Goal: Task Accomplishment & Management: Manage account settings

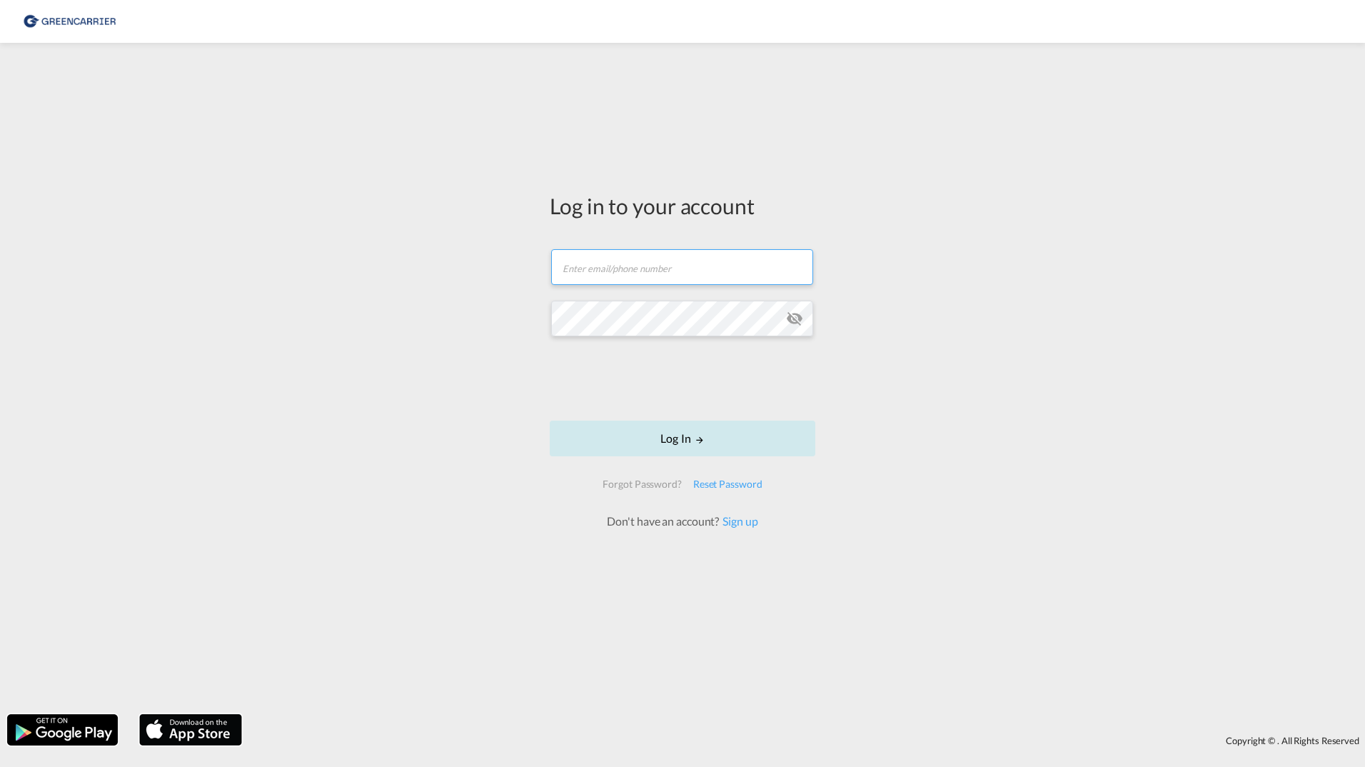
type input "[PERSON_NAME][EMAIL_ADDRESS][DOMAIN_NAME]"
click at [642, 437] on button "Log In" at bounding box center [683, 439] width 266 height 36
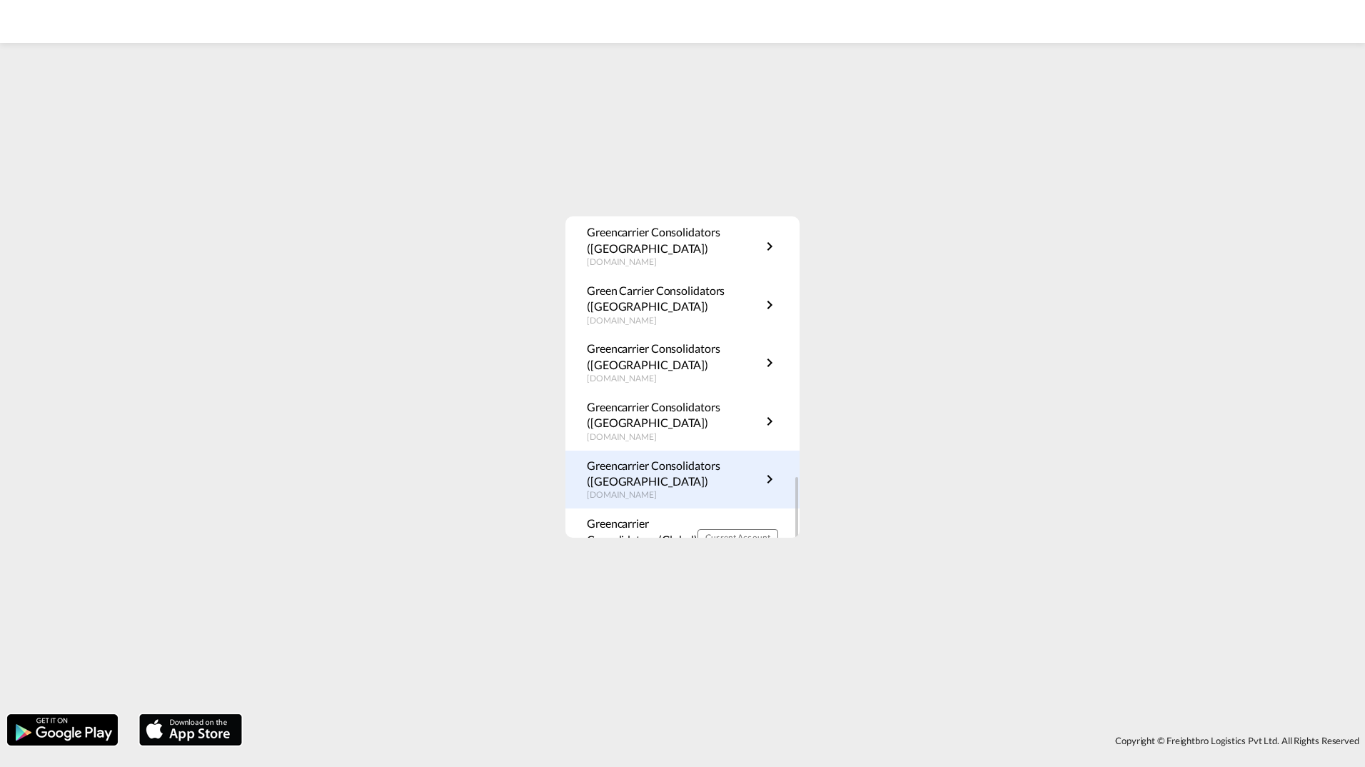
scroll to position [316, 0]
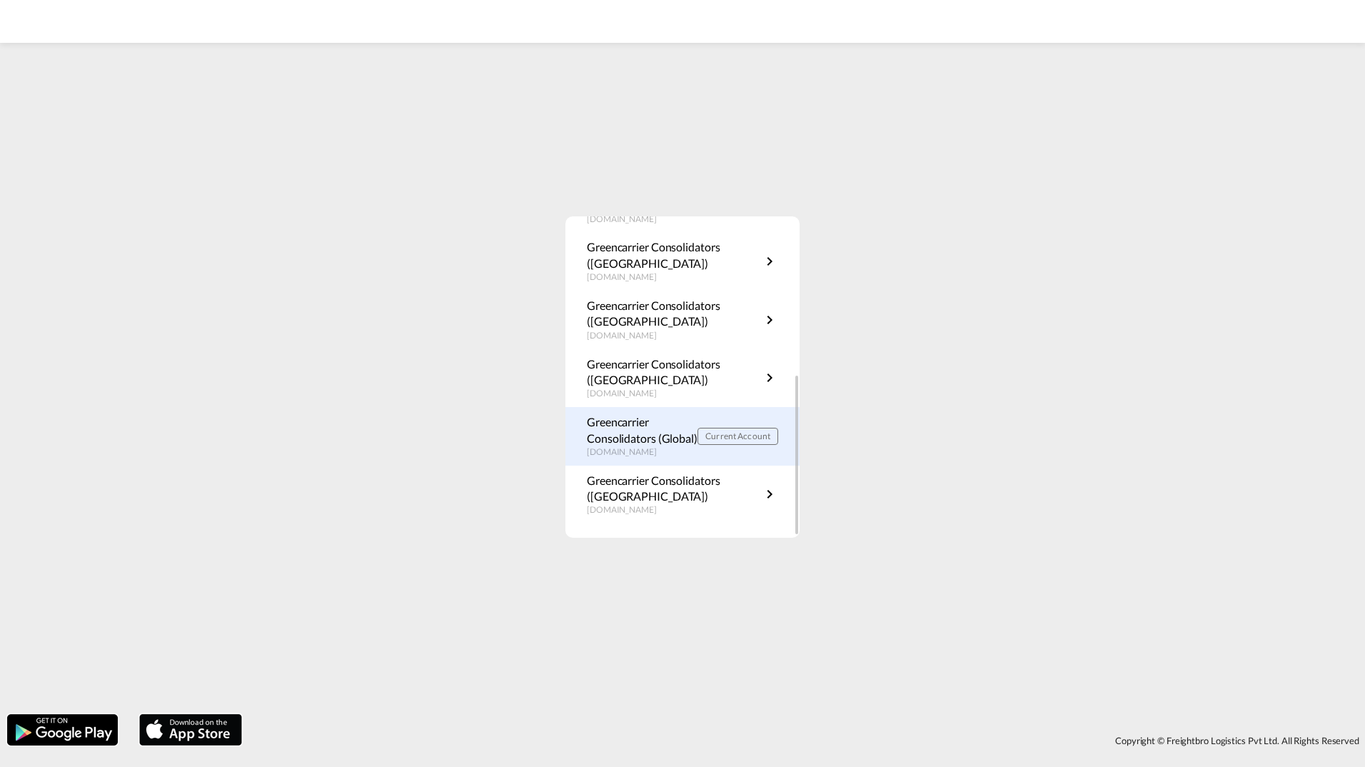
click at [641, 423] on p "Greencarrier Consolidators (Global)" at bounding box center [642, 430] width 111 height 32
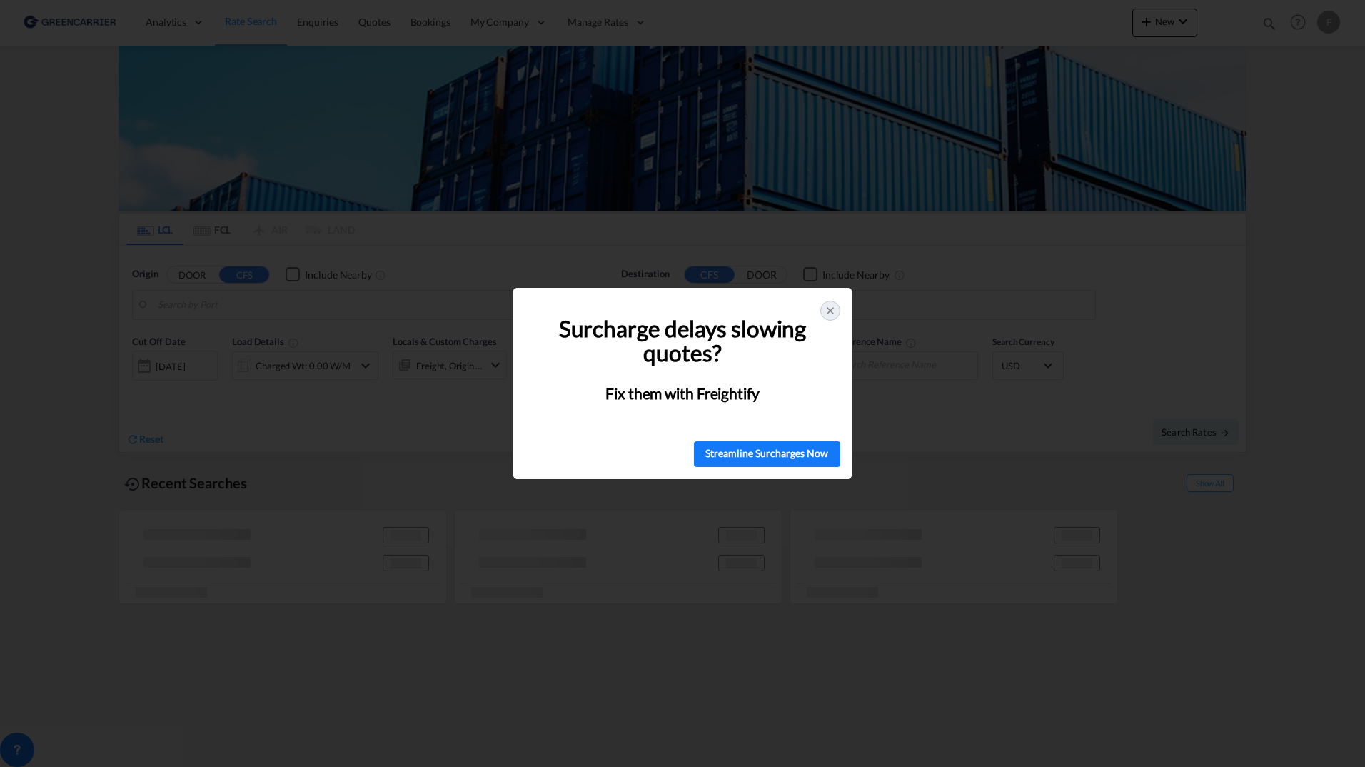
type input "SE-63232, [GEOGRAPHIC_DATA], [GEOGRAPHIC_DATA]"
type input "[GEOGRAPHIC_DATA], COCTG"
click at [832, 306] on icon at bounding box center [830, 310] width 11 height 11
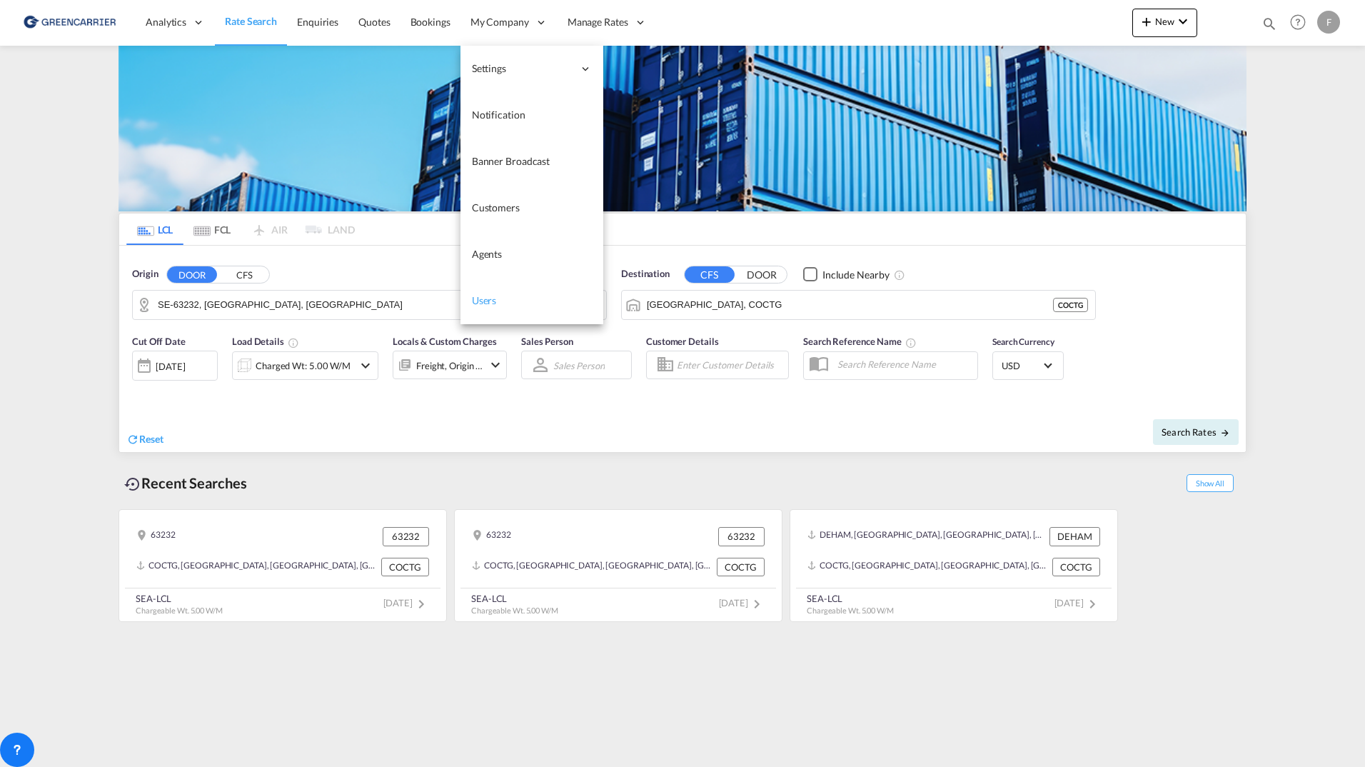
click at [475, 303] on span "Users" at bounding box center [484, 300] width 25 height 12
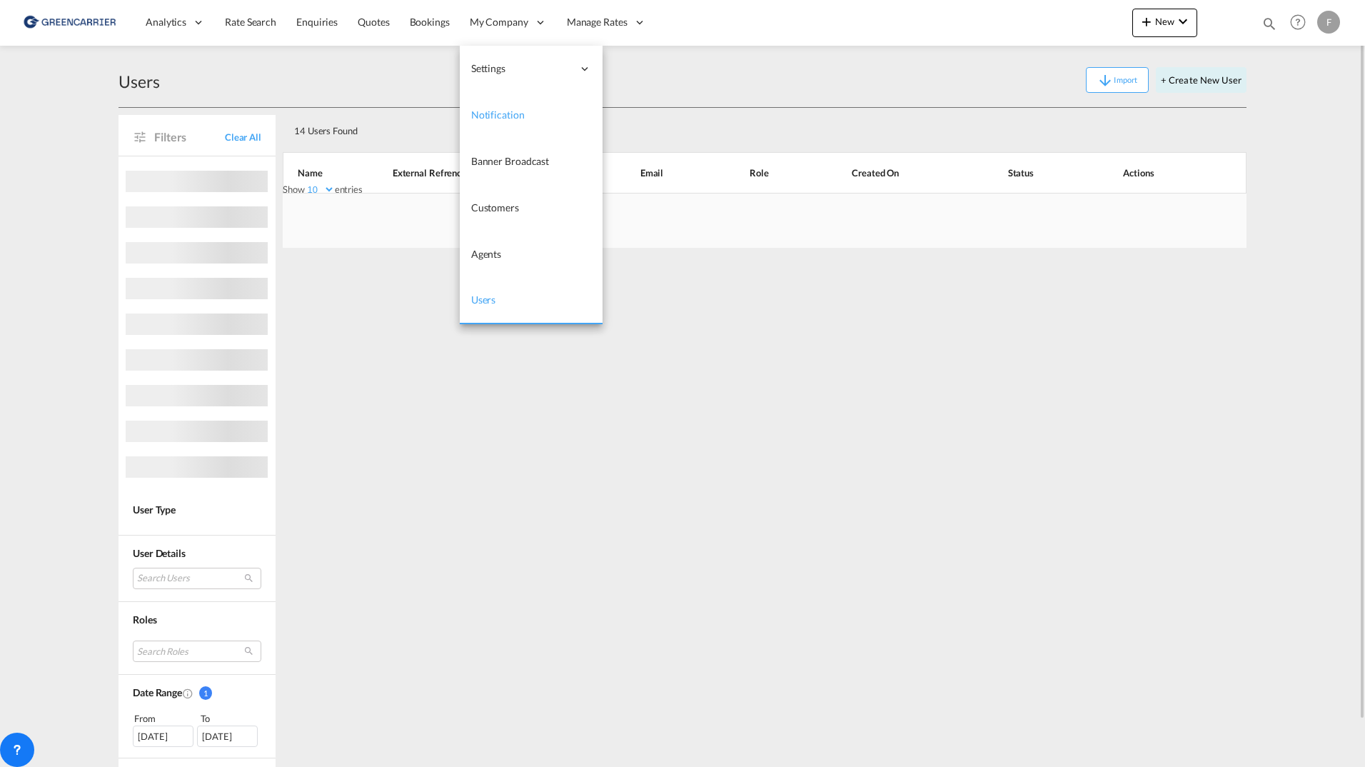
click at [490, 113] on span "Notification" at bounding box center [498, 115] width 54 height 12
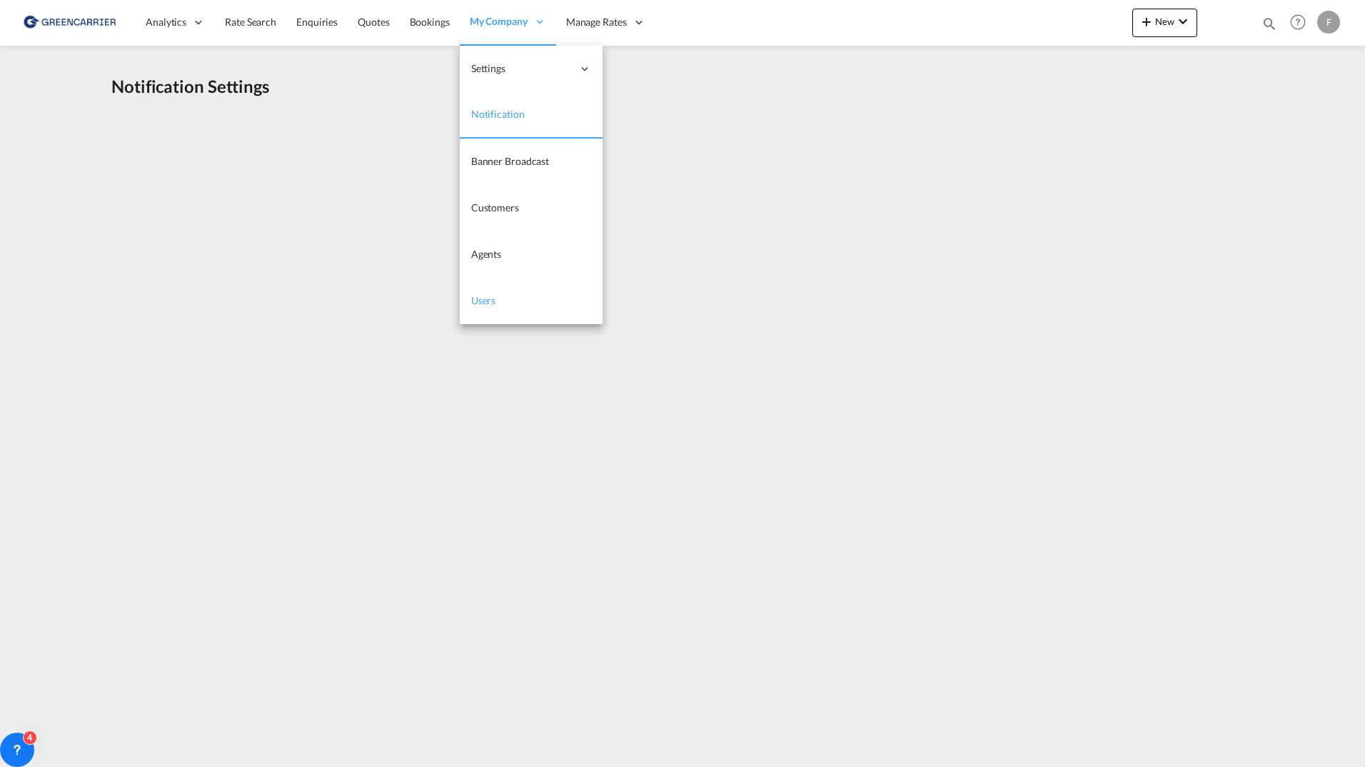
click at [490, 302] on span "Users" at bounding box center [483, 300] width 25 height 12
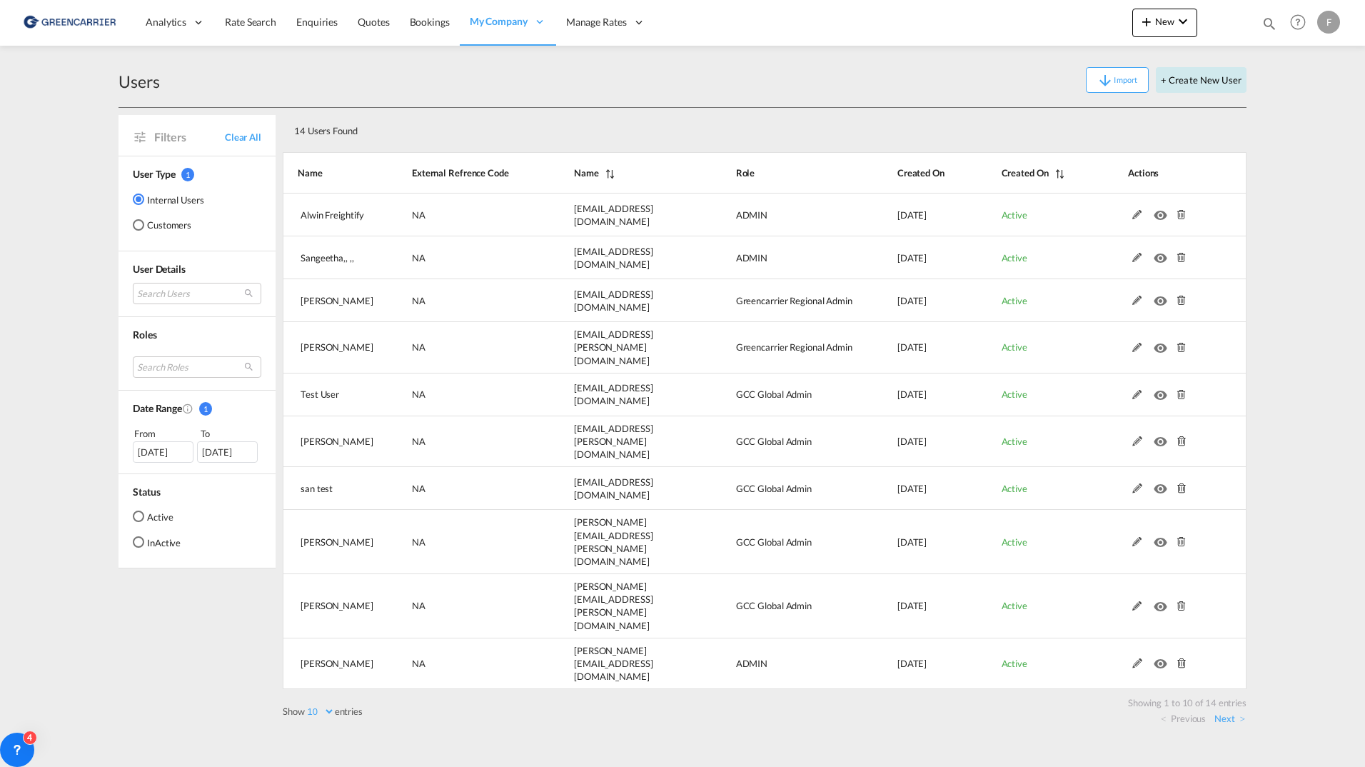
click at [1214, 86] on button "+ Create New User" at bounding box center [1201, 80] width 91 height 26
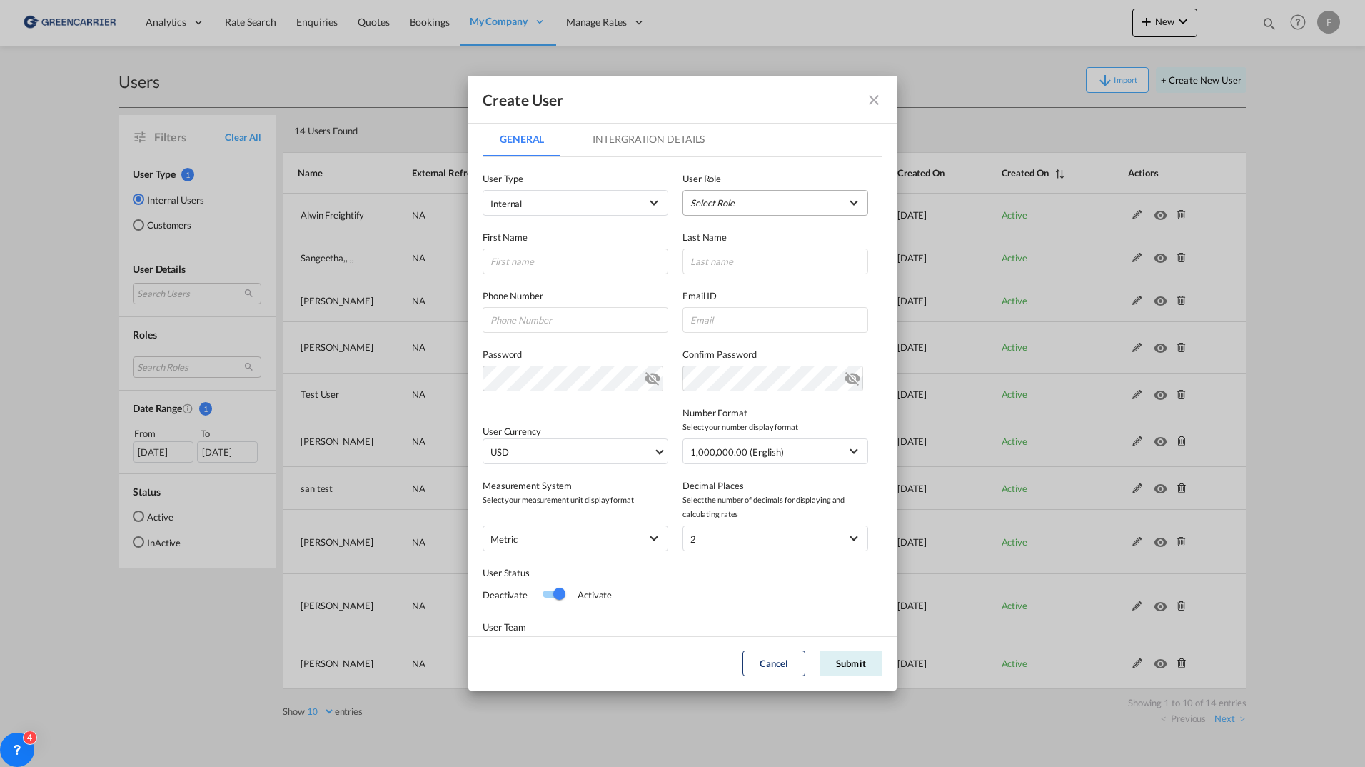
click at [752, 200] on md-select "Select Role ADMIN GLOBAL Essentials Admin GLOBAL Essentials Manager GLOBAL Esse…" at bounding box center [776, 203] width 186 height 26
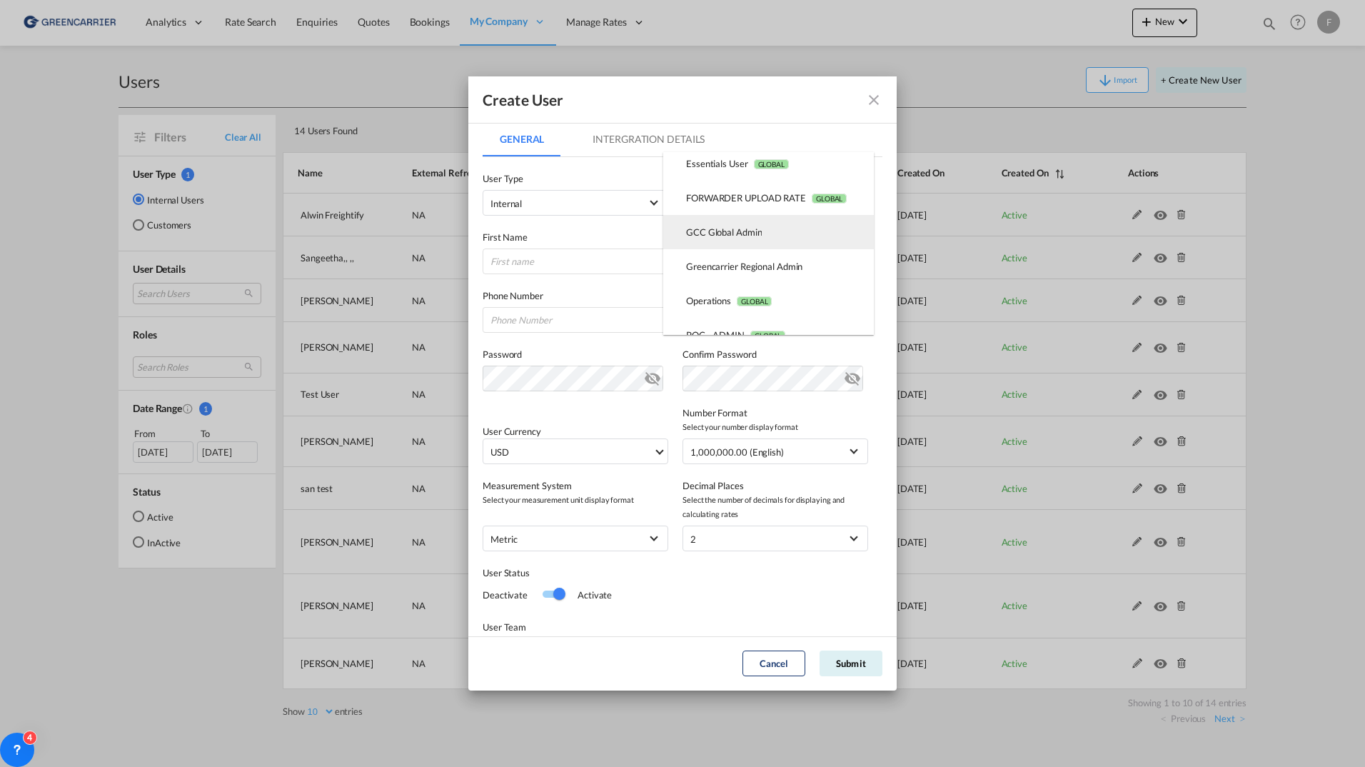
click at [827, 228] on md-option "GCC Global Admin USER_DEFINED" at bounding box center [768, 232] width 211 height 34
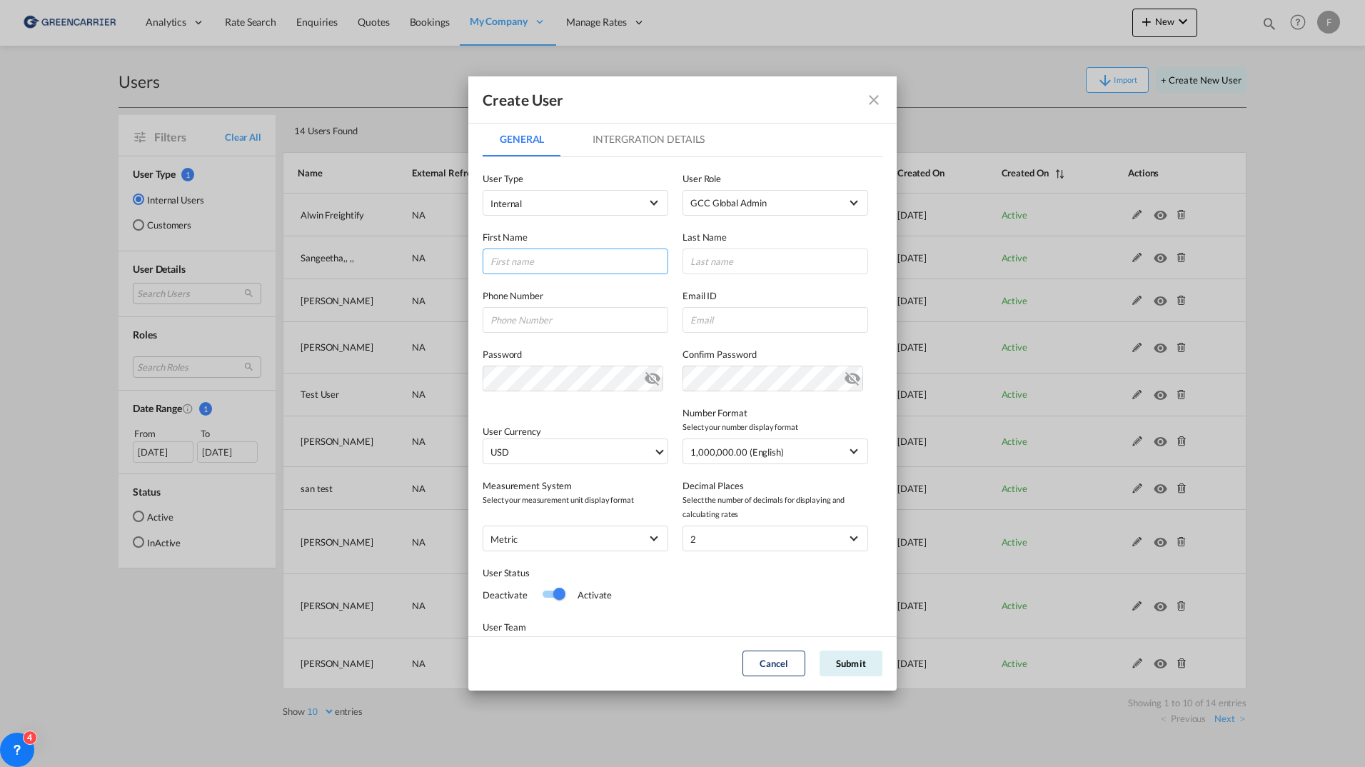
click at [564, 253] on input "GeneralIntergration Details ..." at bounding box center [576, 261] width 186 height 26
click at [490, 344] on div "Password Password must contain the following: A special character A number Mini…" at bounding box center [683, 362] width 400 height 59
drag, startPoint x: 743, startPoint y: 312, endPoint x: 765, endPoint y: 311, distance: 21.5
click at [743, 312] on input "GeneralIntergration Details ..." at bounding box center [776, 320] width 186 height 26
paste input "mailto:Sales.GCC.de@greencarrier.com"
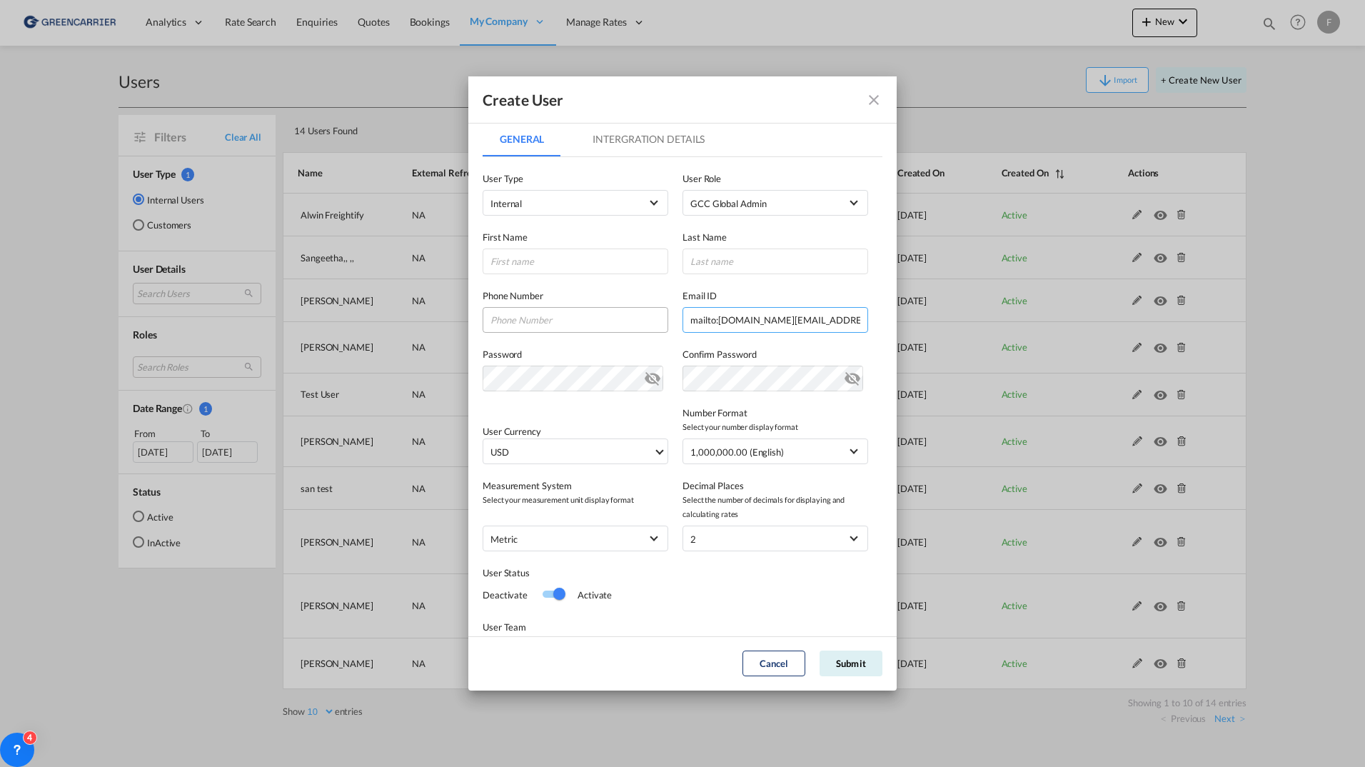
drag, startPoint x: 713, startPoint y: 321, endPoint x: 500, endPoint y: 328, distance: 212.9
click at [498, 326] on div "Phone Number Email ID mailto:Sales.GCC.de@greencarrier.com Email must be a vali…" at bounding box center [683, 303] width 400 height 59
type input "Sales.GCC.de@greencarrier.com"
click at [580, 256] on input "GeneralIntergration Details ..." at bounding box center [576, 261] width 186 height 26
type input "Sales"
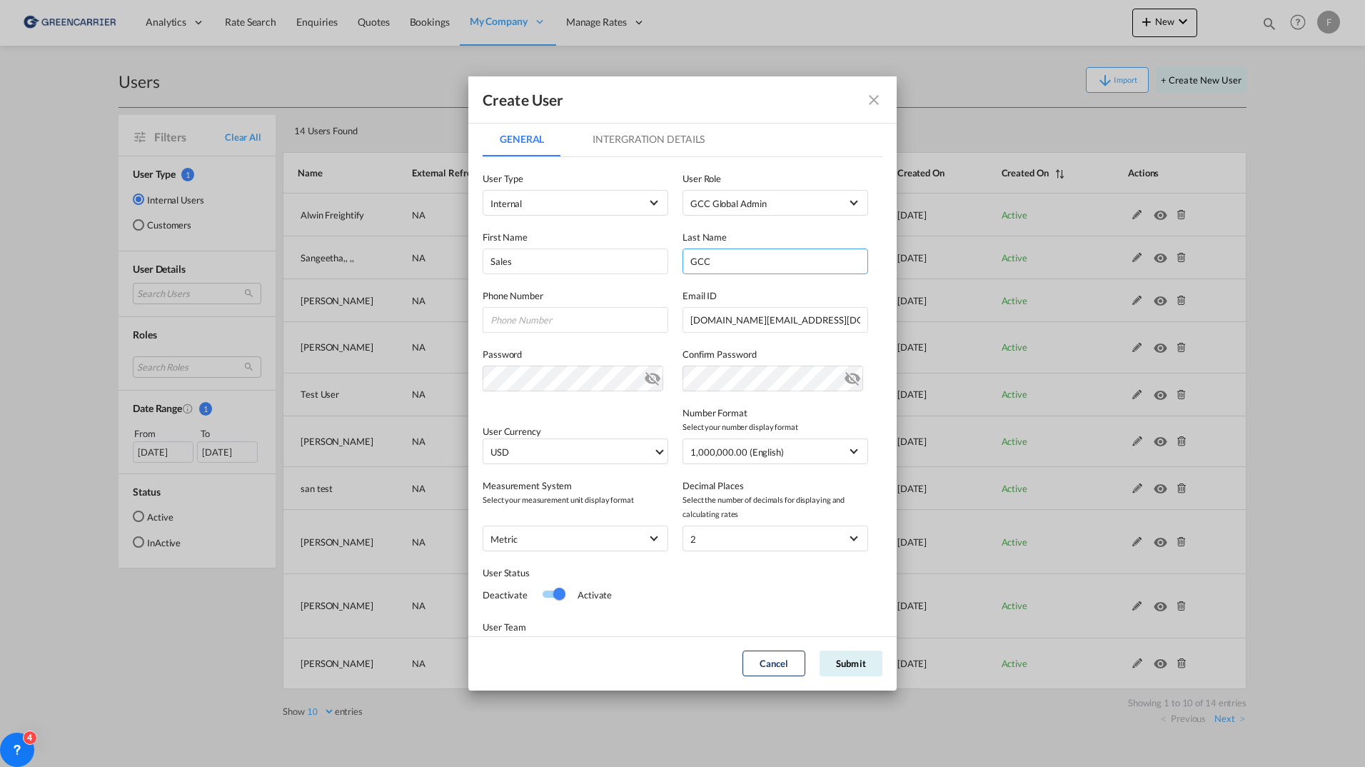
type input "GCC"
click at [571, 291] on label "Phone Number" at bounding box center [576, 295] width 186 height 14
click at [553, 416] on div "User Currency USD د.إ AED United Arab Emirates Dirham Af AFN Afghan afghani Lek…" at bounding box center [683, 427] width 400 height 73
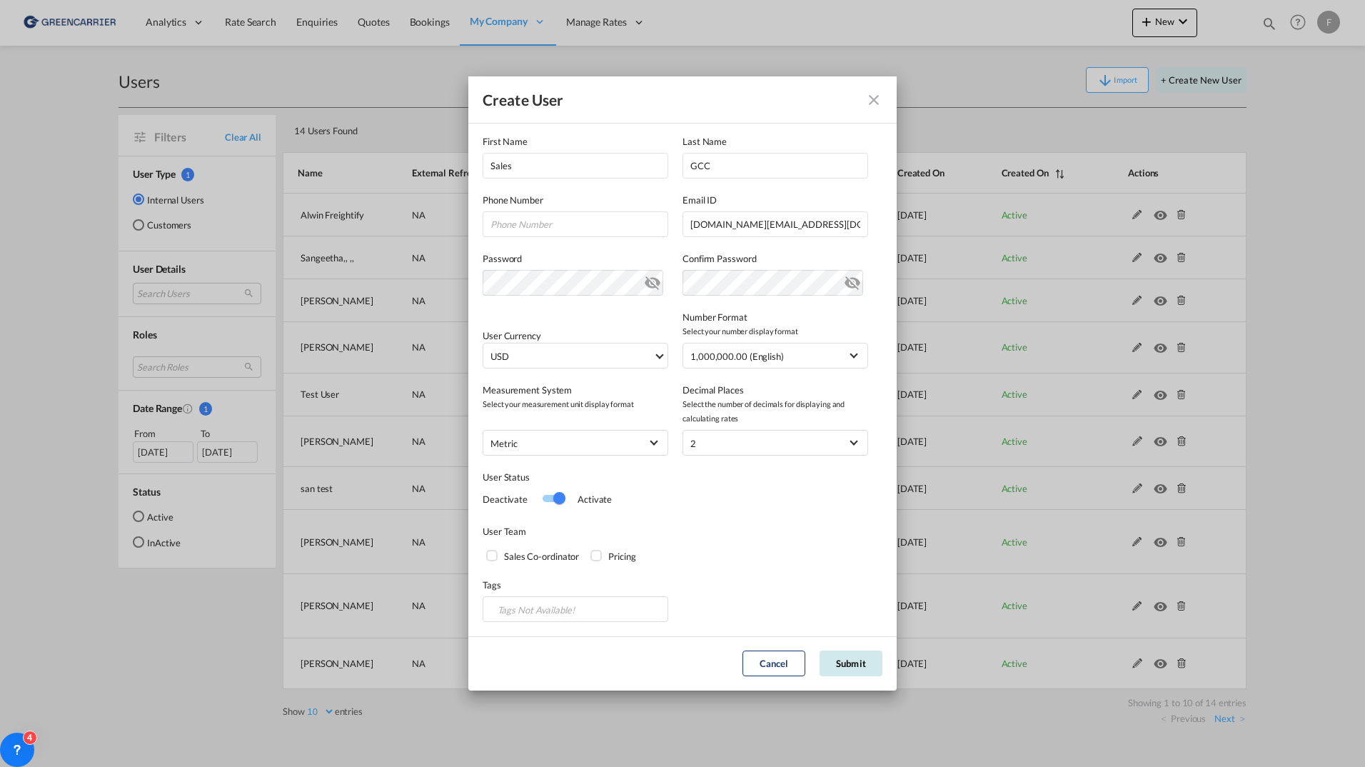
click at [841, 664] on button "Submit" at bounding box center [851, 663] width 63 height 26
click at [764, 267] on div "Confirm Password Password doesn't match" at bounding box center [783, 273] width 200 height 44
click at [628, 281] on div "Password Password must contain the following: A special character A number Mini…" at bounding box center [683, 266] width 400 height 59
click at [844, 283] on md-icon "icon-eye-off" at bounding box center [852, 279] width 17 height 17
click at [854, 668] on button "Submit" at bounding box center [851, 663] width 63 height 26
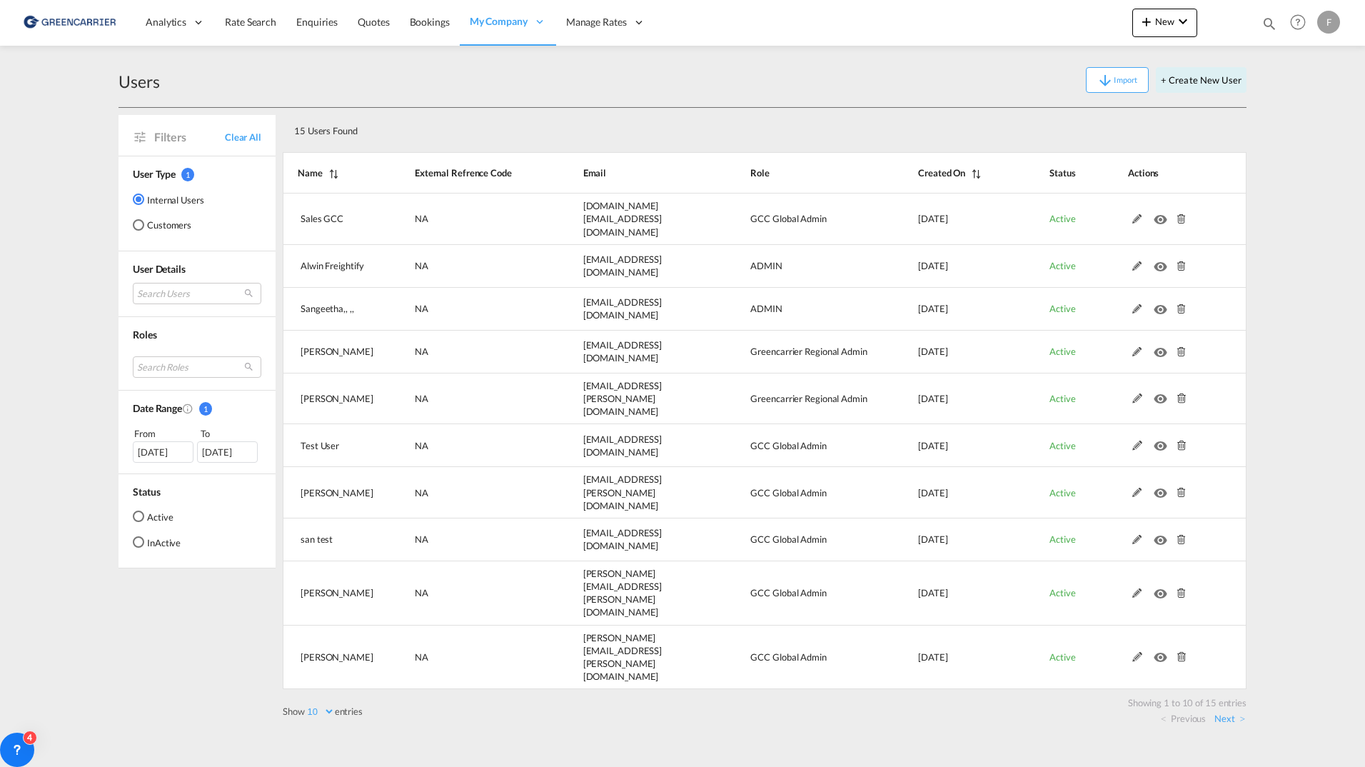
click at [79, 383] on md-content "Analytics Reports Dashboard Rate Search Enquiries Quotes Bookings" at bounding box center [682, 383] width 1365 height 767
click at [58, 340] on md-content "Analytics Reports Dashboard Rate Search Enquiries Quotes Bookings" at bounding box center [682, 383] width 1365 height 767
click at [82, 628] on md-content "Analytics Reports Dashboard Rate Search Enquiries Quotes Bookings" at bounding box center [682, 383] width 1365 height 767
drag, startPoint x: 29, startPoint y: 757, endPoint x: 21, endPoint y: 604, distance: 153.0
click at [21, 604] on div "4" at bounding box center [24, 597] width 34 height 34
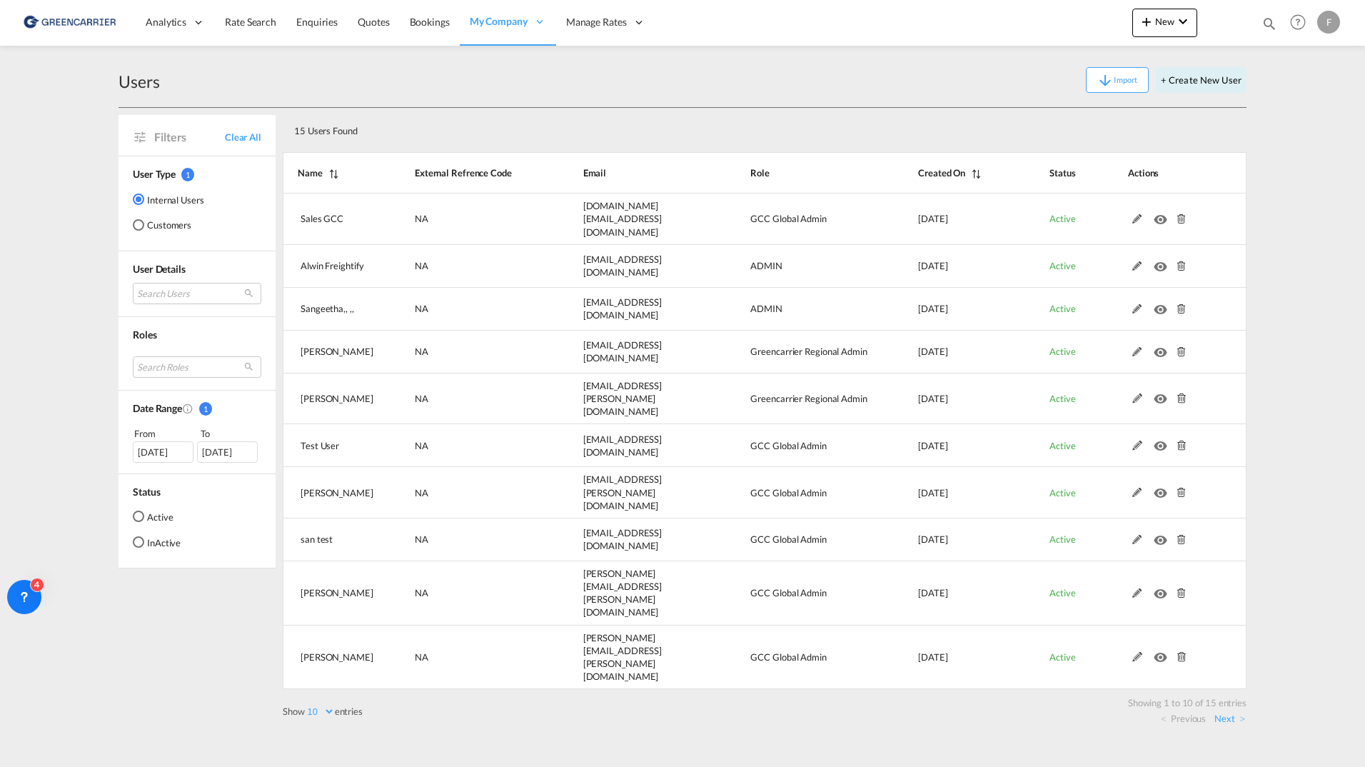
click at [16, 438] on md-content "Analytics Reports Dashboard Rate Search Enquiries Quotes Bookings" at bounding box center [682, 383] width 1365 height 767
click at [69, 258] on md-content "Analytics Reports Dashboard Rate Search Enquiries Quotes Bookings" at bounding box center [682, 383] width 1365 height 767
click at [807, 51] on div "Users Import + Create New User Filters Clear All User Type 1 Internal Users Cus…" at bounding box center [683, 392] width 1128 height 693
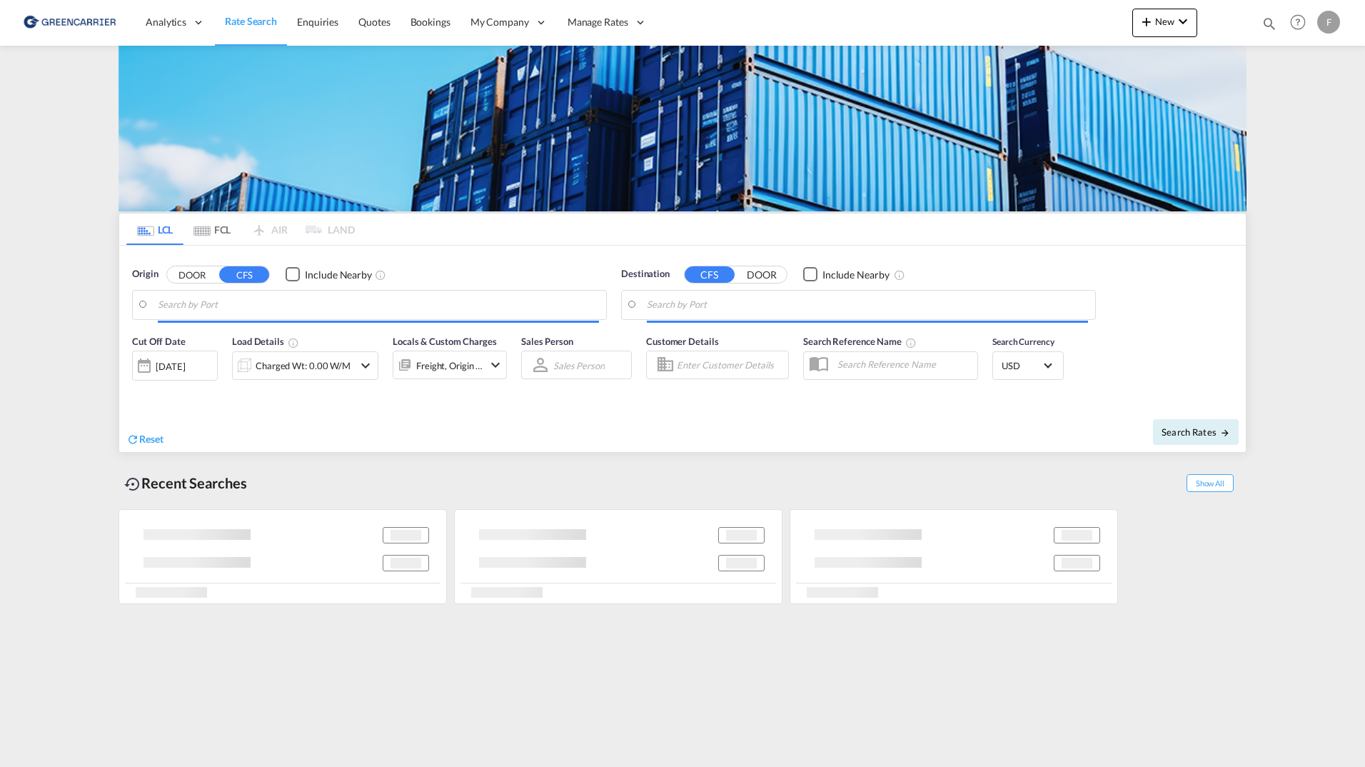
type input "SE-63232, [GEOGRAPHIC_DATA], [GEOGRAPHIC_DATA]"
type input "[GEOGRAPHIC_DATA], COCTG"
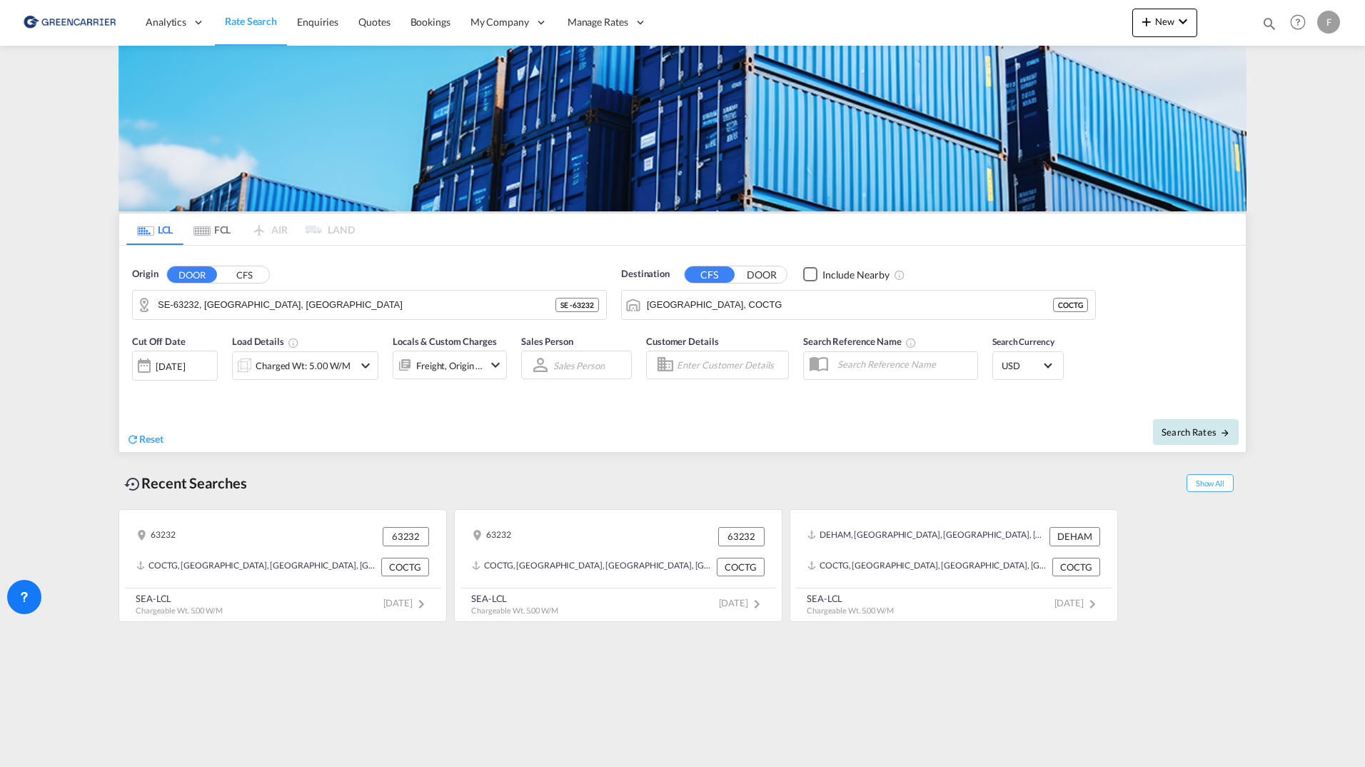
click at [1188, 433] on span "Search Rates" at bounding box center [1196, 431] width 69 height 11
type input "63232 to COCTG / 18 Aug 2025"
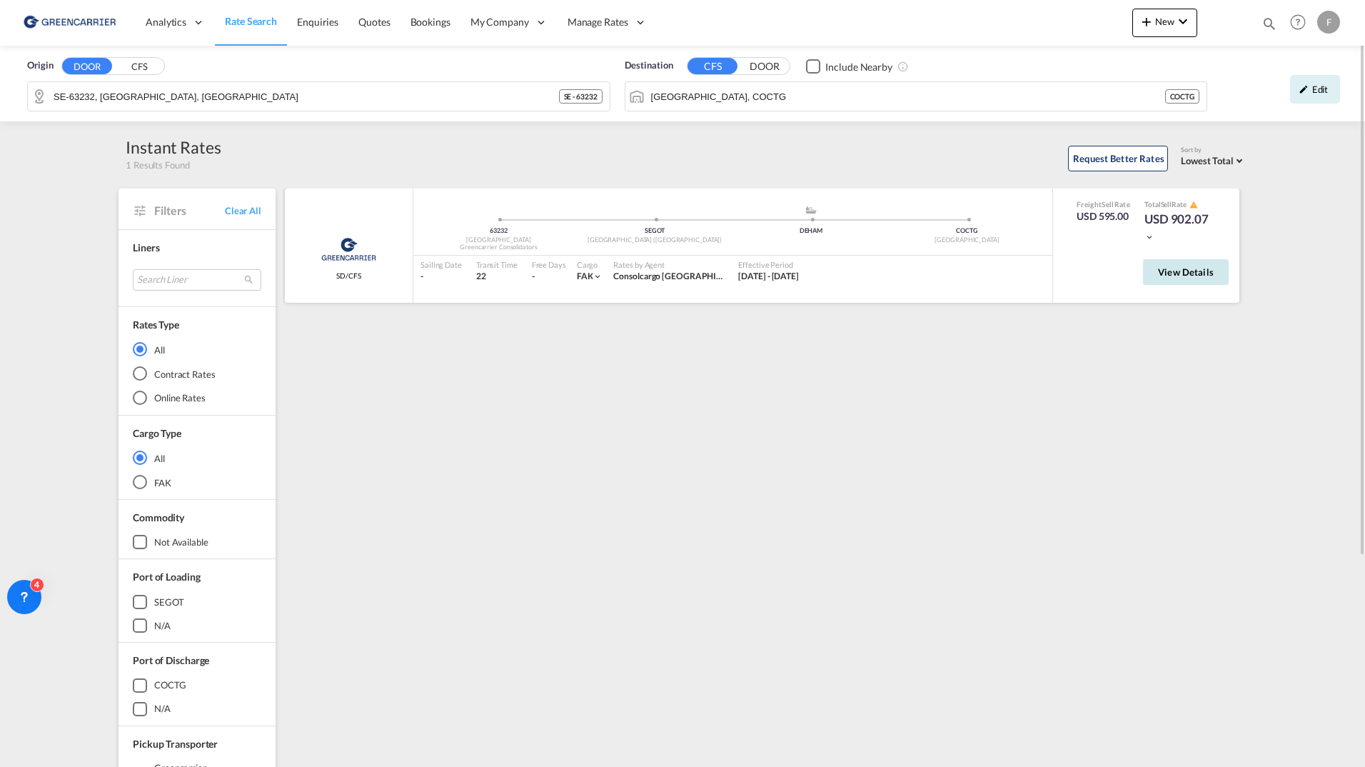
click at [1199, 276] on span "View Details" at bounding box center [1186, 271] width 56 height 11
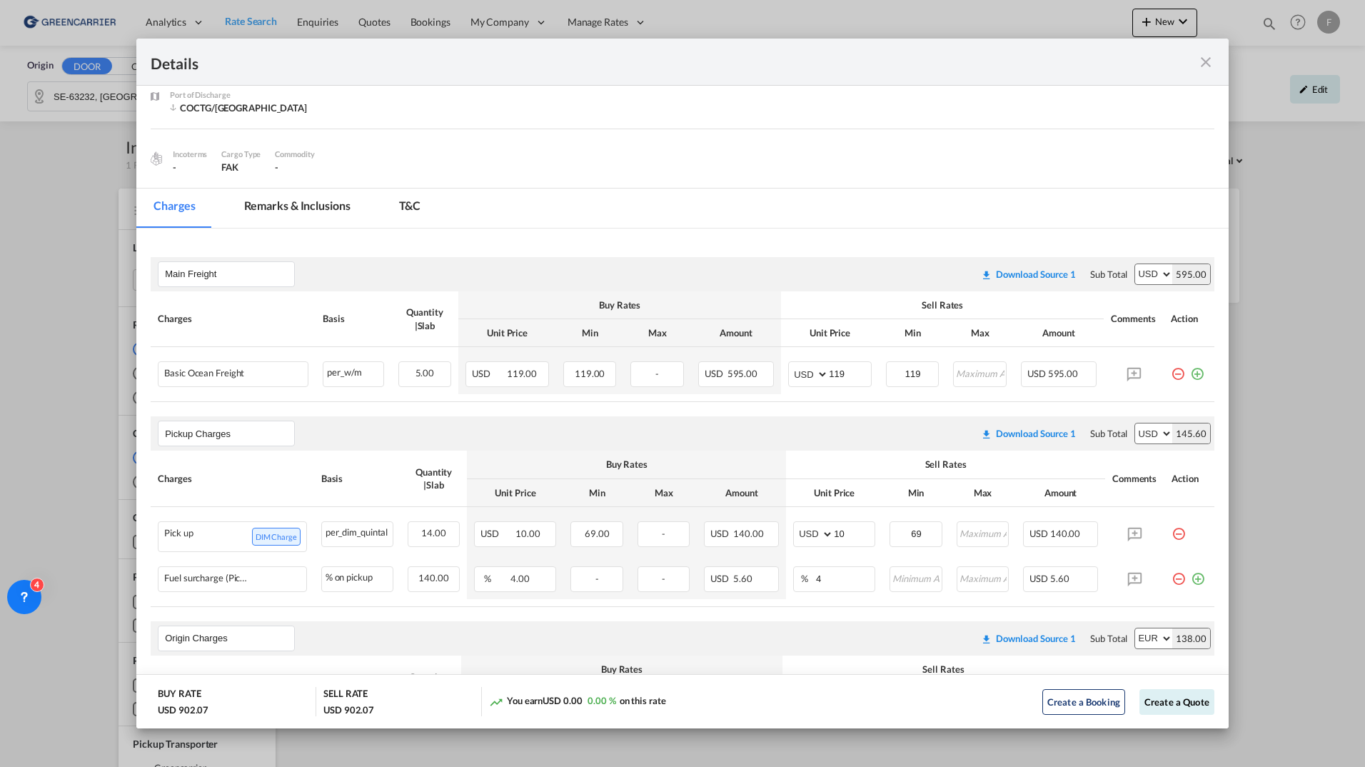
scroll to position [143, 0]
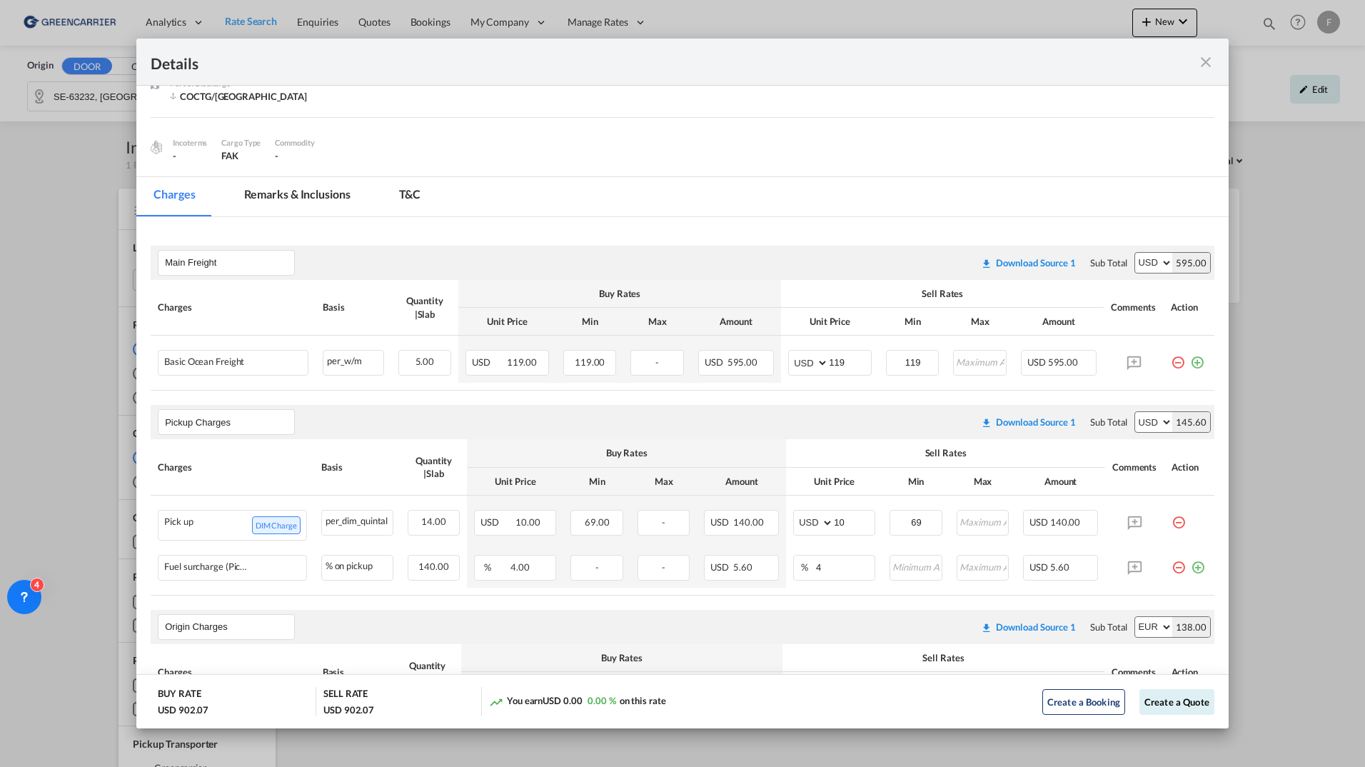
click at [1209, 62] on md-icon "icon-close fg-AAA8AD m-0 cursor" at bounding box center [1205, 62] width 17 height 17
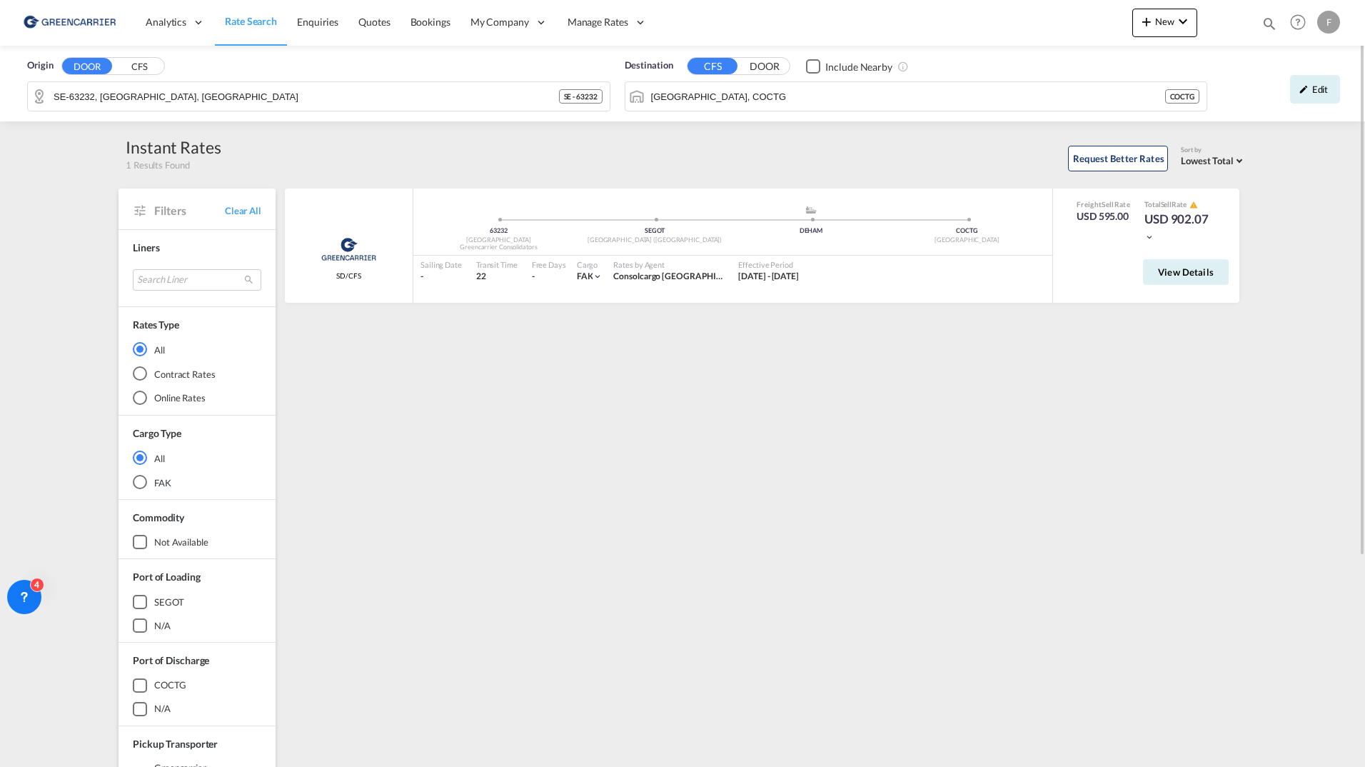
click at [1324, 24] on div "F" at bounding box center [1328, 22] width 23 height 23
click at [1299, 156] on button "Logout" at bounding box center [1302, 155] width 114 height 29
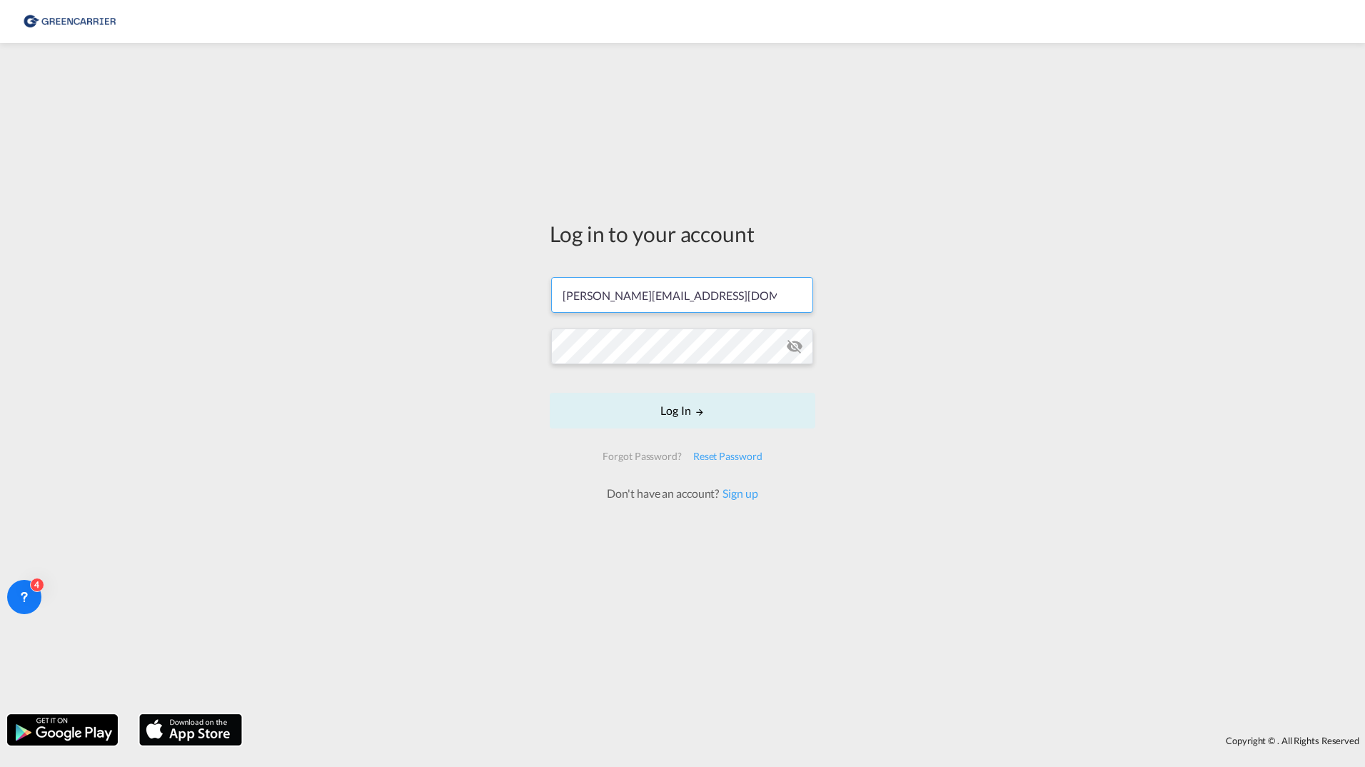
drag, startPoint x: 750, startPoint y: 291, endPoint x: 478, endPoint y: 279, distance: 271.5
click at [484, 281] on div "Log in to your account filip.pehrsson@greencarrier.com Log In Forgot Password? …" at bounding box center [682, 378] width 1365 height 657
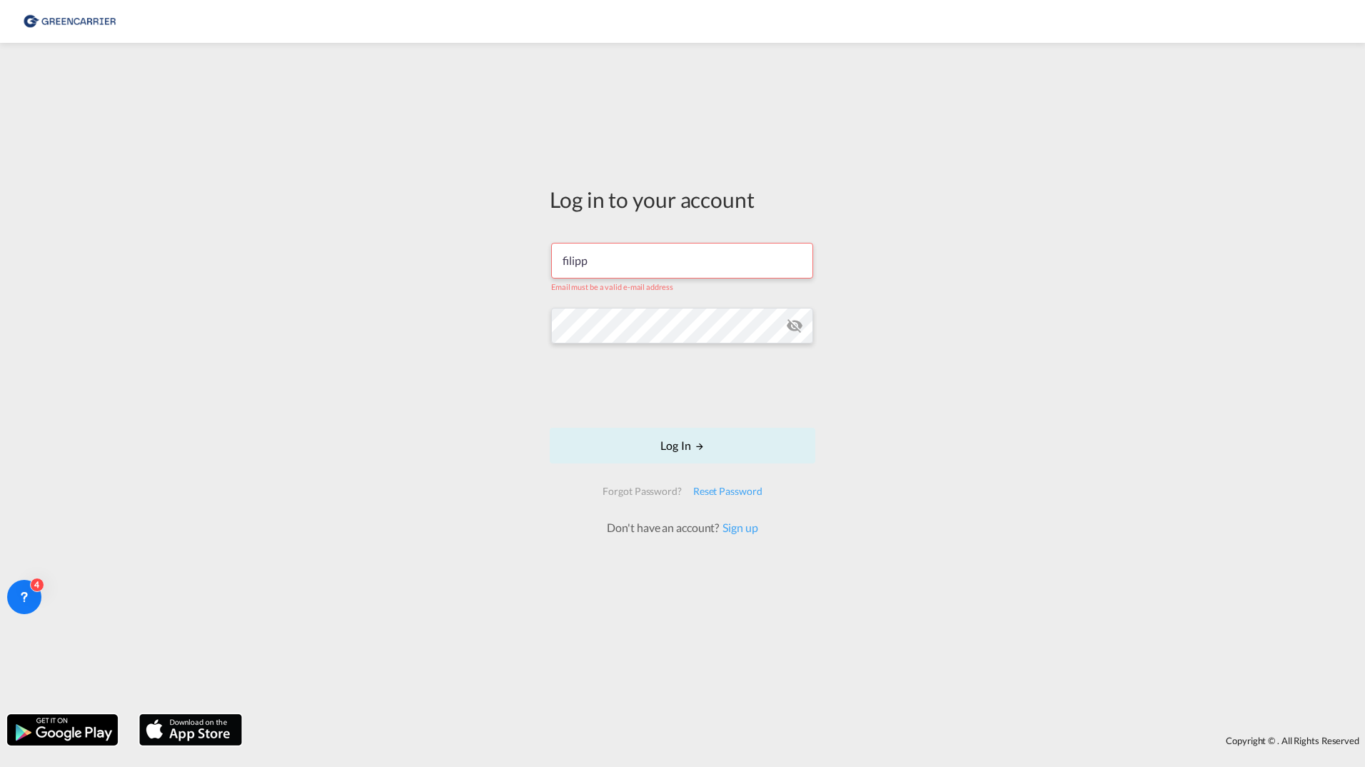
type input "filippehrsson1@gmail.com"
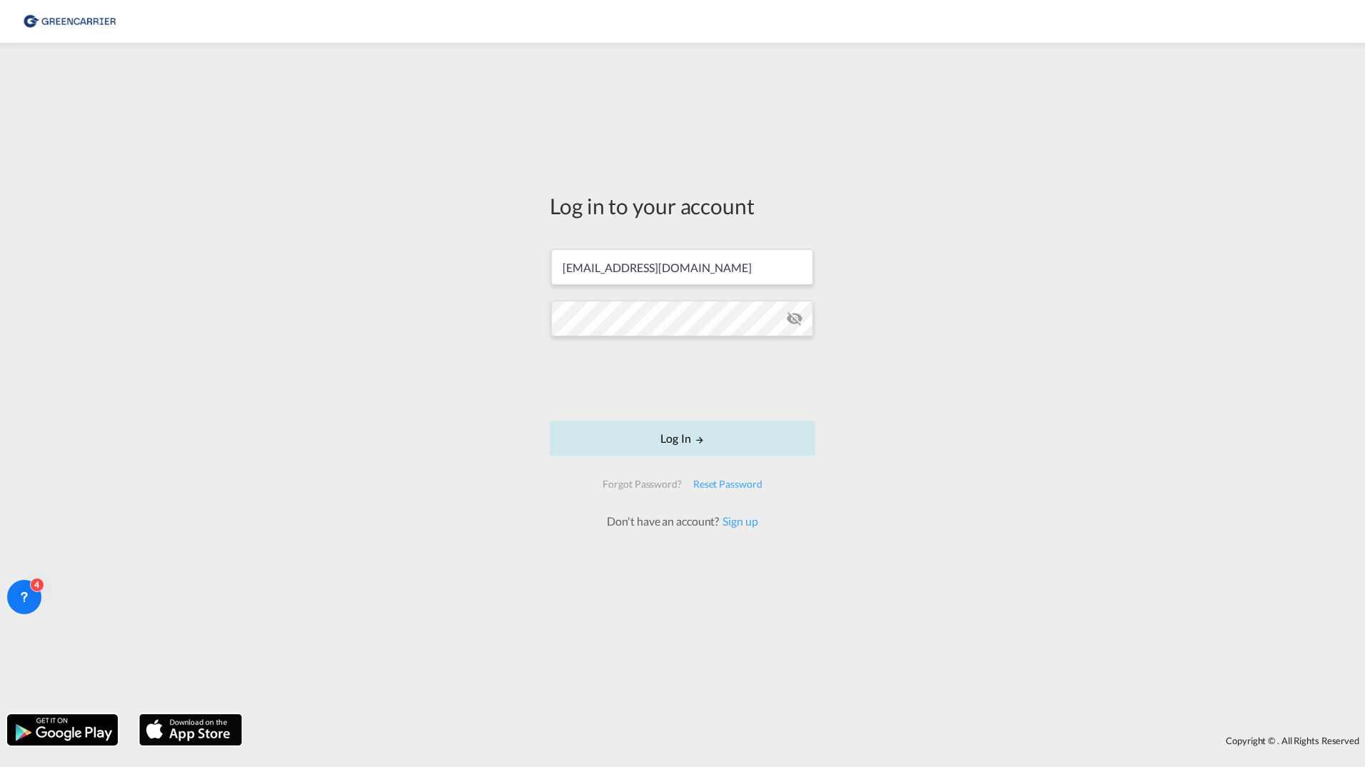
click at [597, 441] on button "Log In" at bounding box center [683, 439] width 266 height 36
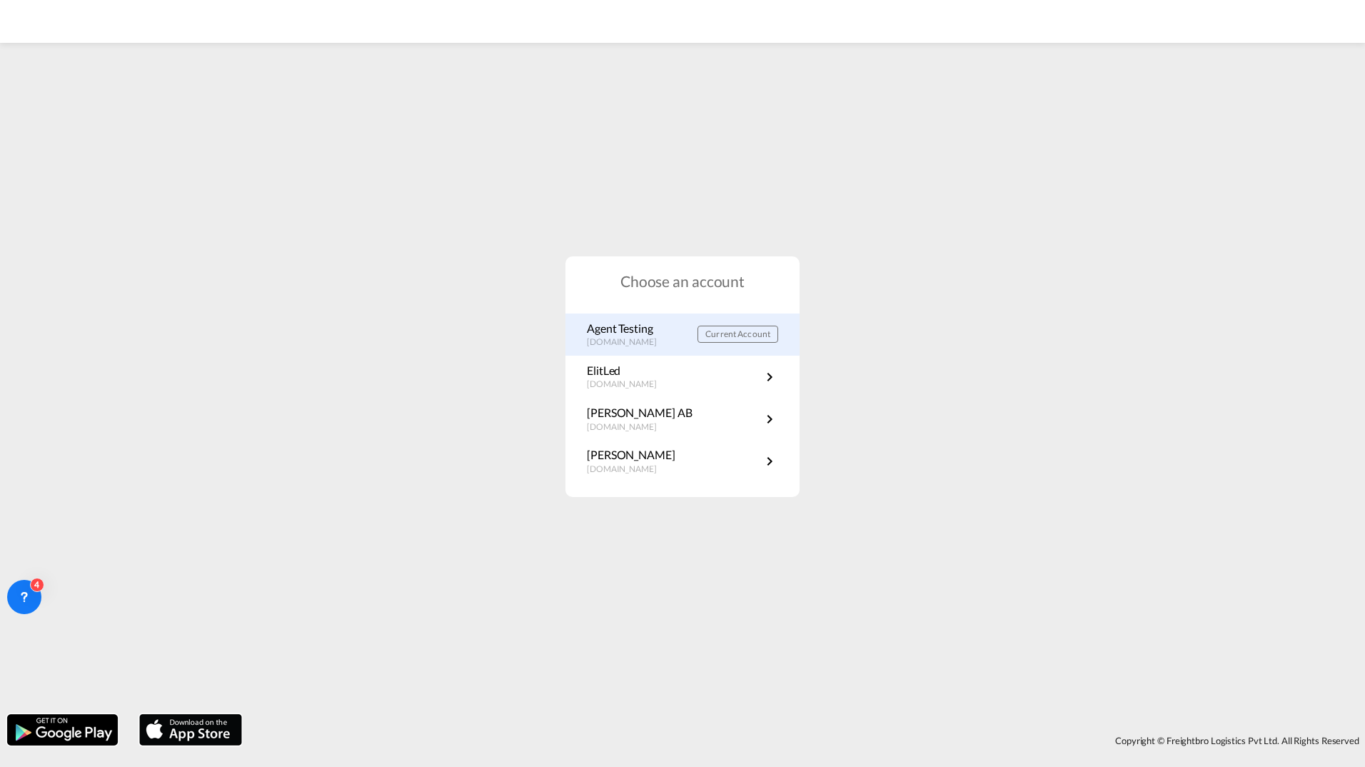
click at [645, 336] on p "portal.greencarrier.com" at bounding box center [629, 342] width 84 height 12
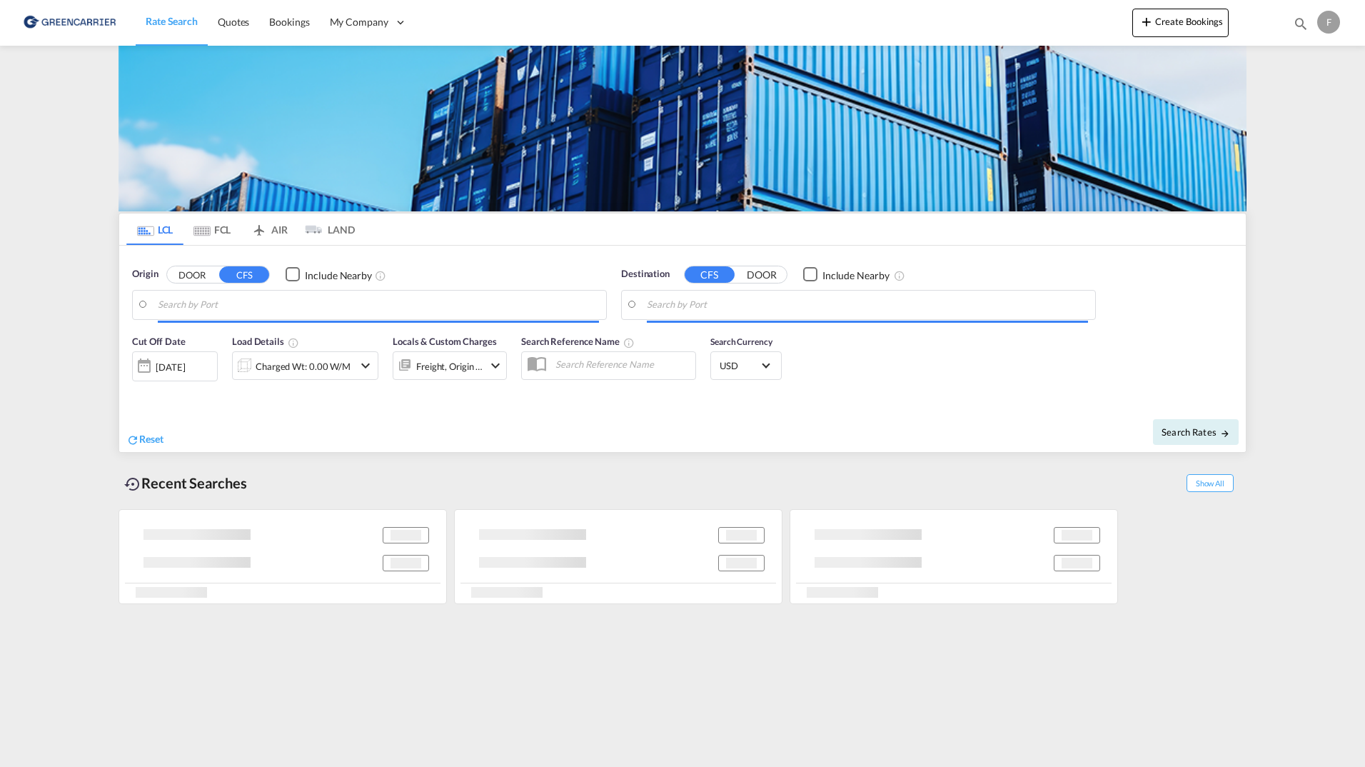
type input "Aarhus, DKAAR"
type input "[GEOGRAPHIC_DATA], COCTG"
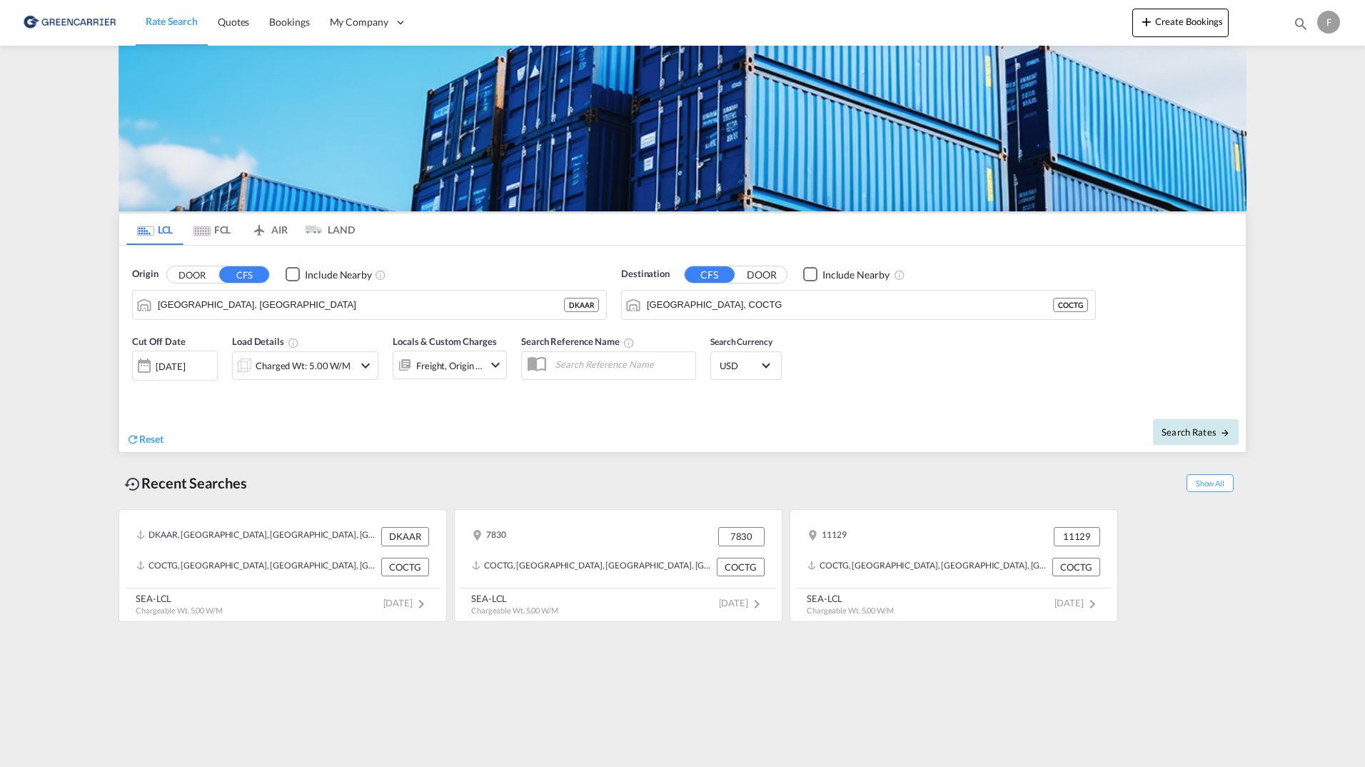
click at [1210, 433] on span "Search Rates" at bounding box center [1196, 431] width 69 height 11
type input "DKAAR to COCTG / 18 Aug 2025"
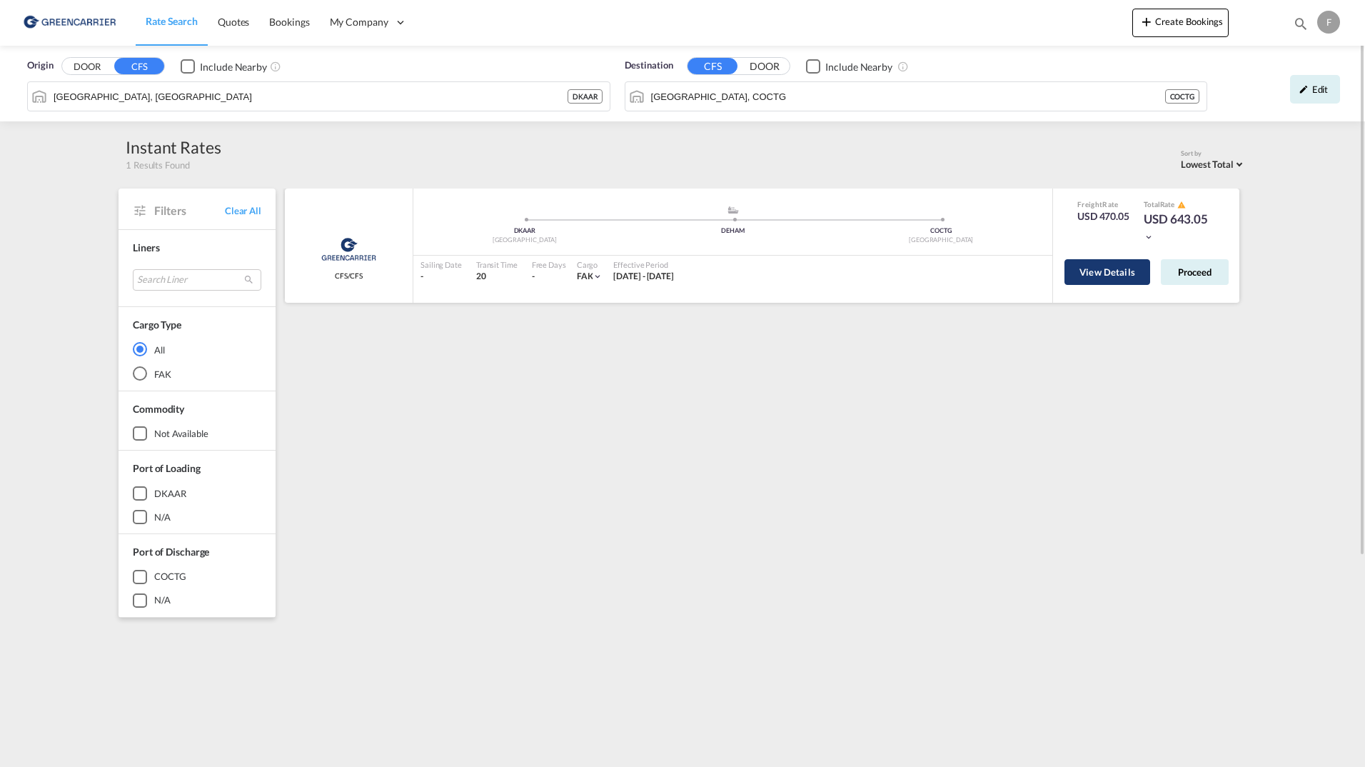
click at [1087, 276] on button "View Details" at bounding box center [1107, 272] width 86 height 26
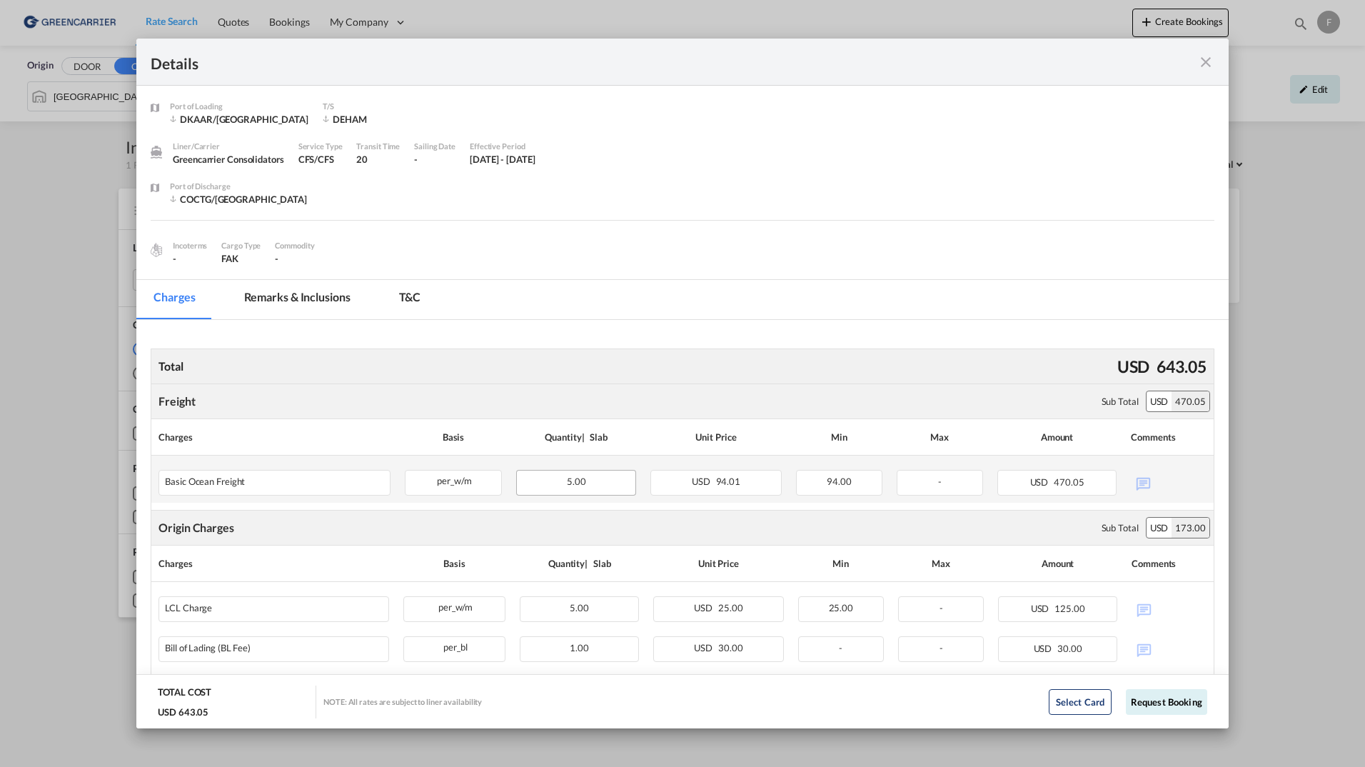
scroll to position [125, 0]
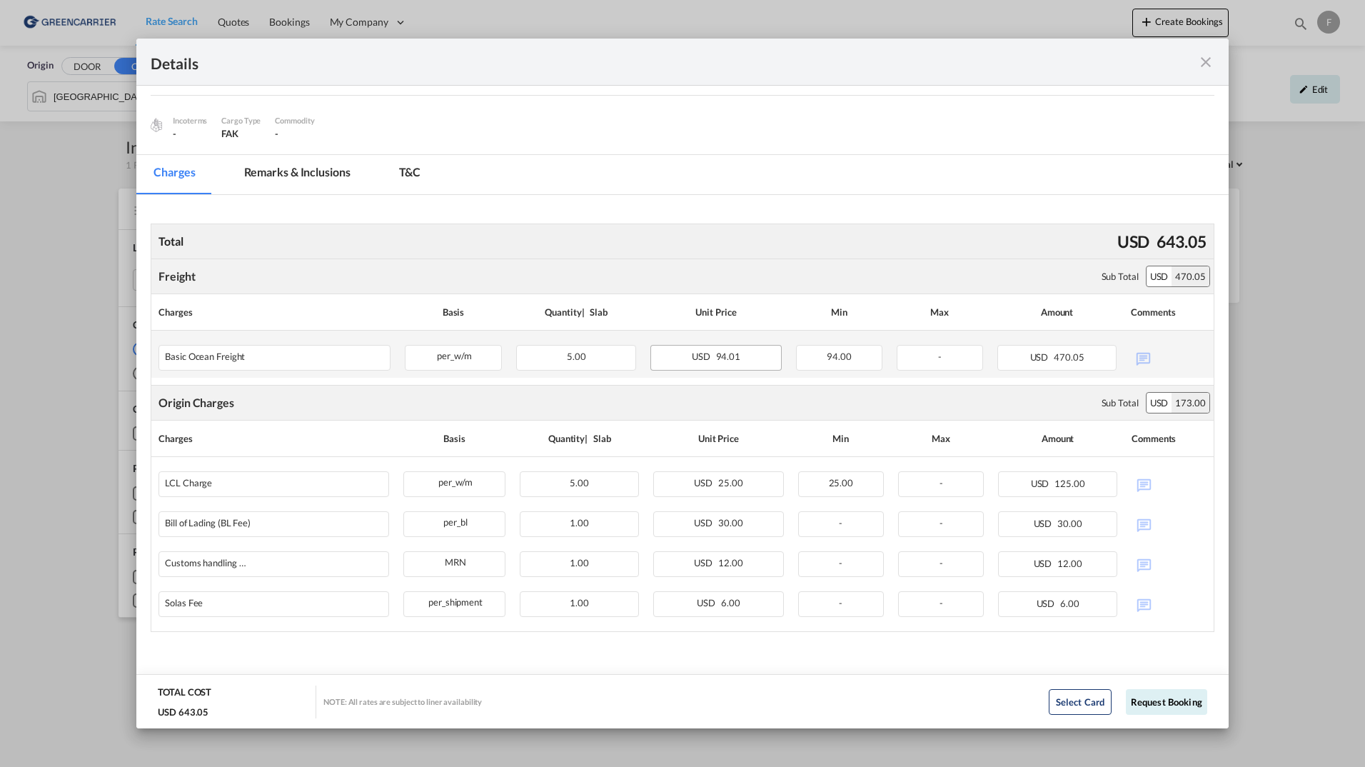
click at [731, 363] on div "USD 94.01" at bounding box center [715, 358] width 131 height 26
click at [526, 351] on div "5.00" at bounding box center [576, 358] width 120 height 26
click at [95, 296] on div "Details Port of Loading DKAAR/Aarhus T/S DEHAM Liner/Carrier Greencarrier Conso…" at bounding box center [682, 383] width 1365 height 767
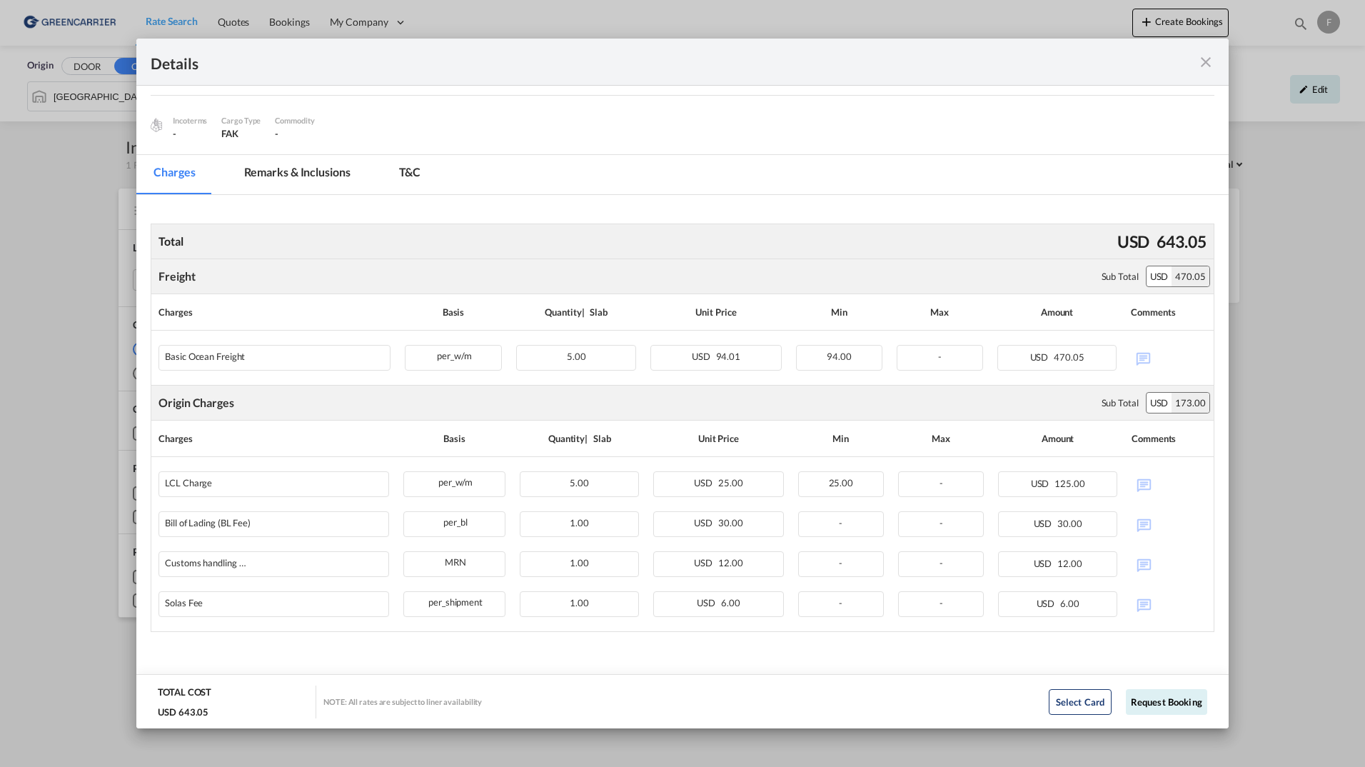
click at [69, 296] on div "Details Port of Loading DKAAR/Aarhus T/S DEHAM Liner/Carrier Greencarrier Conso…" at bounding box center [682, 383] width 1365 height 767
click at [1202, 57] on md-icon "icon-close fg-AAA8AD m-0 cursor" at bounding box center [1205, 62] width 17 height 17
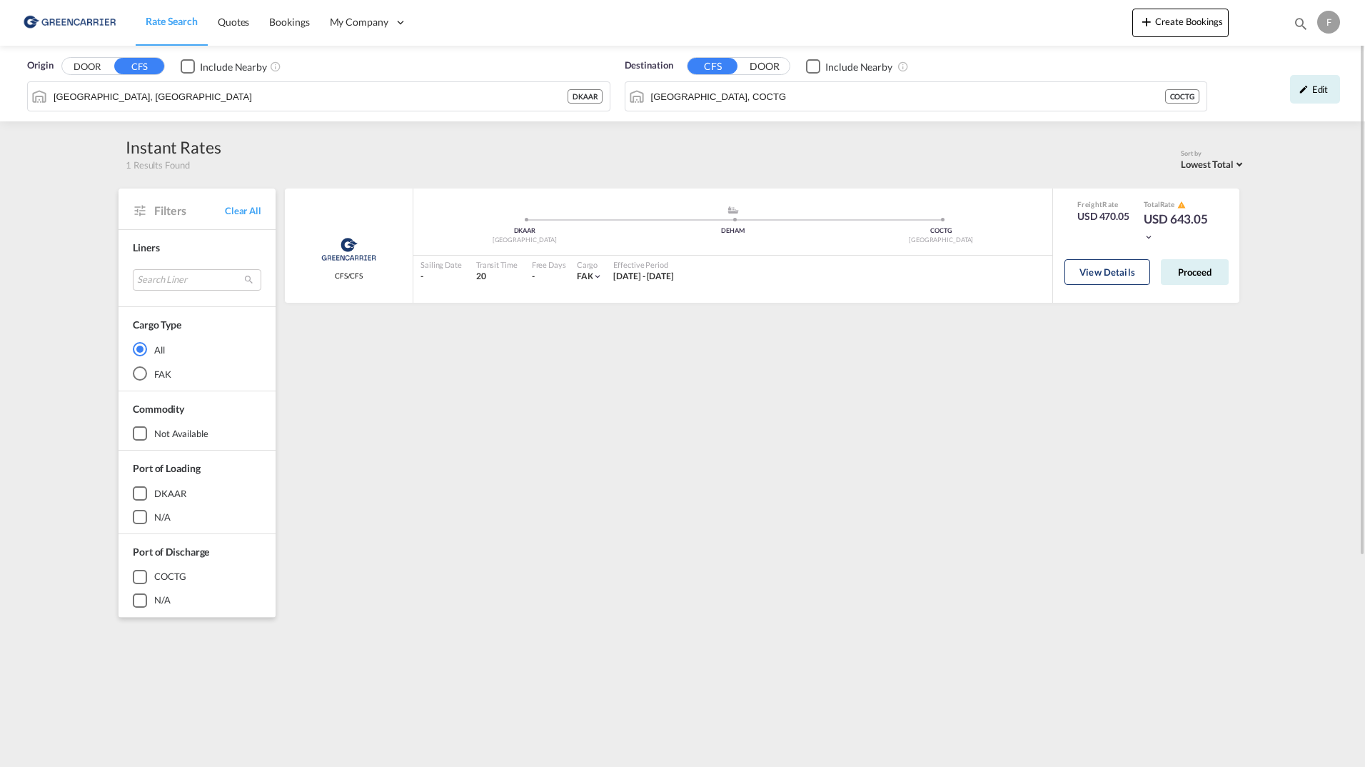
click at [1334, 23] on div "F" at bounding box center [1328, 22] width 23 height 23
click at [1012, 19] on md-backdrop at bounding box center [682, 383] width 1365 height 767
click at [1320, 21] on div "F" at bounding box center [1328, 22] width 23 height 23
click at [1279, 154] on button "Logout" at bounding box center [1302, 155] width 114 height 29
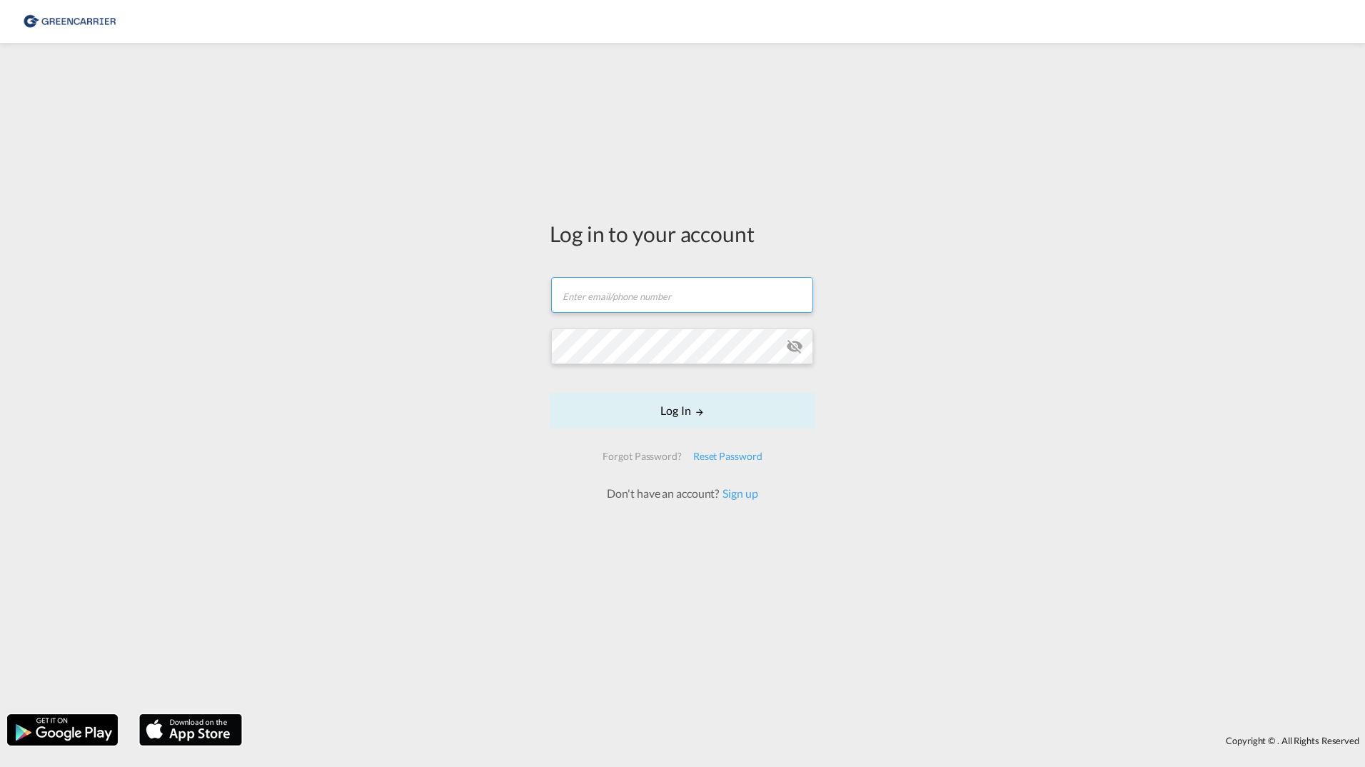
type input "[PERSON_NAME][EMAIL_ADDRESS][DOMAIN_NAME]"
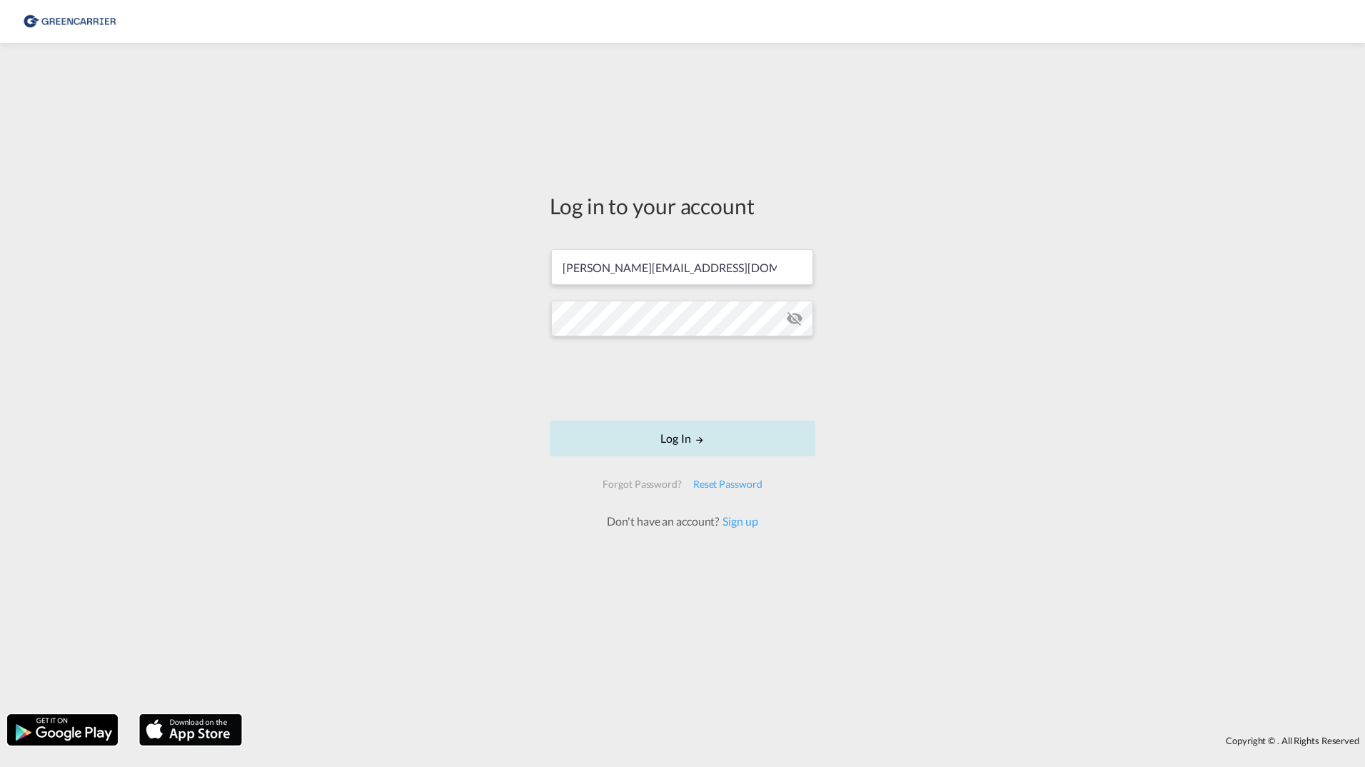
click at [669, 444] on button "Log In" at bounding box center [683, 439] width 266 height 36
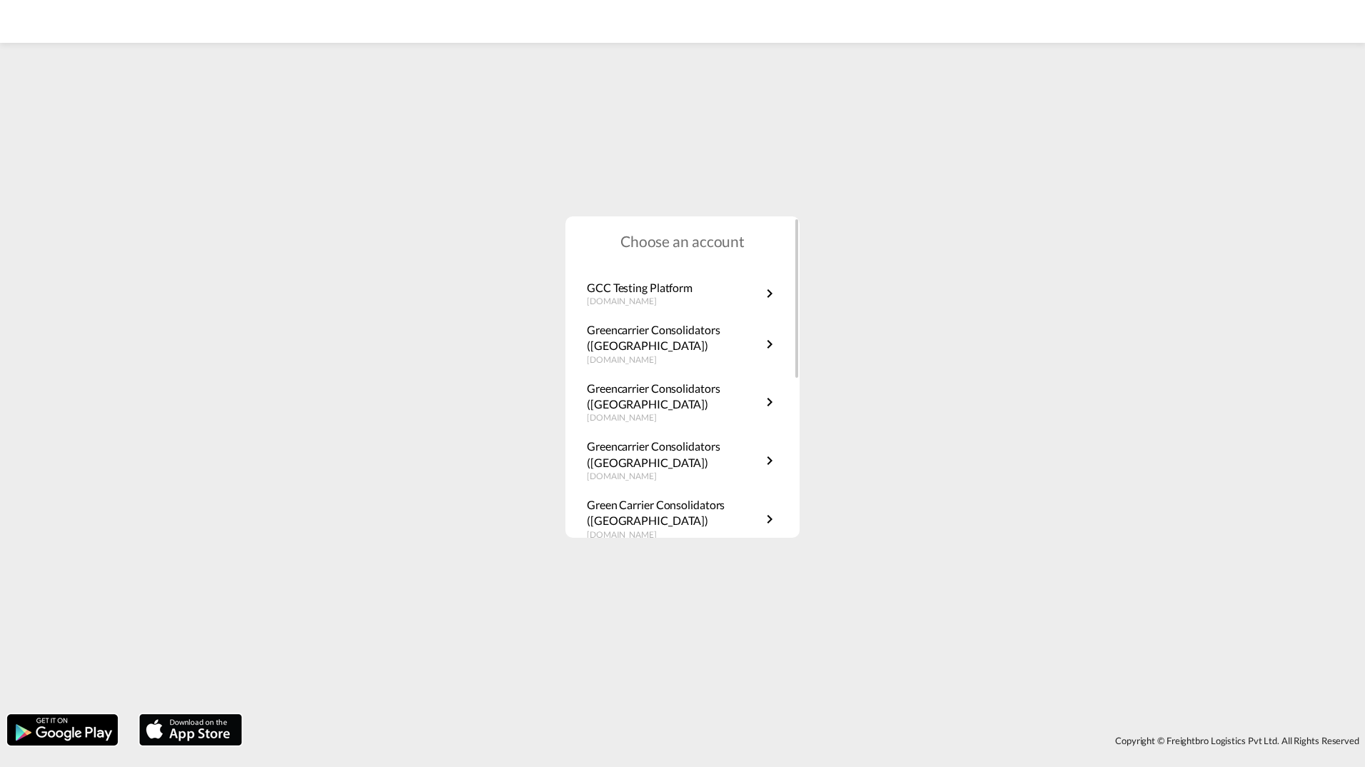
scroll to position [286, 0]
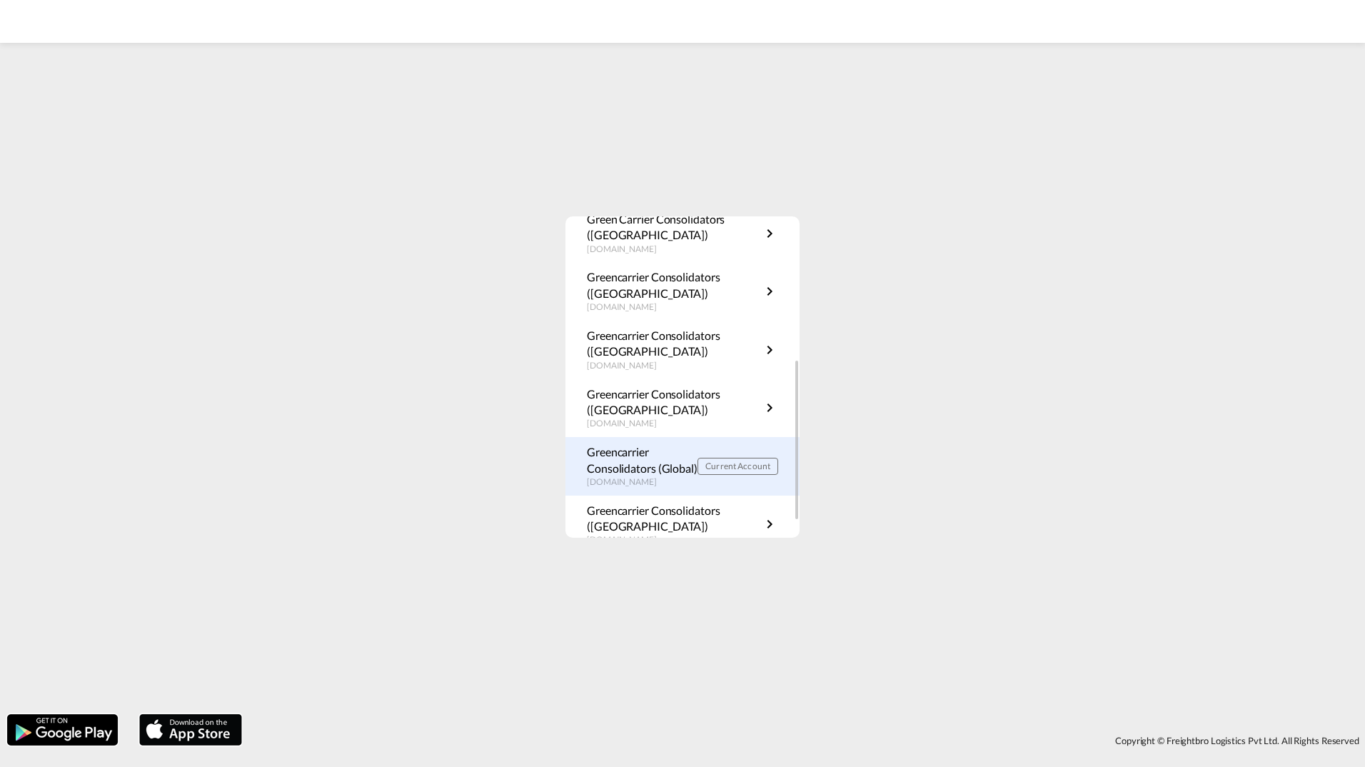
click at [633, 461] on p "Greencarrier Consolidators (Global)" at bounding box center [642, 460] width 111 height 32
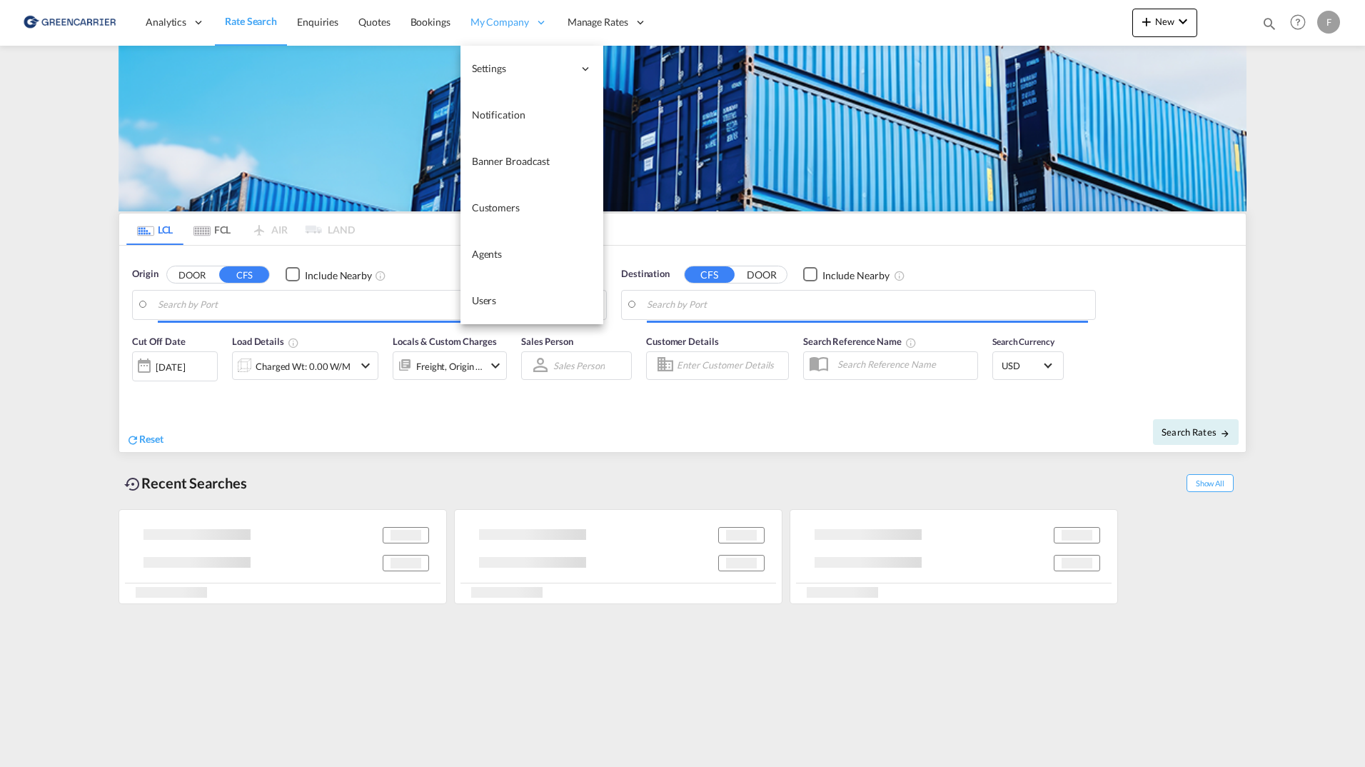
type input "SE-63232, [GEOGRAPHIC_DATA], [GEOGRAPHIC_DATA]"
type input "[GEOGRAPHIC_DATA], COCTG"
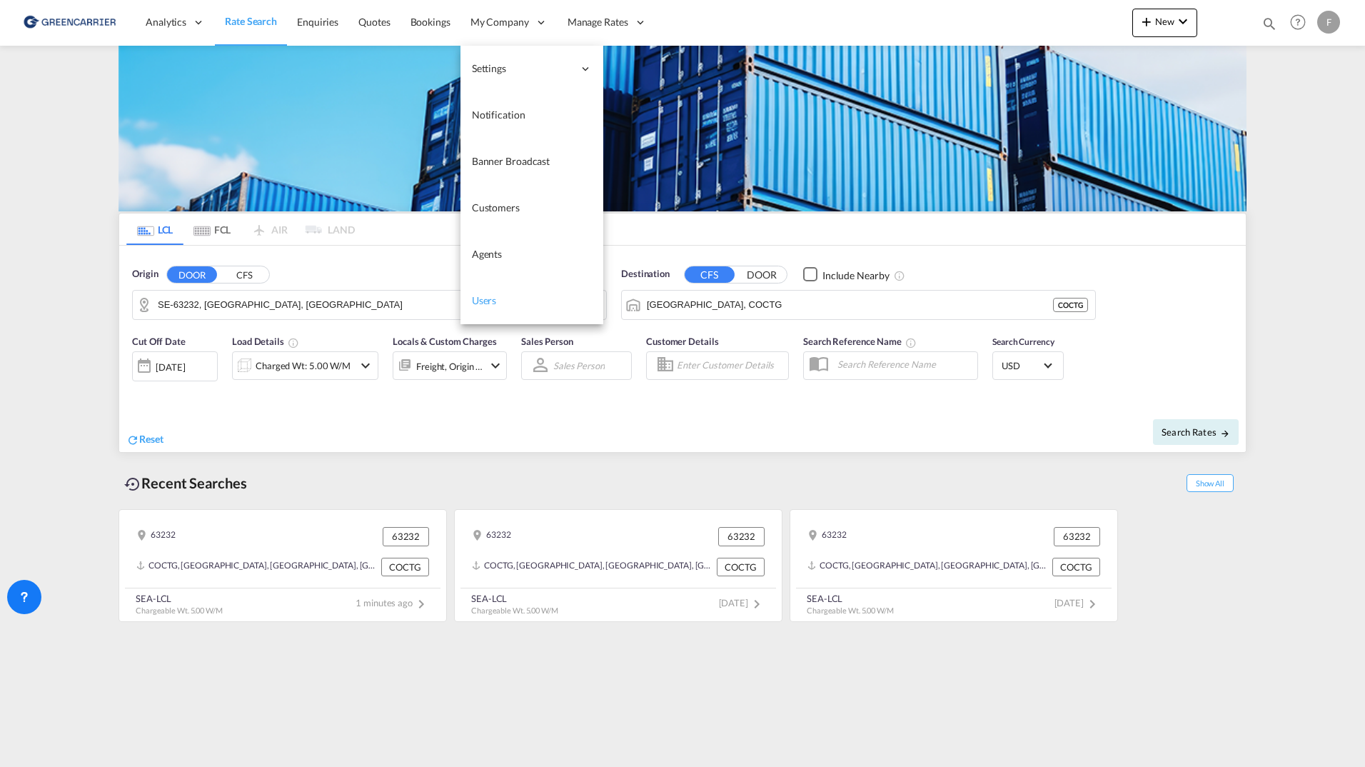
click at [492, 297] on span "Users" at bounding box center [484, 300] width 25 height 12
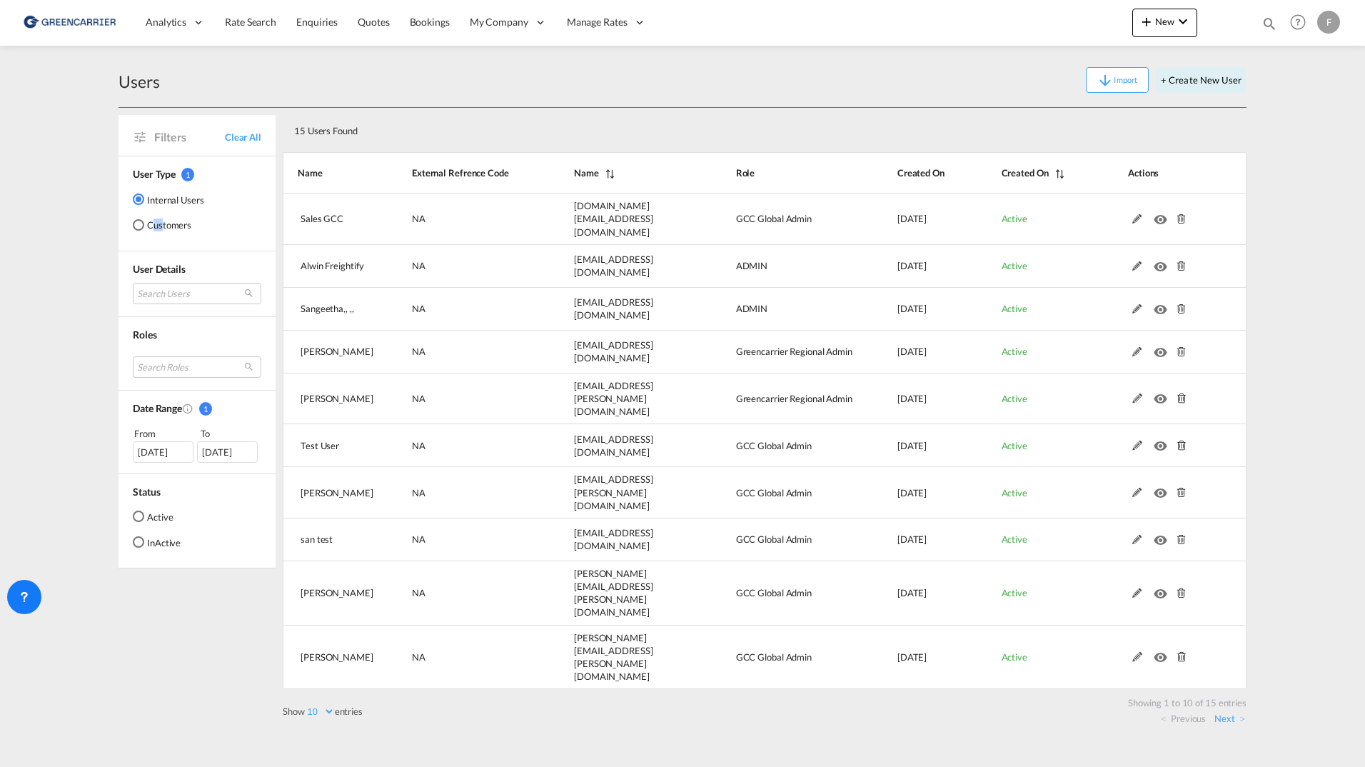
click at [159, 219] on md-radio-button "Customers" at bounding box center [168, 225] width 71 height 14
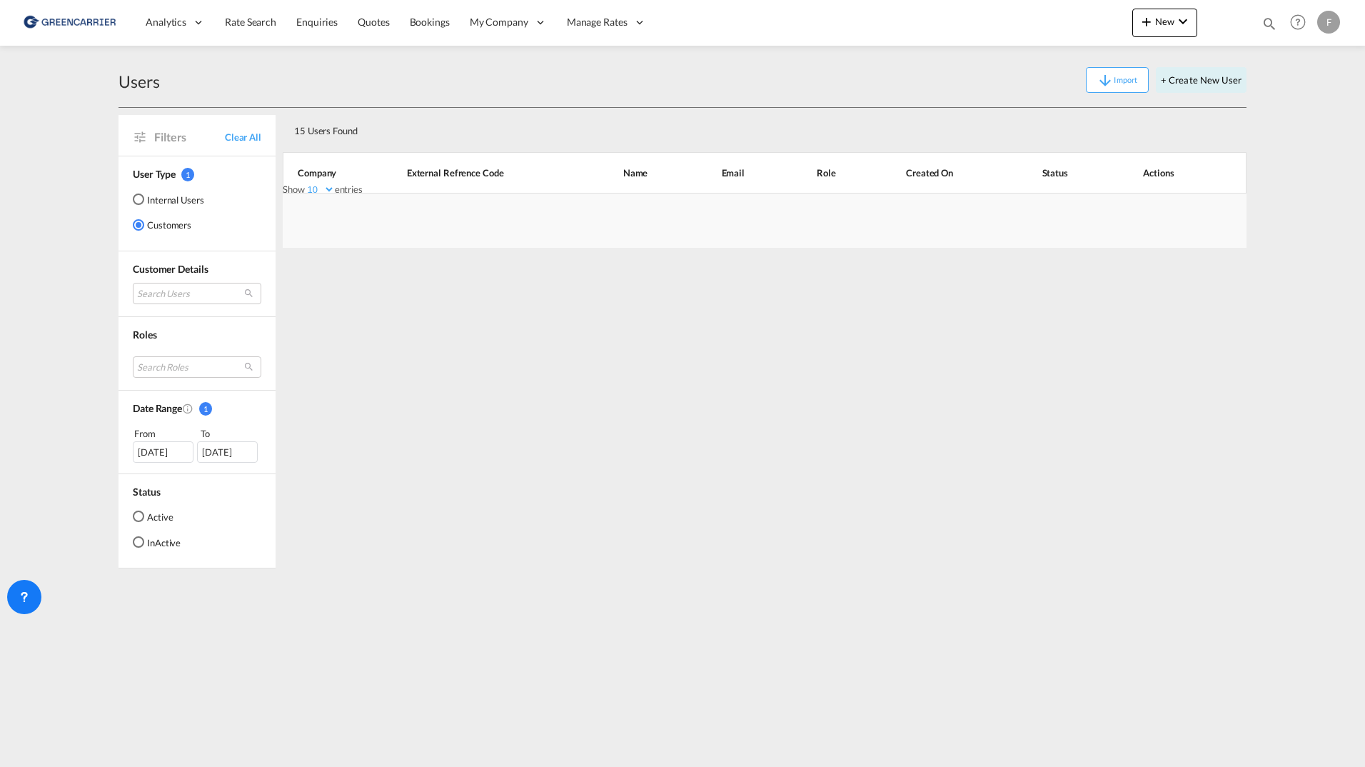
click at [520, 452] on div "15 Users Found Show 10 25 50 100 entries Search: Company External Refrence Code…" at bounding box center [765, 338] width 964 height 460
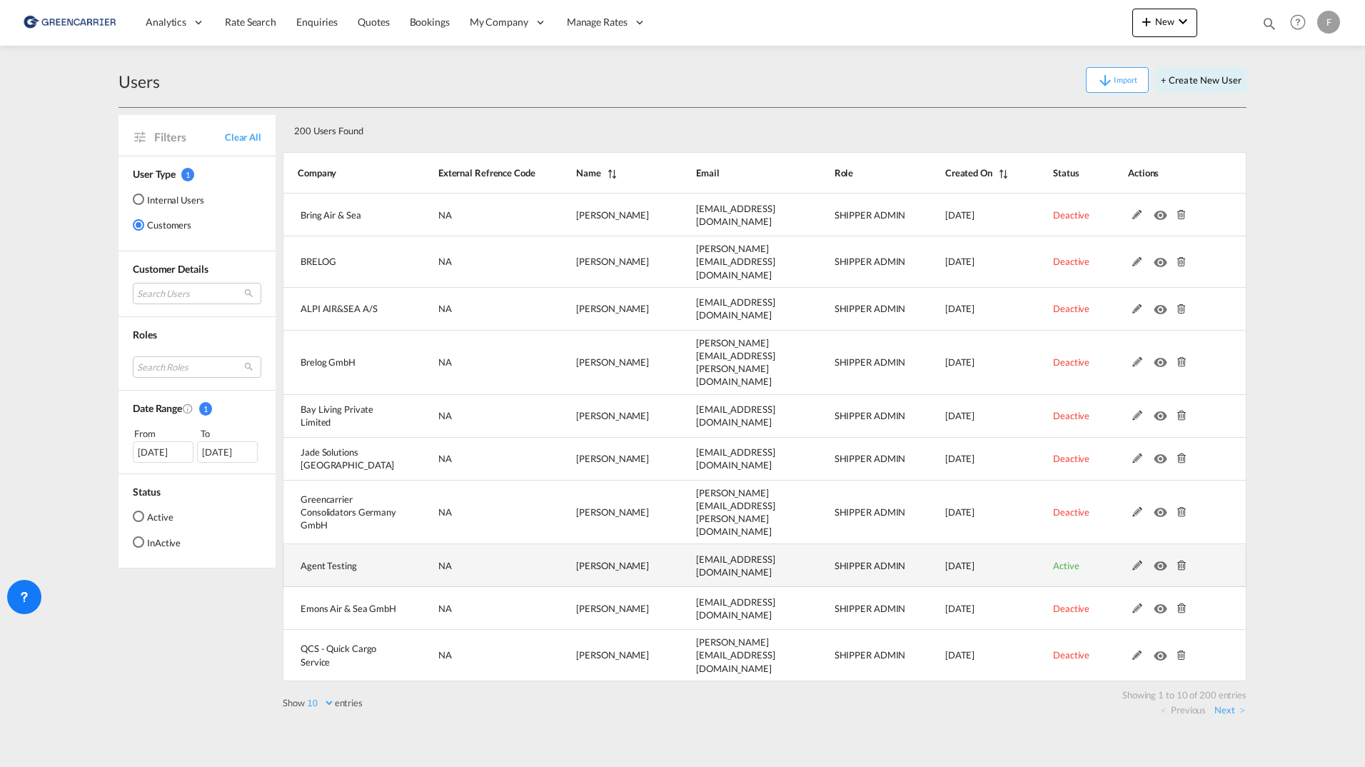
click at [1132, 560] on md-icon at bounding box center [1137, 565] width 19 height 10
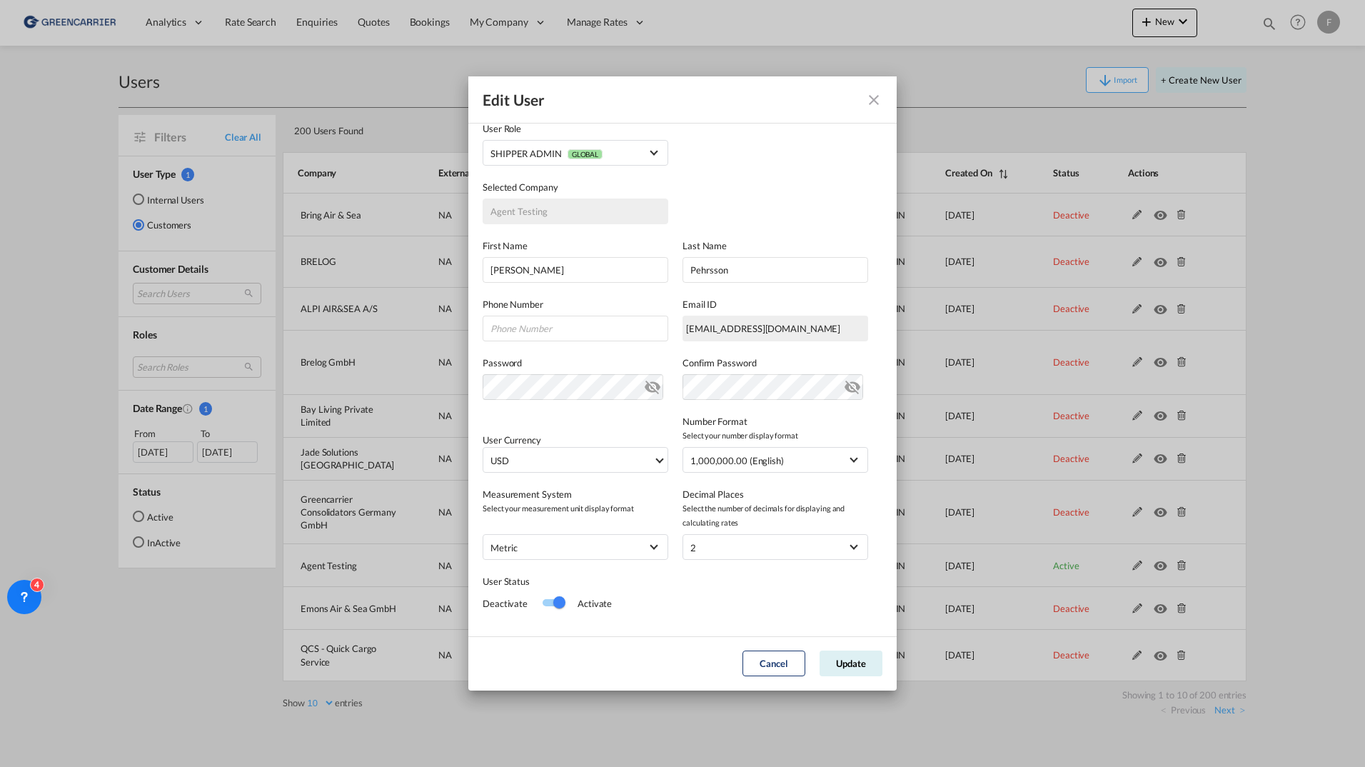
scroll to position [71, 0]
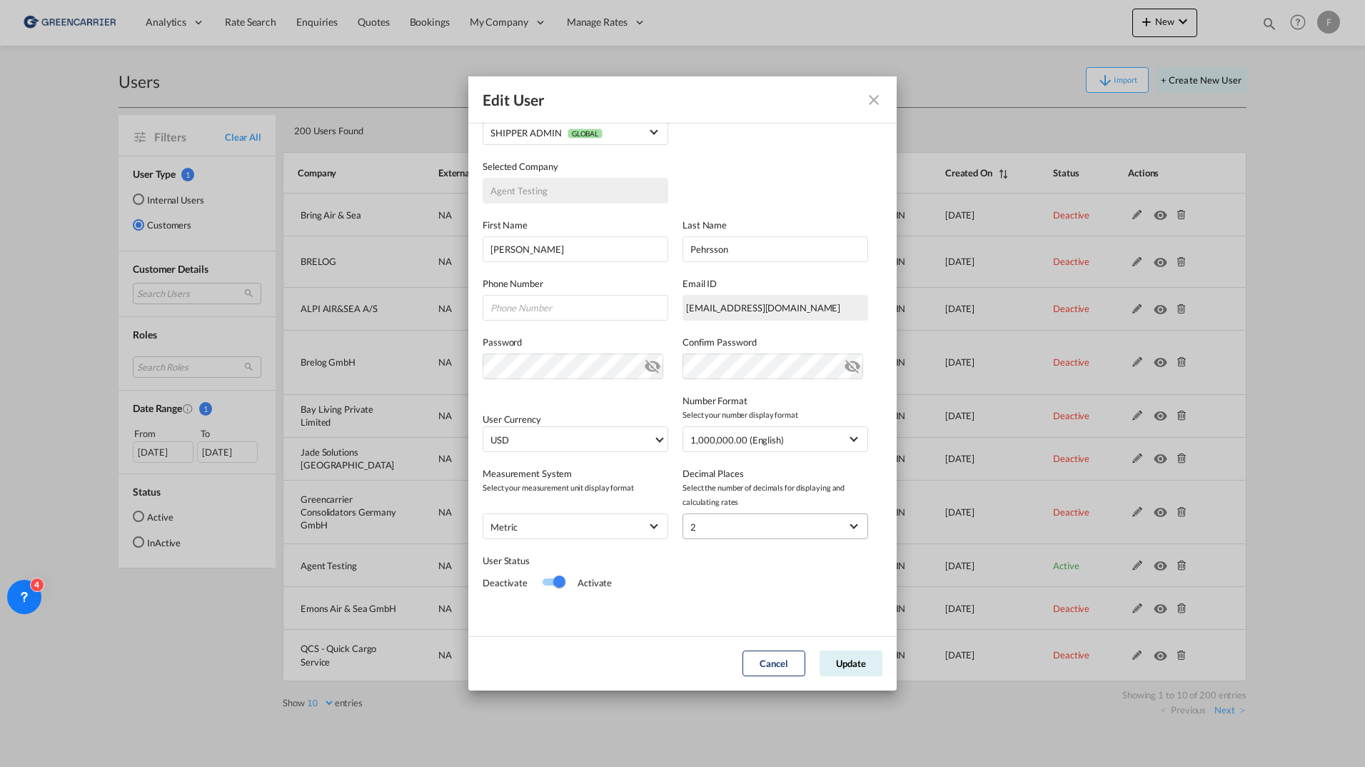
click at [741, 530] on span "2" at bounding box center [765, 527] width 150 height 14
click at [793, 490] on md-backdrop at bounding box center [682, 383] width 1365 height 767
click at [743, 500] on span "Select the number of decimals for displaying and calculating rates" at bounding box center [776, 494] width 186 height 29
click at [743, 443] on div "1,000,000.00 (English)" at bounding box center [737, 439] width 94 height 11
click at [716, 606] on md-backdrop at bounding box center [682, 383] width 1365 height 767
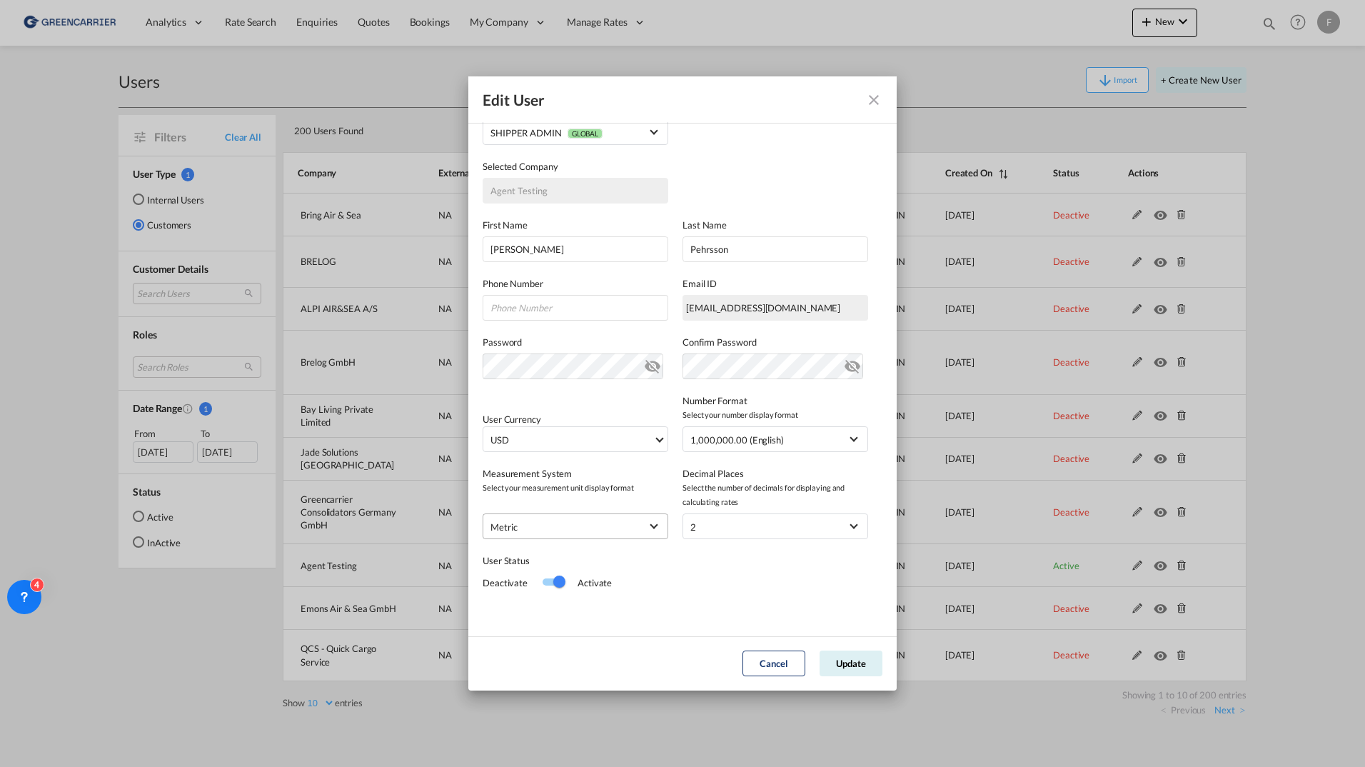
click at [614, 535] on md-select-value "metric" at bounding box center [575, 526] width 170 height 19
click at [614, 523] on md-option "metric" at bounding box center [574, 527] width 188 height 34
click at [755, 578] on div "User Status Deactivate Activate" at bounding box center [683, 566] width 400 height 54
drag, startPoint x: 767, startPoint y: 669, endPoint x: 717, endPoint y: 663, distance: 50.4
click at [767, 669] on button "Cancel" at bounding box center [774, 663] width 63 height 26
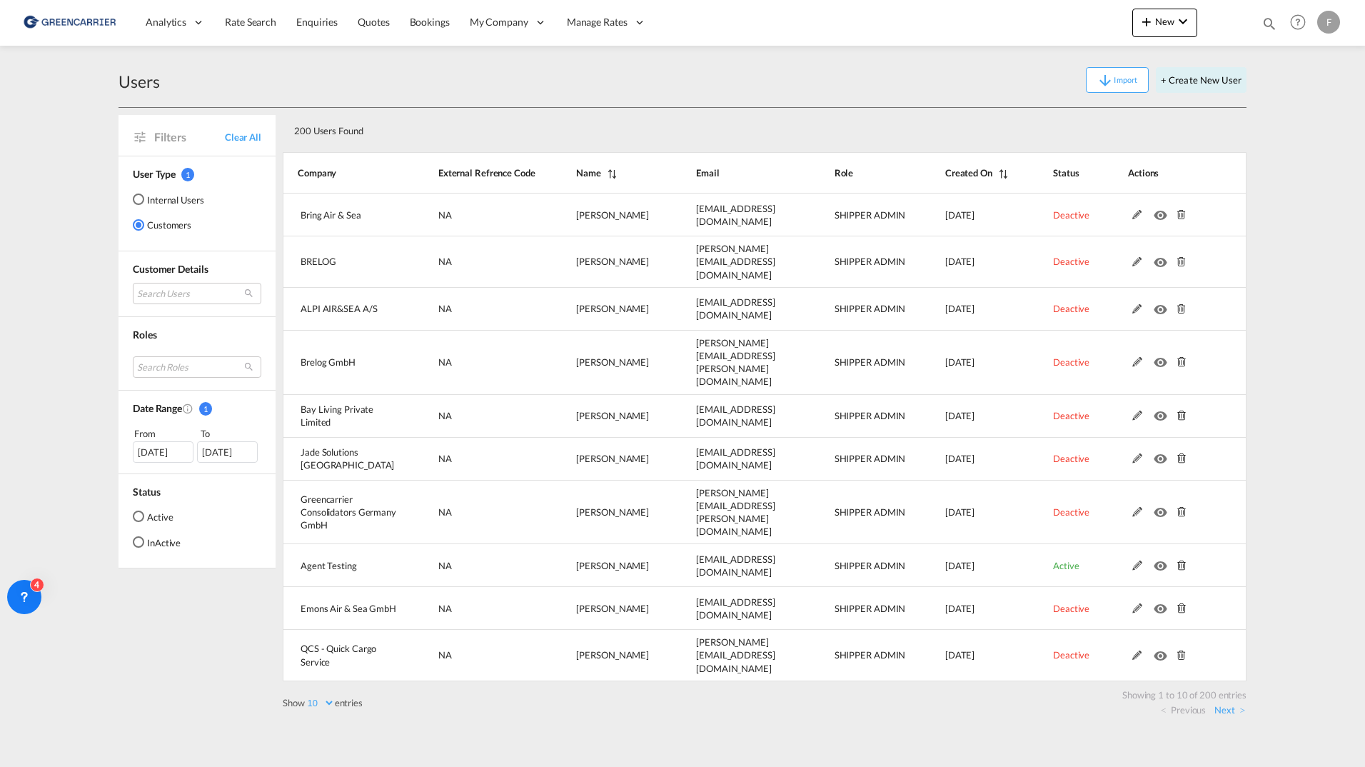
click at [83, 348] on md-content "Analytics Reports Dashboard Rate Search Enquiries Quotes Bookings" at bounding box center [682, 383] width 1365 height 767
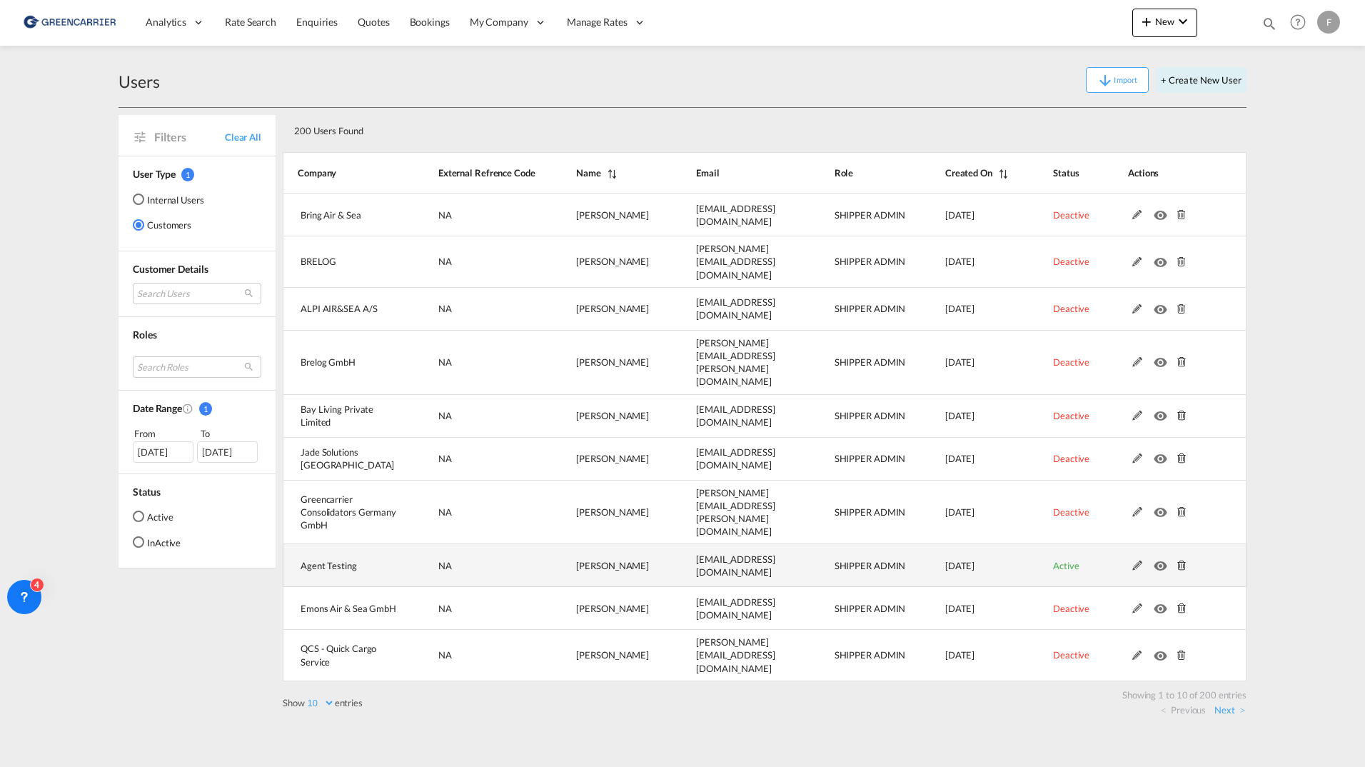
click at [1138, 560] on md-icon at bounding box center [1137, 565] width 19 height 10
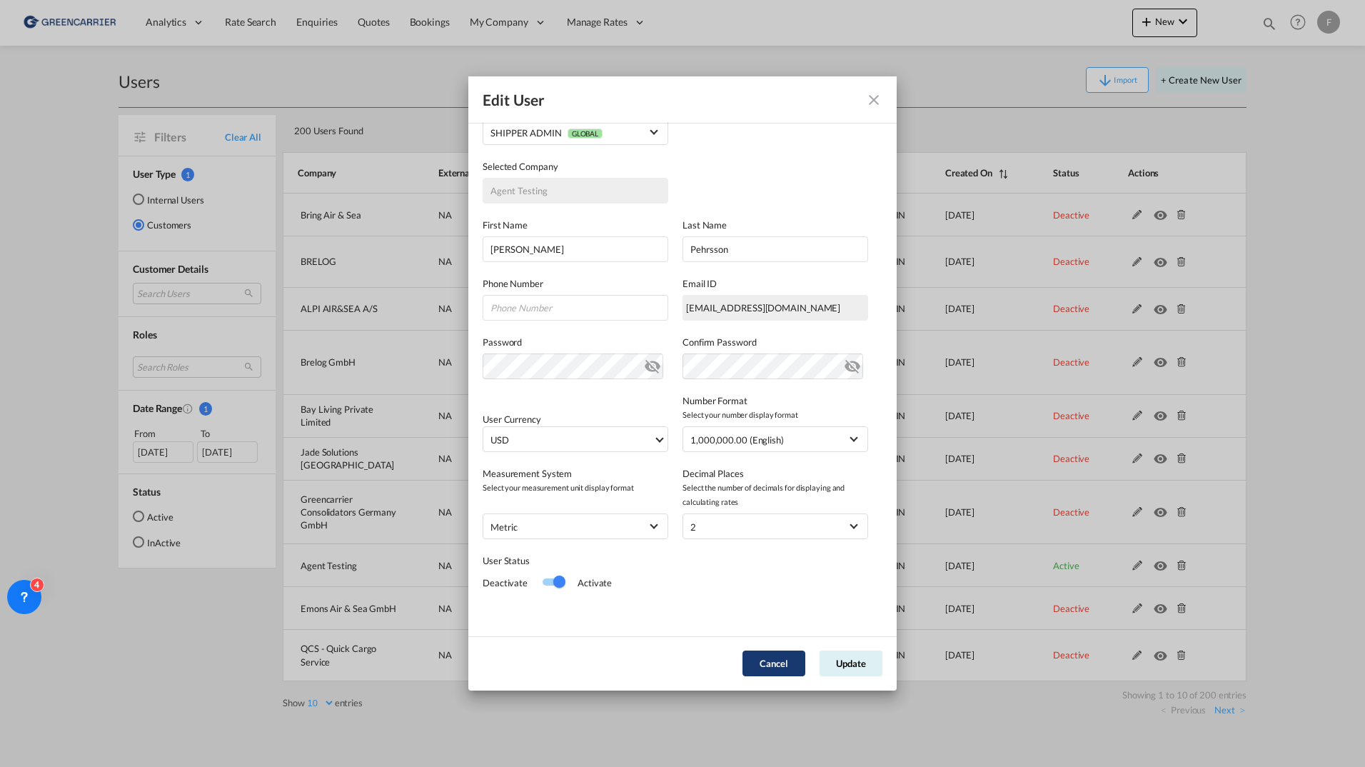
click at [765, 650] on button "Cancel" at bounding box center [774, 663] width 63 height 26
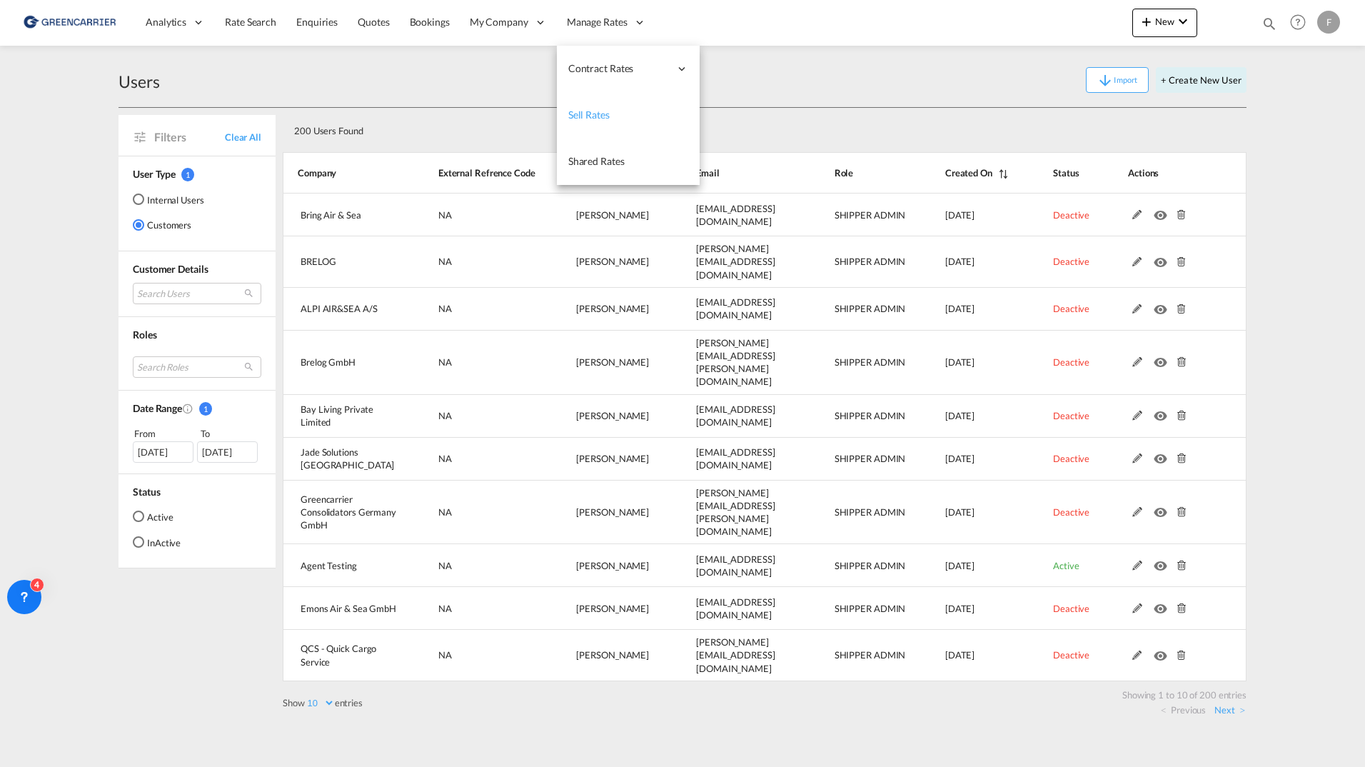
click at [598, 111] on span "Sell Rates" at bounding box center [588, 115] width 41 height 12
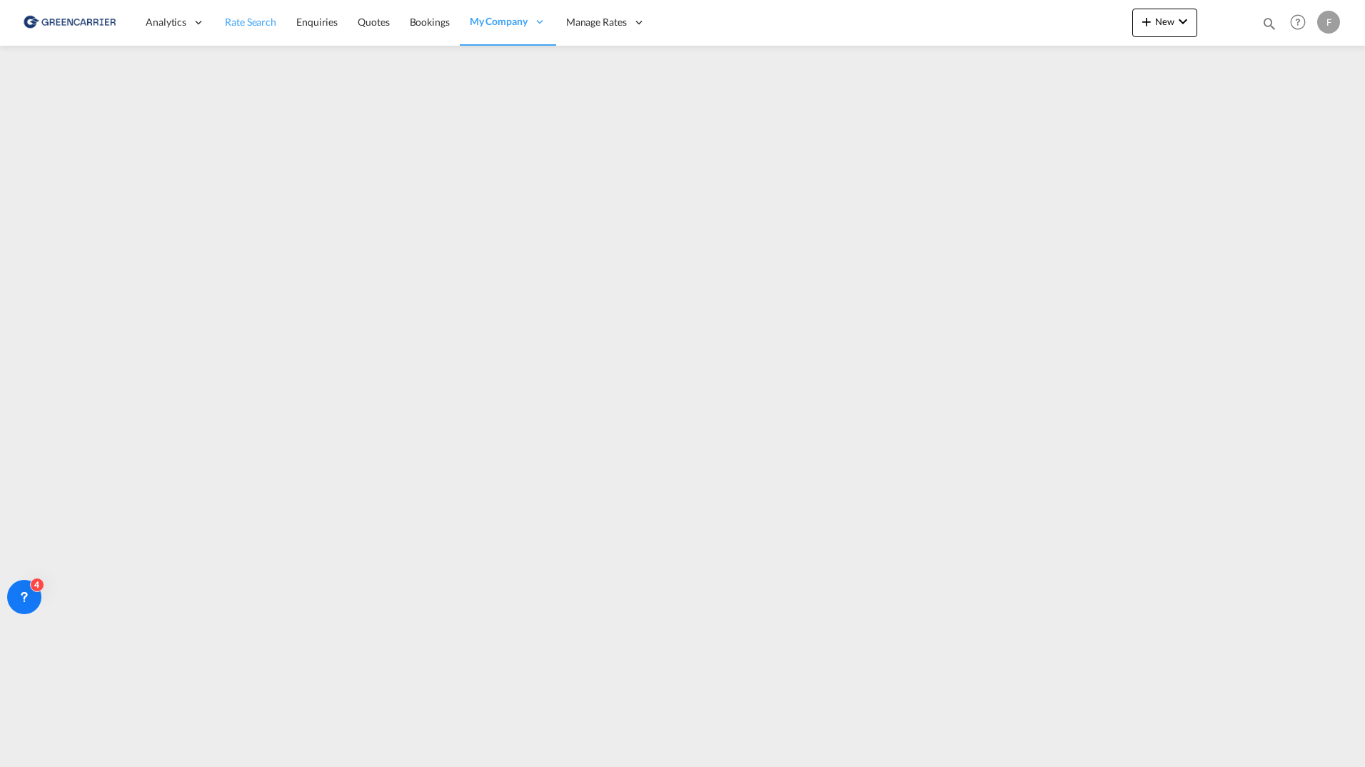
click at [243, 24] on span "Rate Search" at bounding box center [250, 22] width 51 height 12
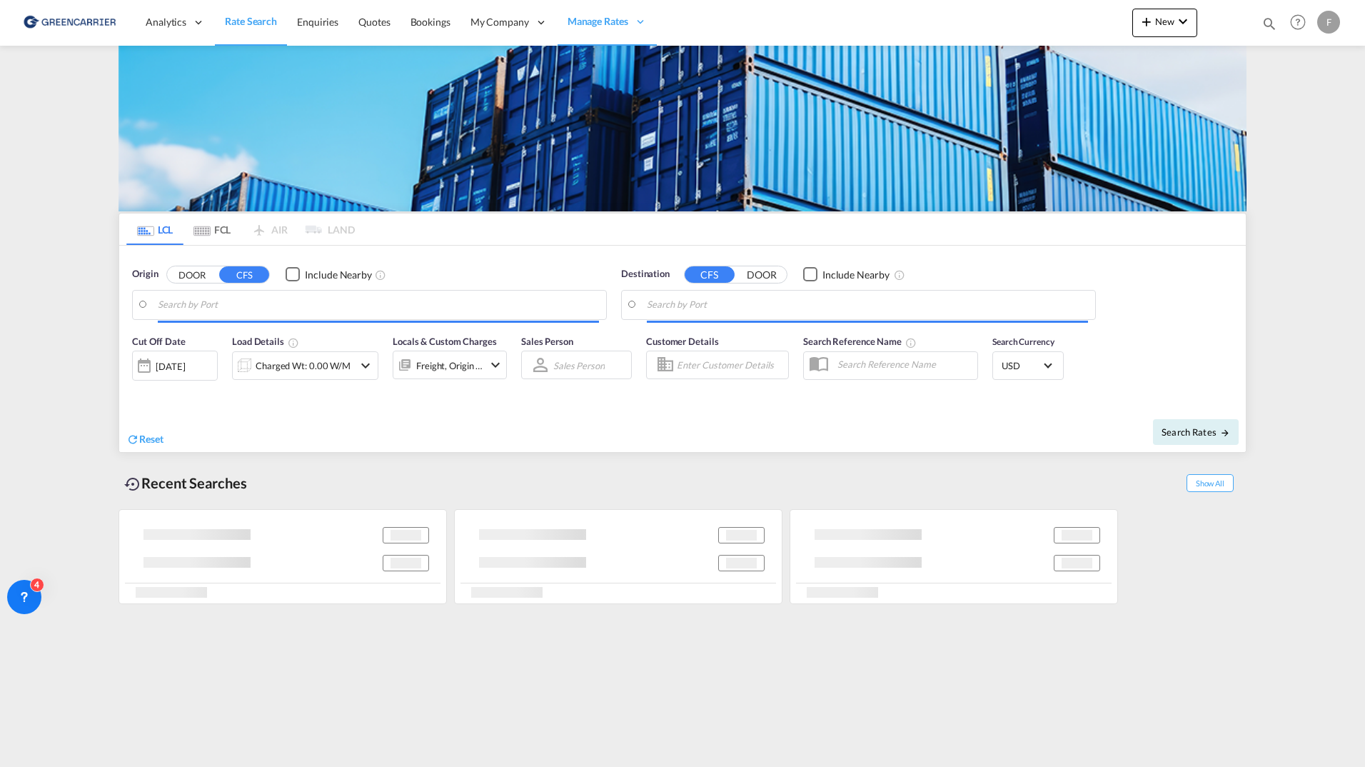
type input "SE-63232, Eskilstuna, Södermanland"
type input "[GEOGRAPHIC_DATA], COCTG"
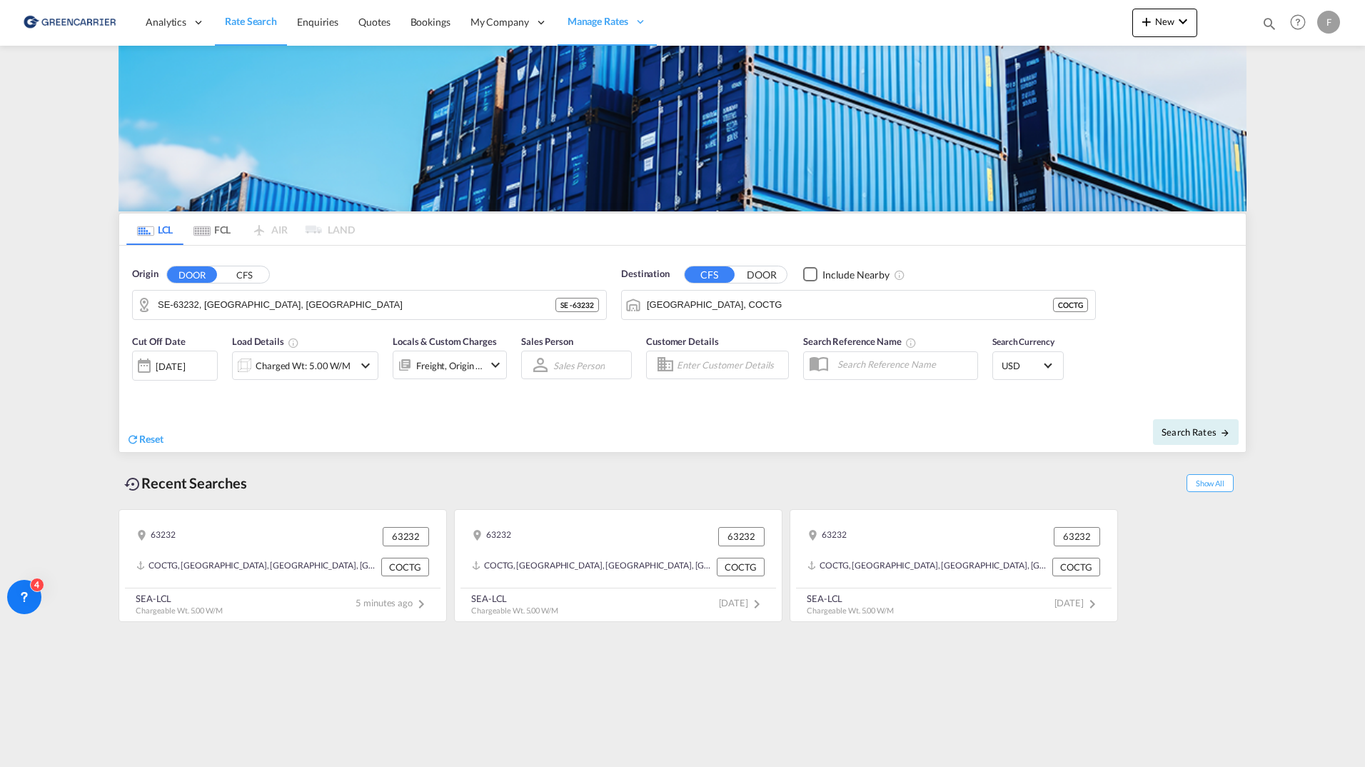
click at [1328, 22] on div "F" at bounding box center [1328, 22] width 23 height 23
click at [1298, 154] on button "Logout" at bounding box center [1302, 155] width 114 height 29
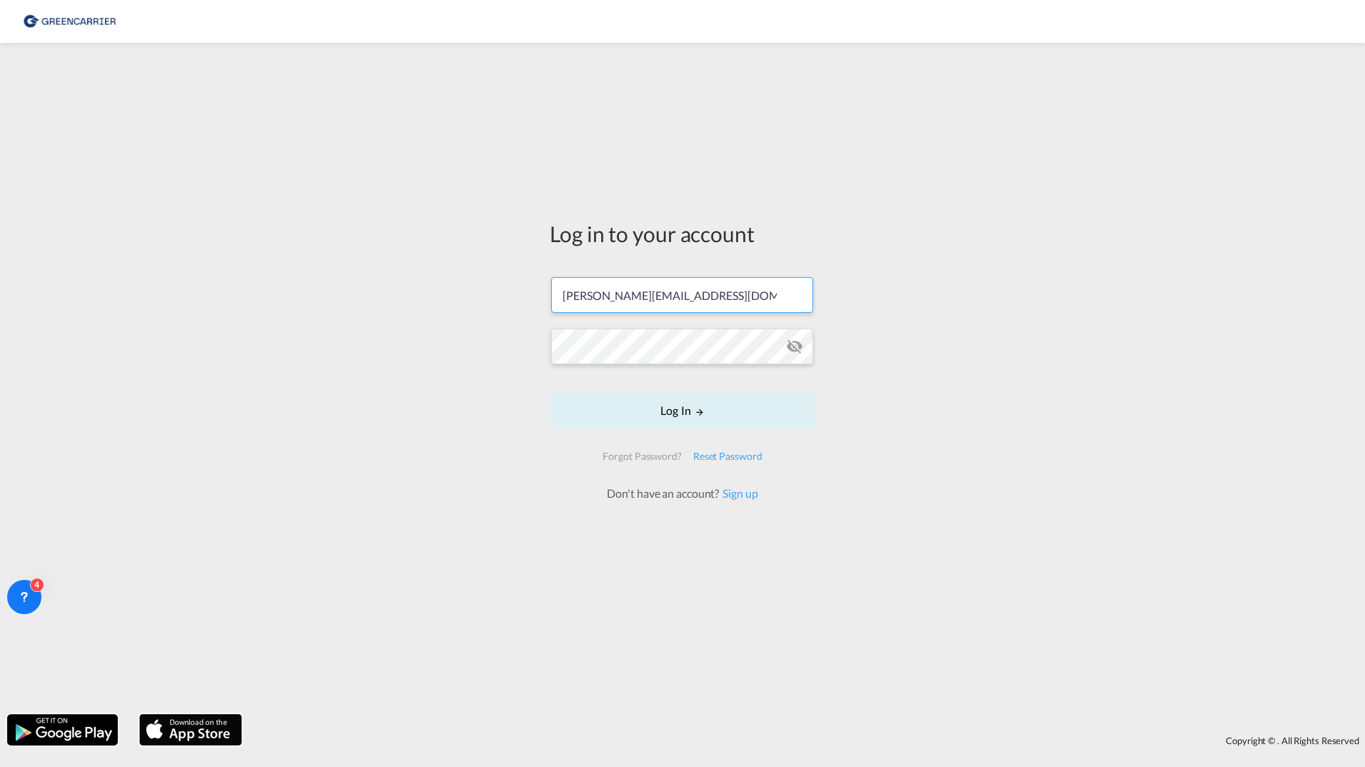
click at [789, 293] on input "[PERSON_NAME][EMAIL_ADDRESS][DOMAIN_NAME]" at bounding box center [682, 295] width 262 height 36
click at [789, 293] on form "filip.pehrsson@greencarrier.com Log In Forgot Password? Reset Password Don't ha…" at bounding box center [683, 382] width 266 height 238
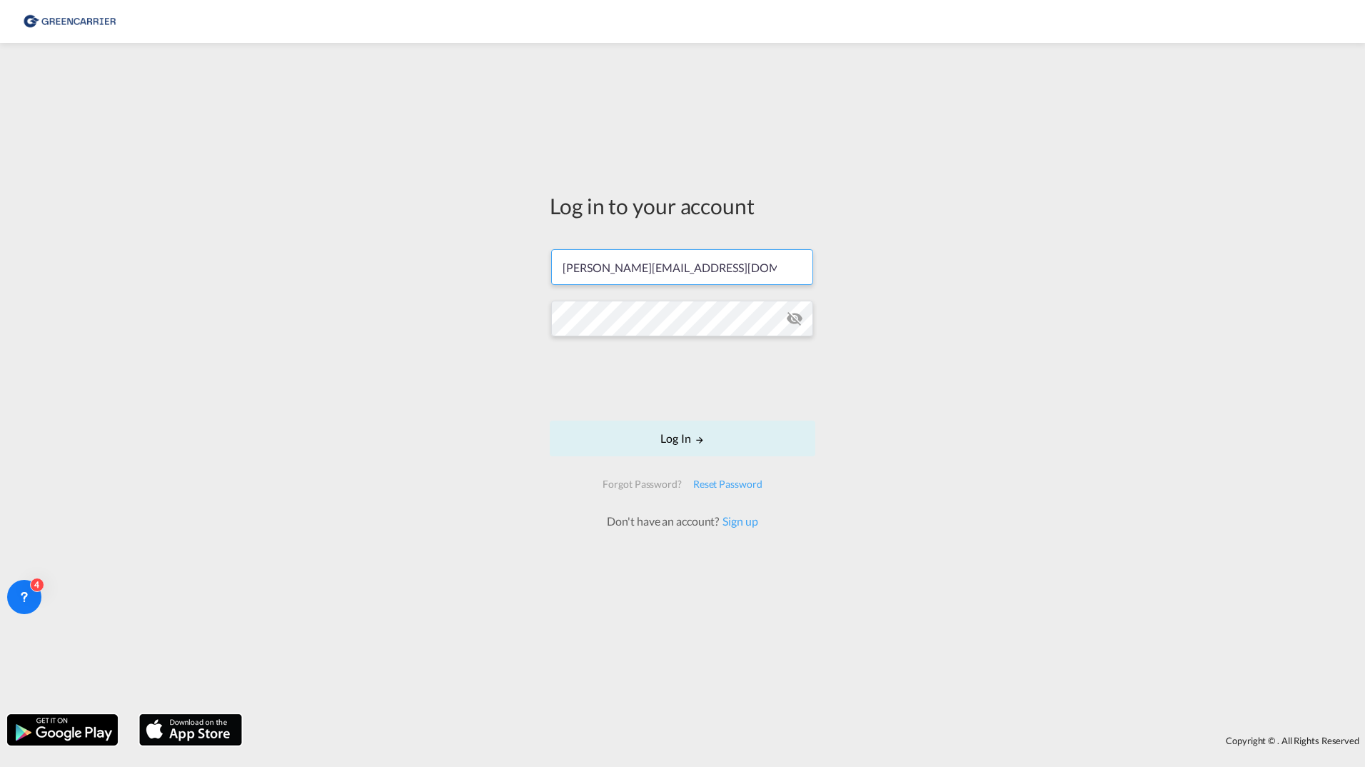
click at [715, 280] on input "[PERSON_NAME][EMAIL_ADDRESS][DOMAIN_NAME]" at bounding box center [682, 267] width 262 height 36
click at [714, 263] on input "[PERSON_NAME][EMAIL_ADDRESS][DOMAIN_NAME]" at bounding box center [682, 267] width 262 height 36
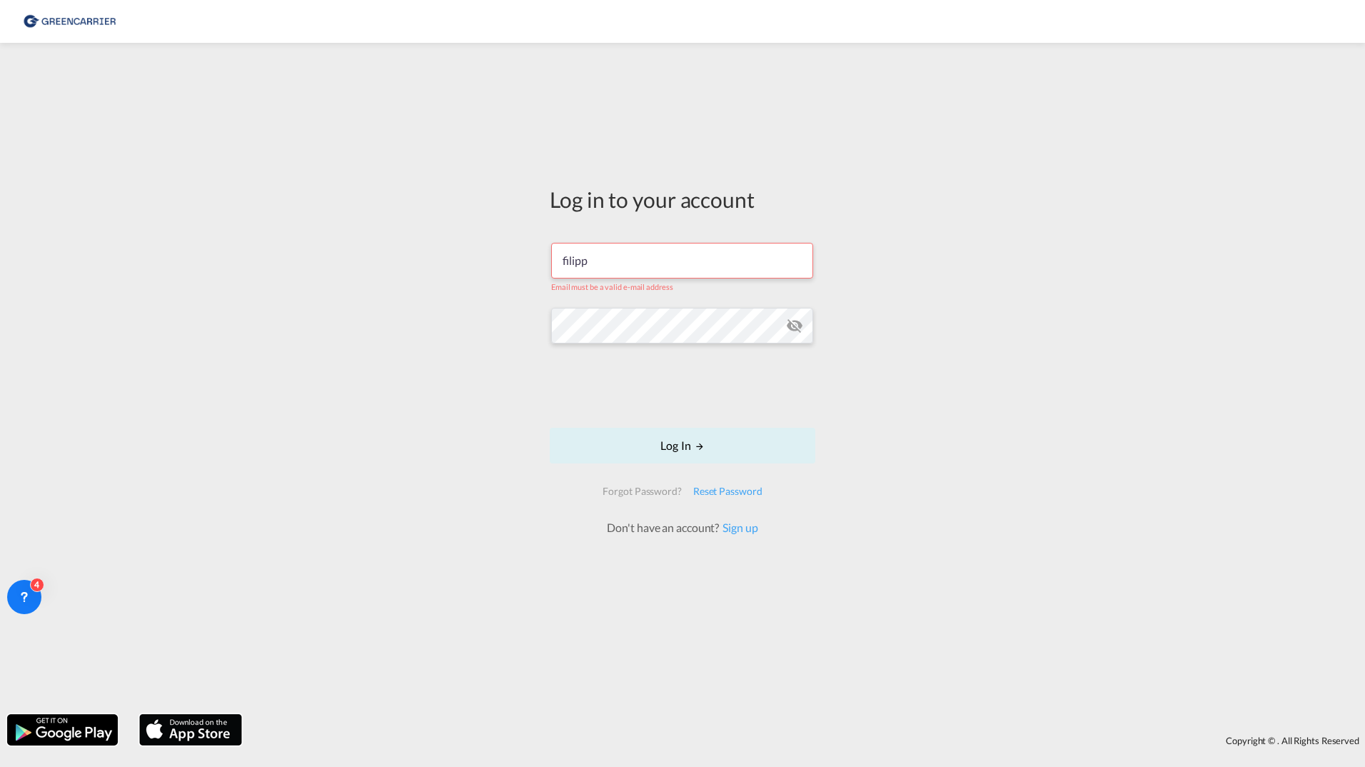
type input "filippehrsson1@gmail.com"
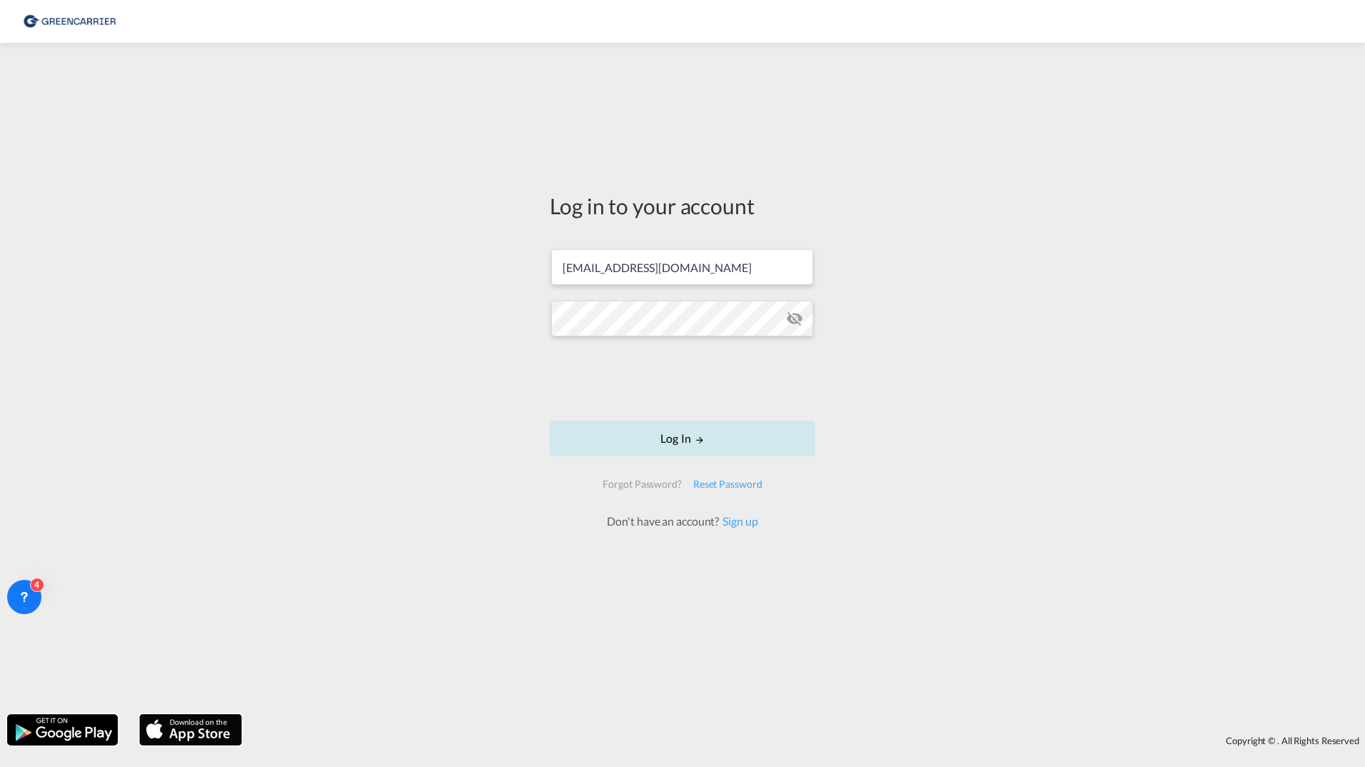
click at [633, 431] on button "Log In" at bounding box center [683, 439] width 266 height 36
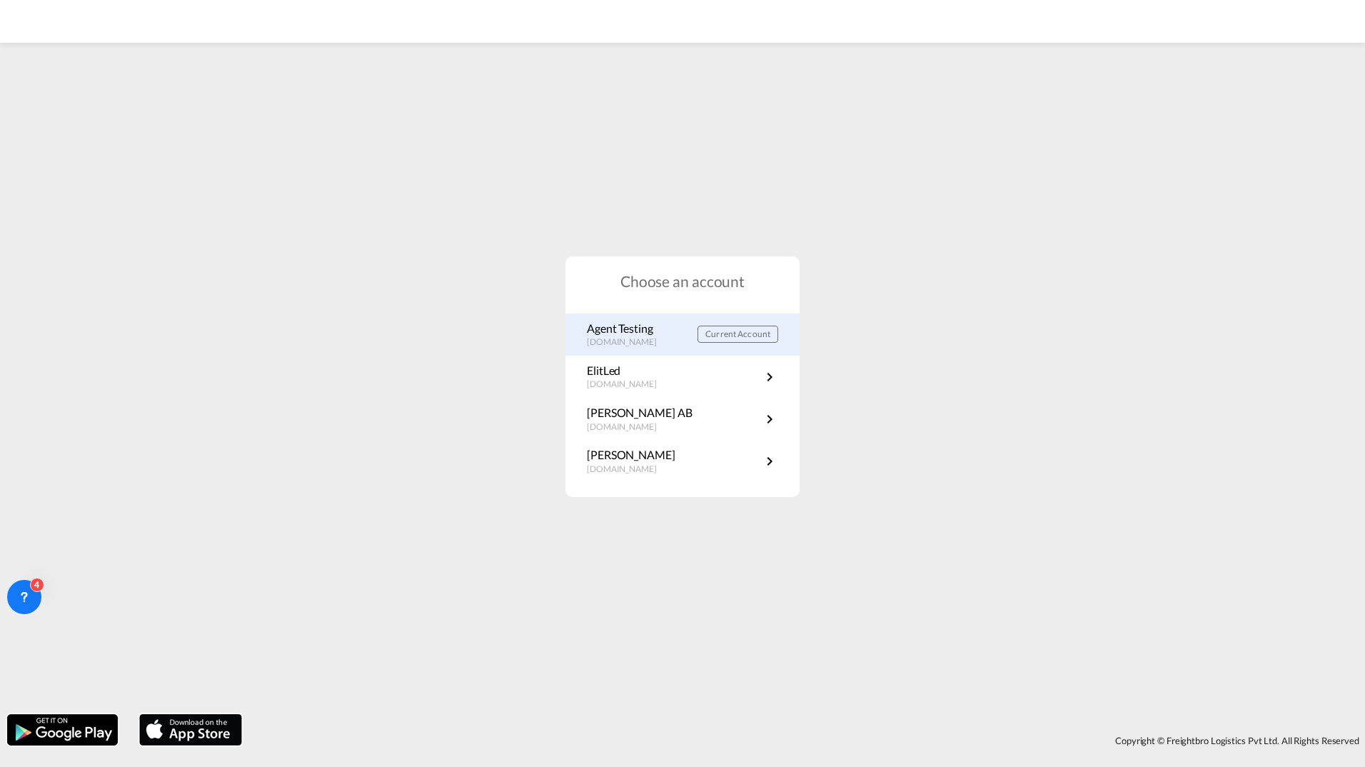
click at [640, 348] on div "Agent Testing portal.greencarrier.com Current Account" at bounding box center [682, 334] width 234 height 42
click at [635, 337] on p "[DOMAIN_NAME]" at bounding box center [629, 342] width 84 height 12
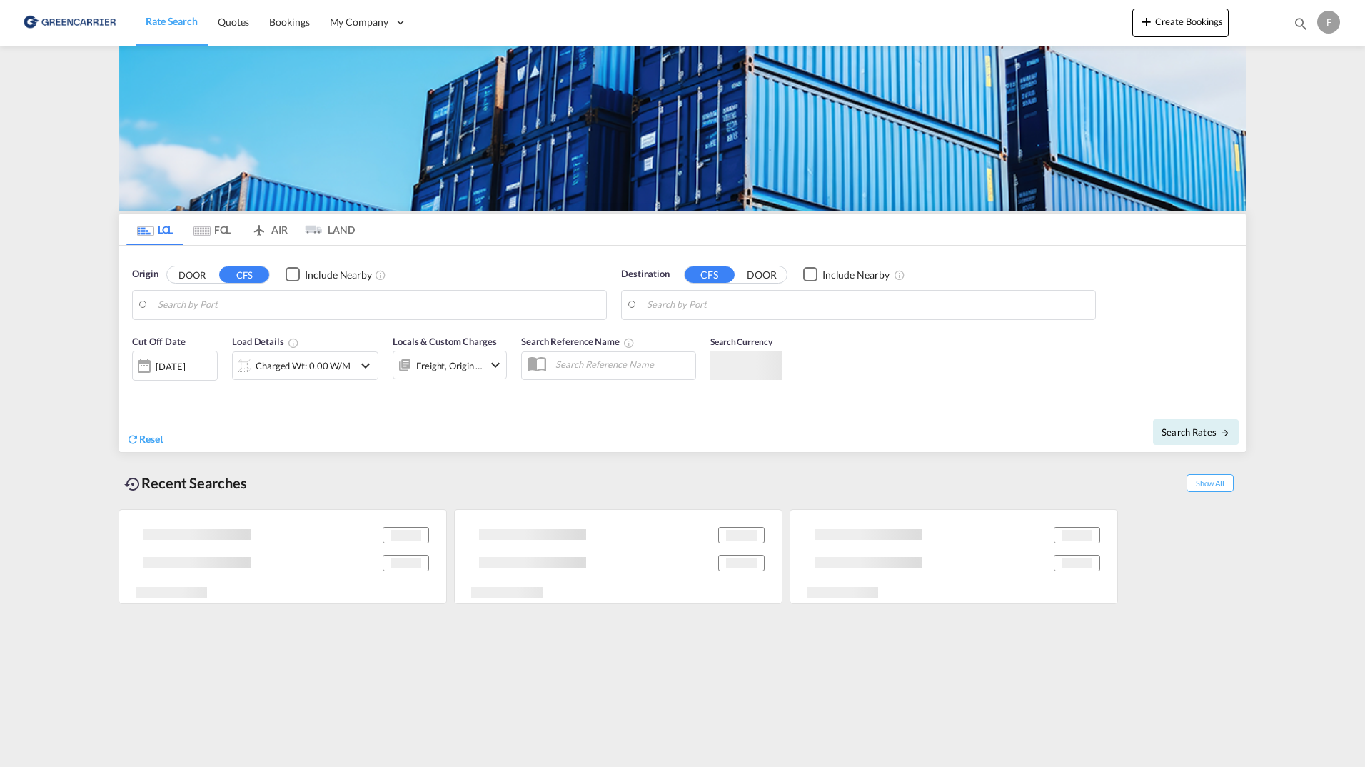
type input "[GEOGRAPHIC_DATA], [GEOGRAPHIC_DATA]"
type input "[GEOGRAPHIC_DATA], COCTG"
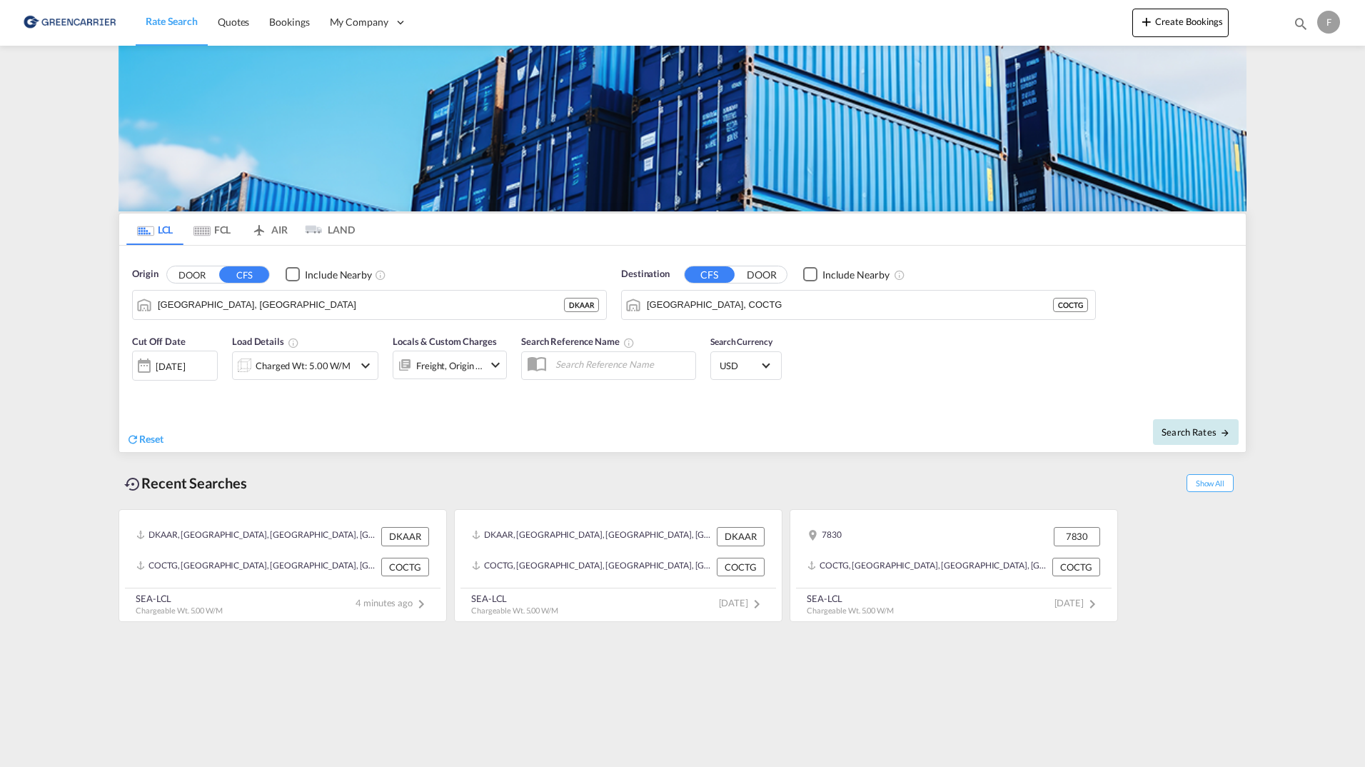
click at [1174, 419] on button "Search Rates" at bounding box center [1196, 432] width 86 height 26
type input "DKAAR to COCTG / [DATE]"
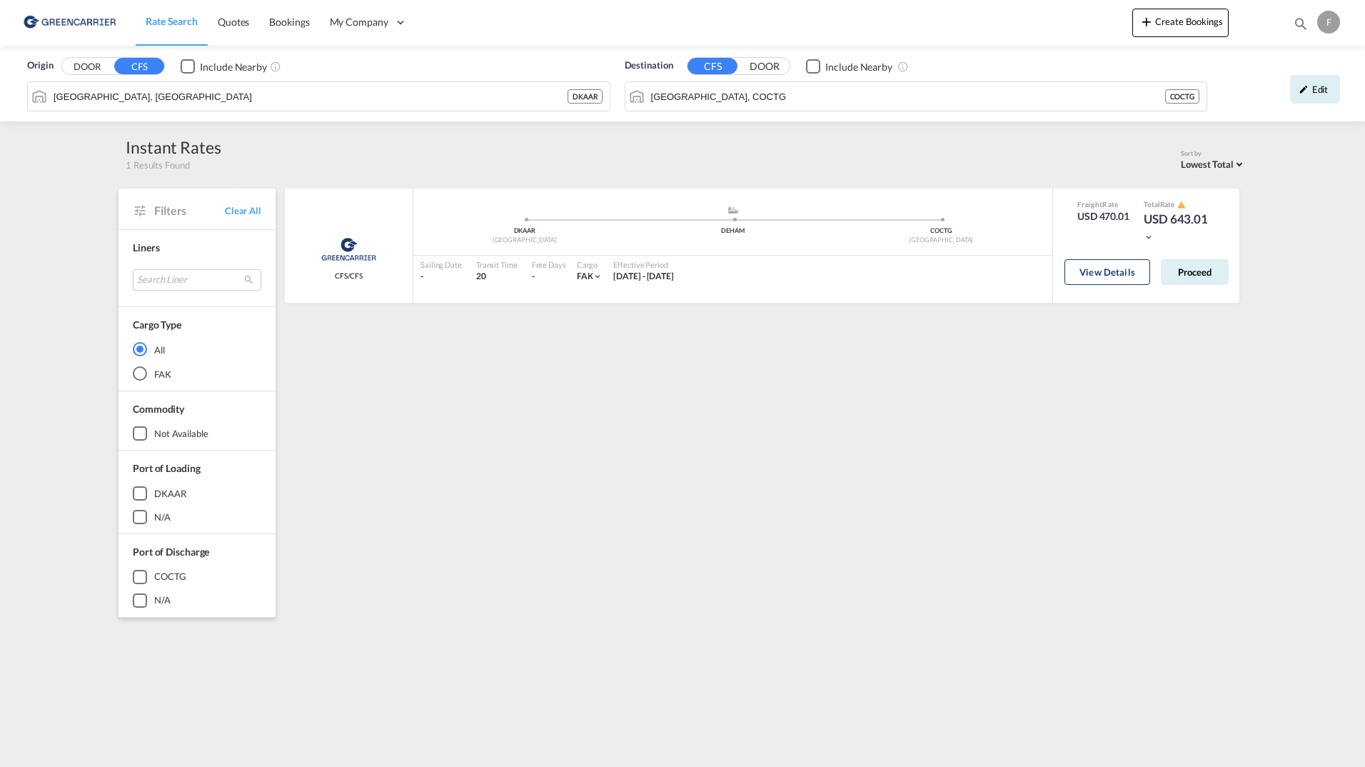
click at [1115, 280] on button "View Details" at bounding box center [1107, 272] width 86 height 26
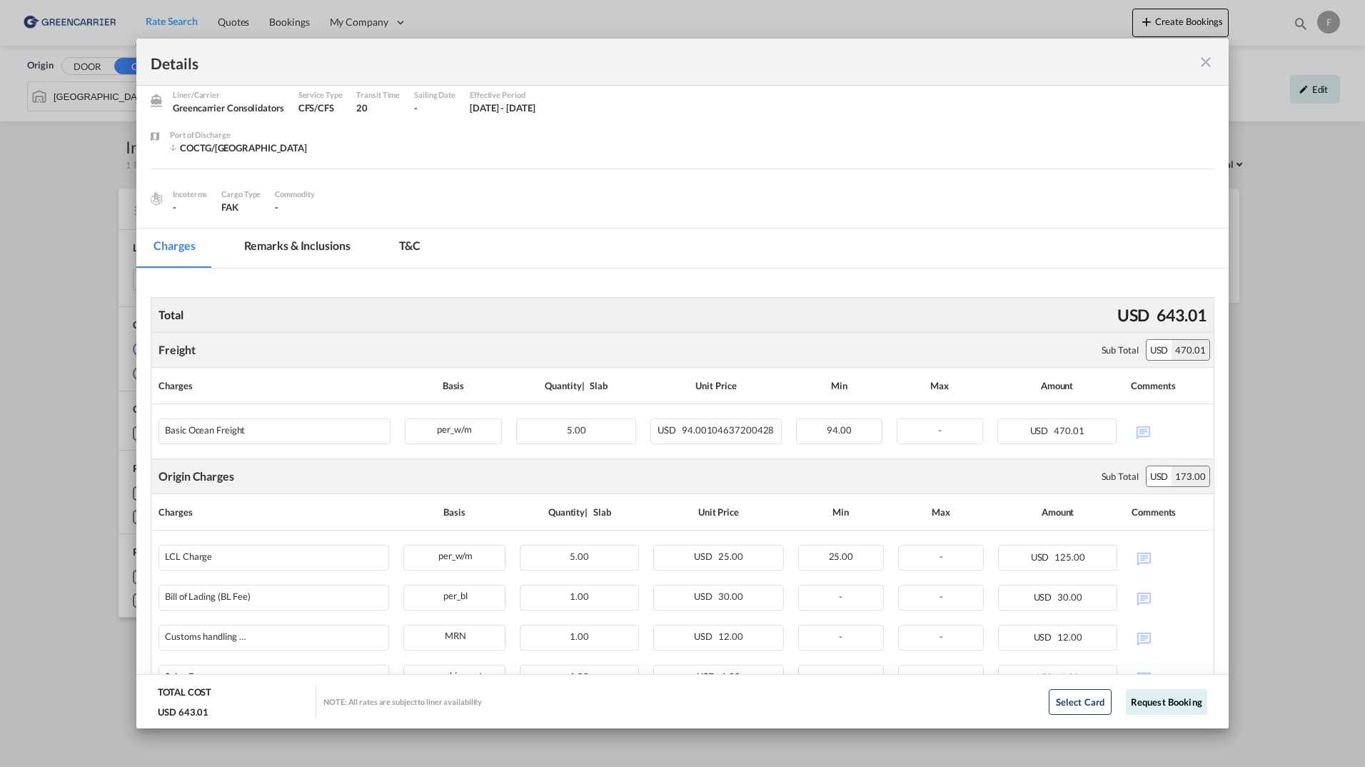
scroll to position [71, 0]
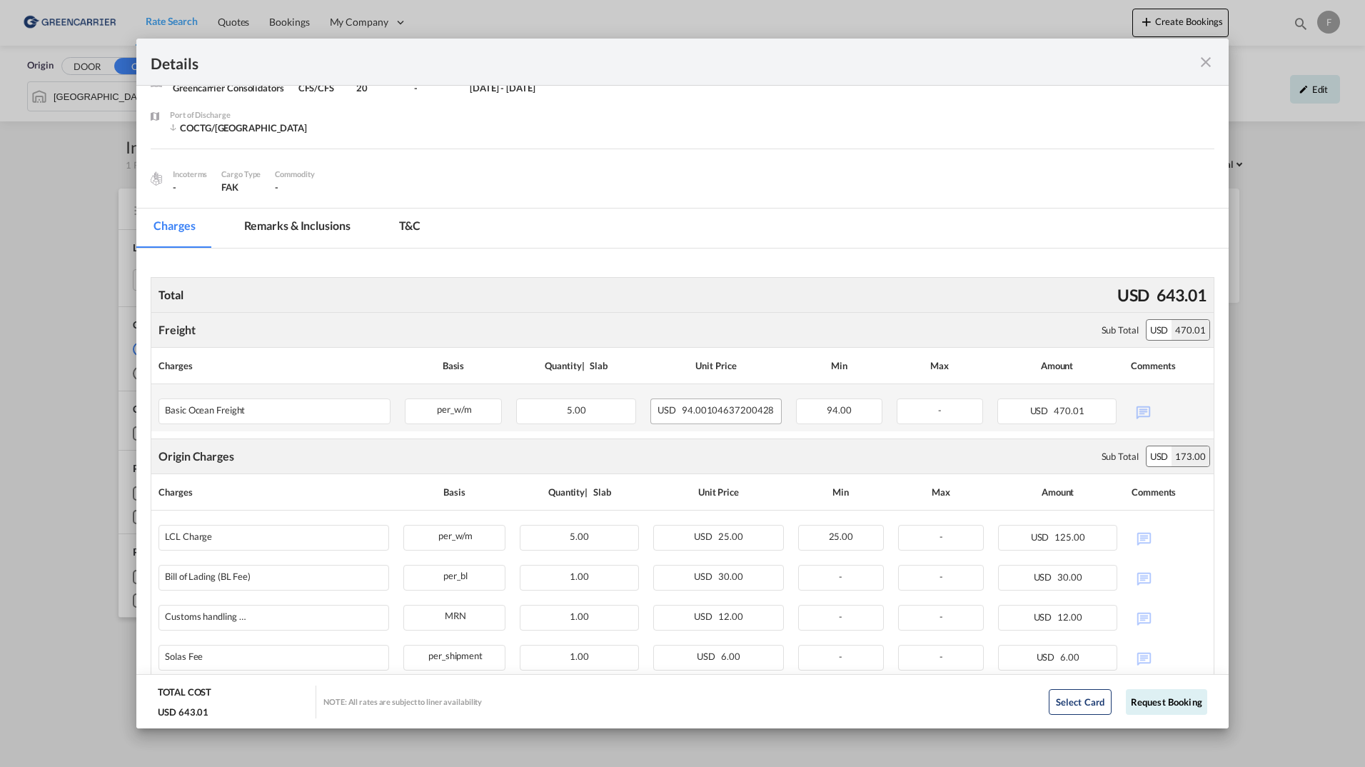
click at [709, 408] on span "94.00104637200428" at bounding box center [728, 409] width 92 height 11
drag, startPoint x: 81, startPoint y: 146, endPoint x: -107, endPoint y: 180, distance: 190.7
click at [0, 180] on html "Rate Search Quotes Bookings My Company Roles Users" at bounding box center [682, 383] width 1365 height 767
click at [1206, 59] on md-icon "icon-close fg-AAA8AD m-0 cursor" at bounding box center [1205, 62] width 17 height 17
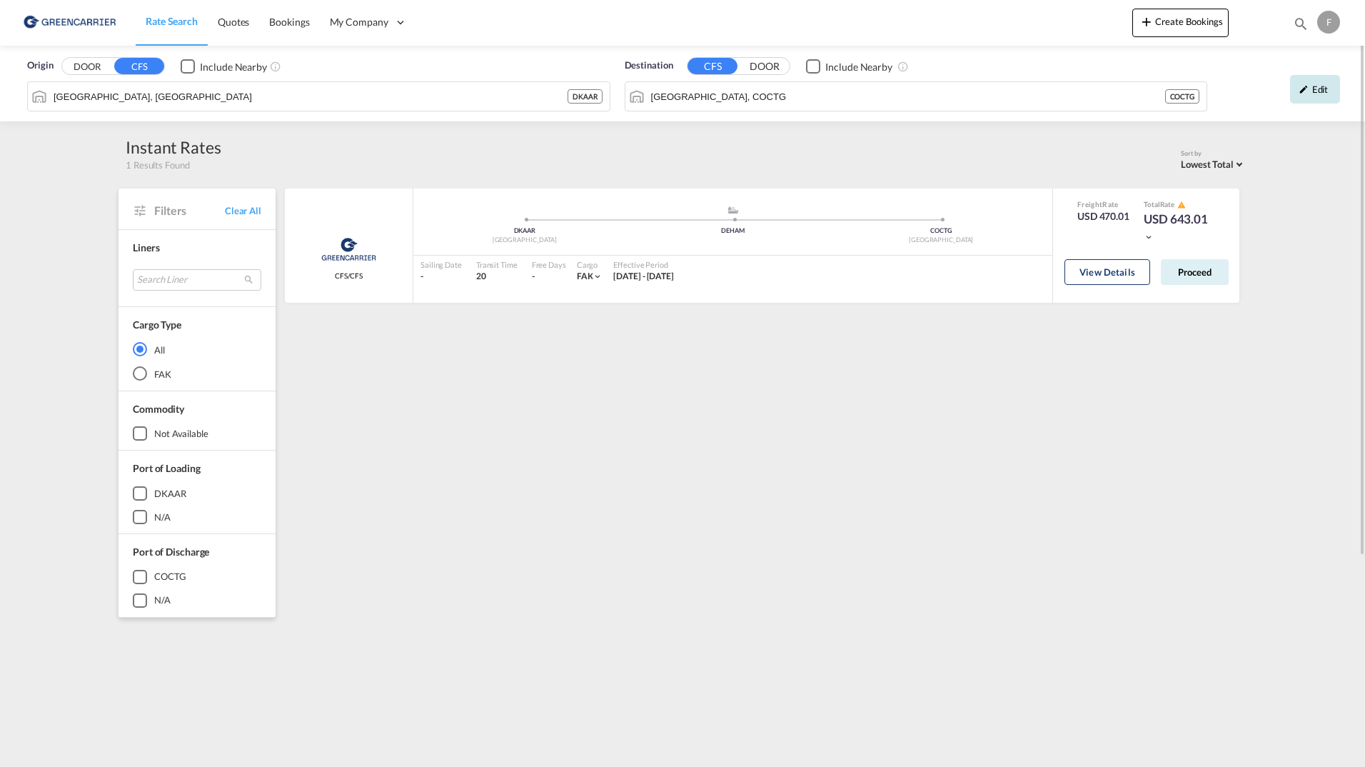
click at [1325, 87] on div "Edit" at bounding box center [1315, 89] width 50 height 29
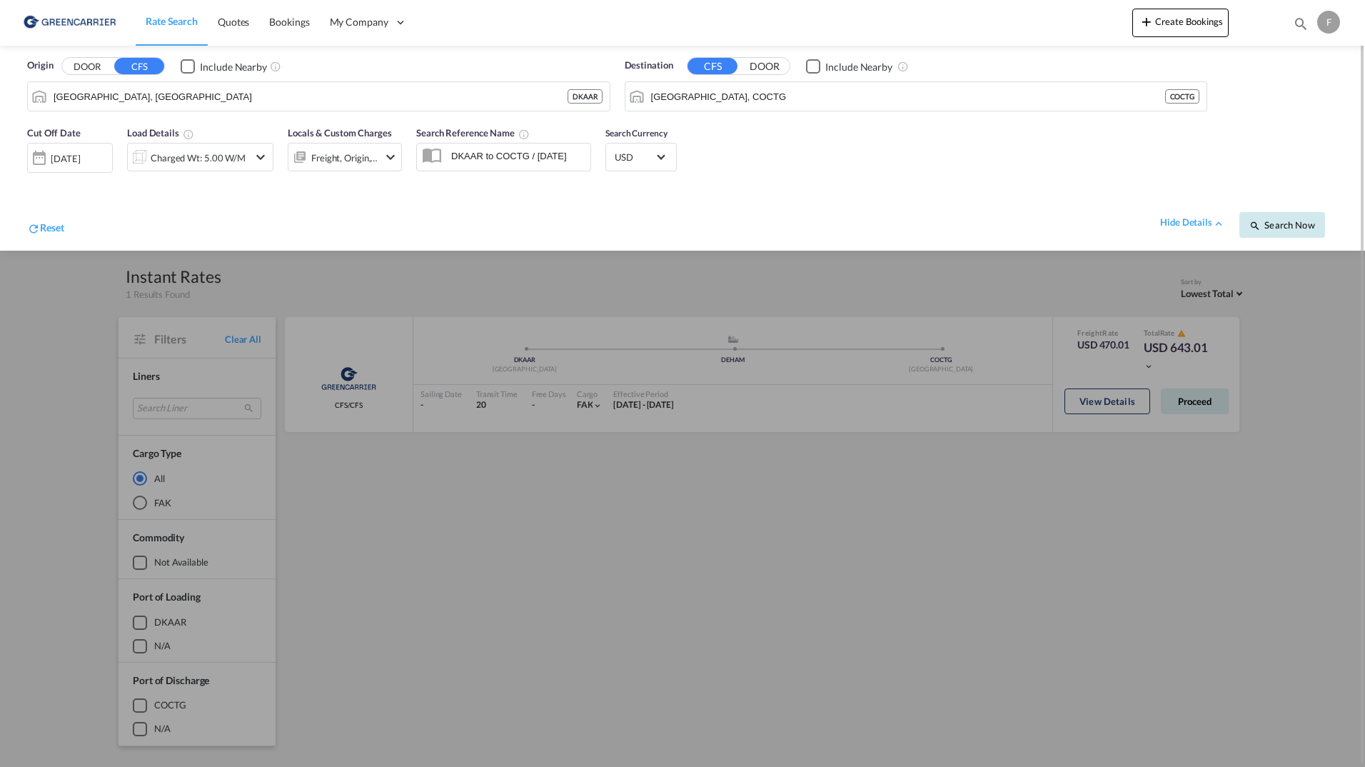
click at [1293, 212] on button "Search Now" at bounding box center [1282, 225] width 86 height 26
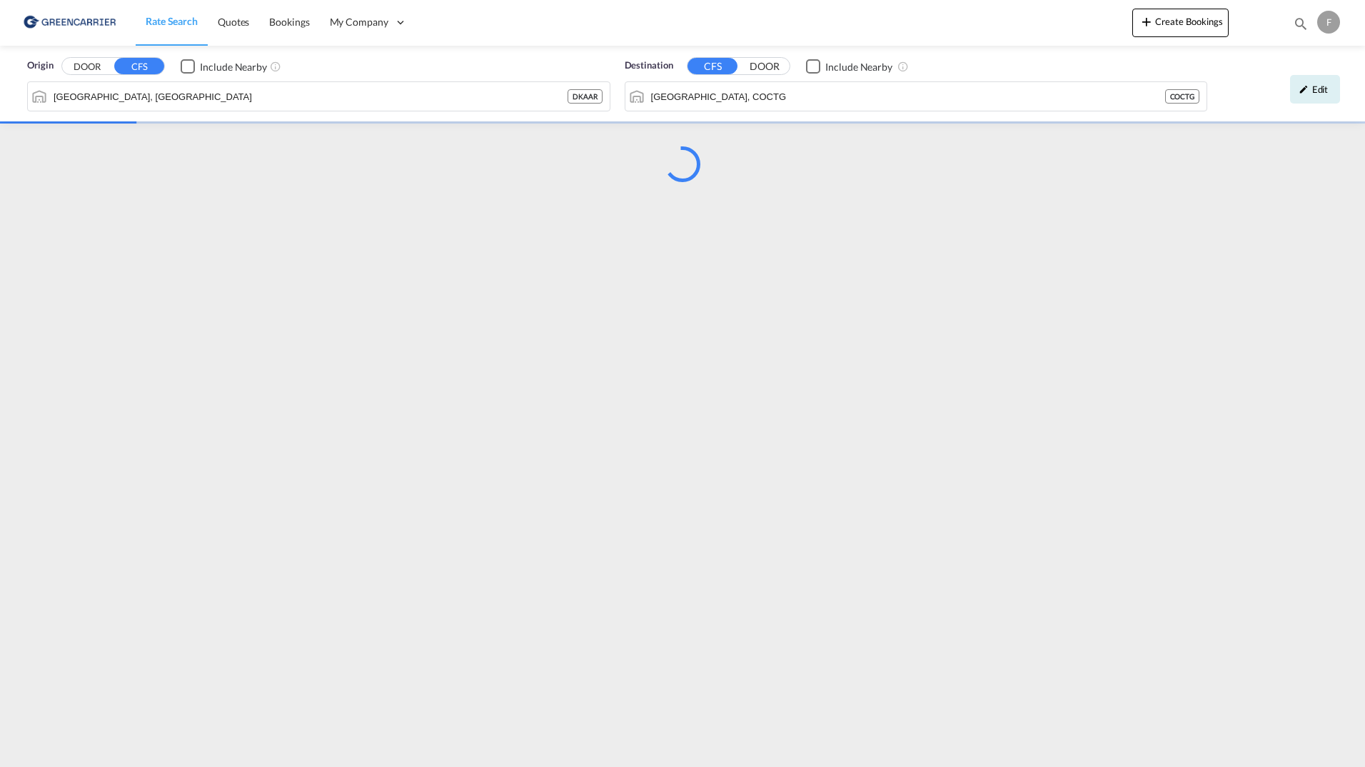
click at [1334, 10] on md-menu "F My Profile Switch Account Logout" at bounding box center [1330, 17] width 26 height 34
click at [1326, 28] on div "F" at bounding box center [1328, 22] width 23 height 23
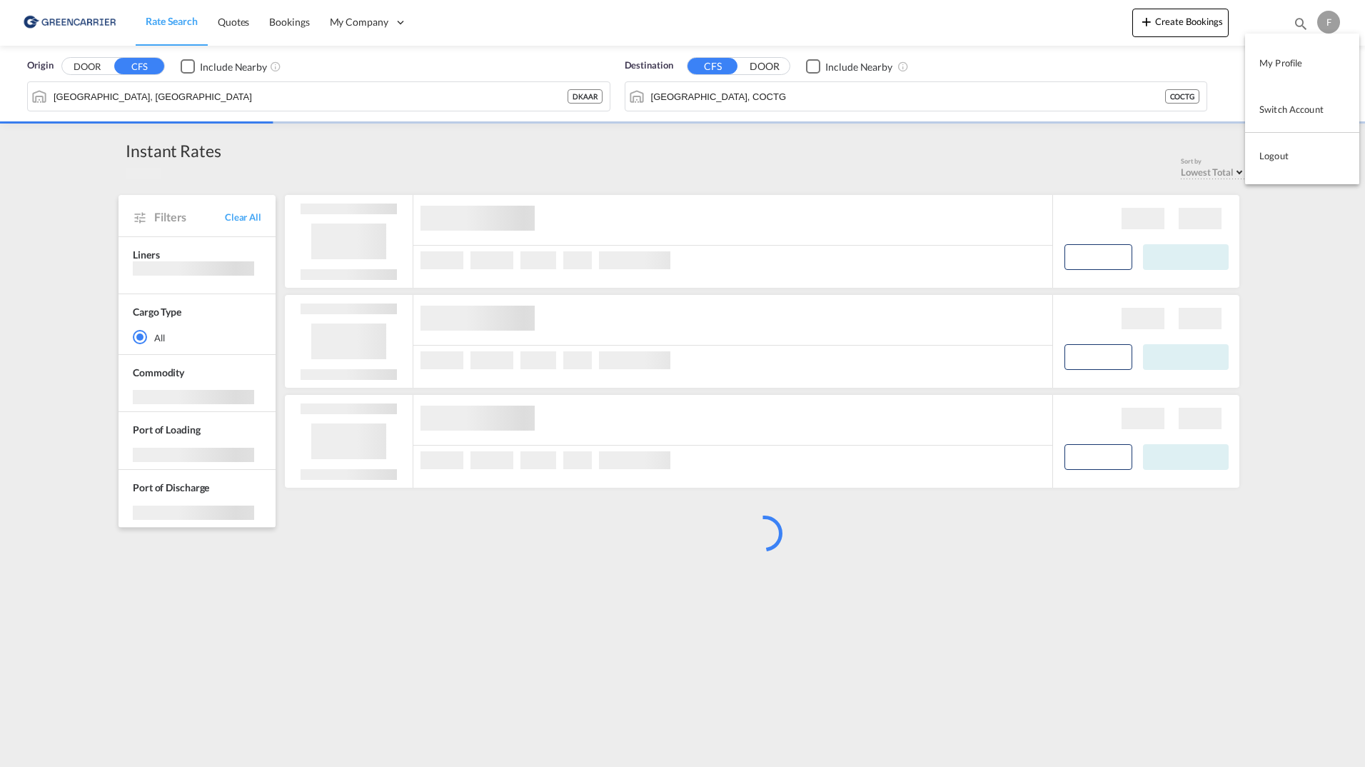
click at [1279, 151] on button "Logout" at bounding box center [1302, 155] width 114 height 29
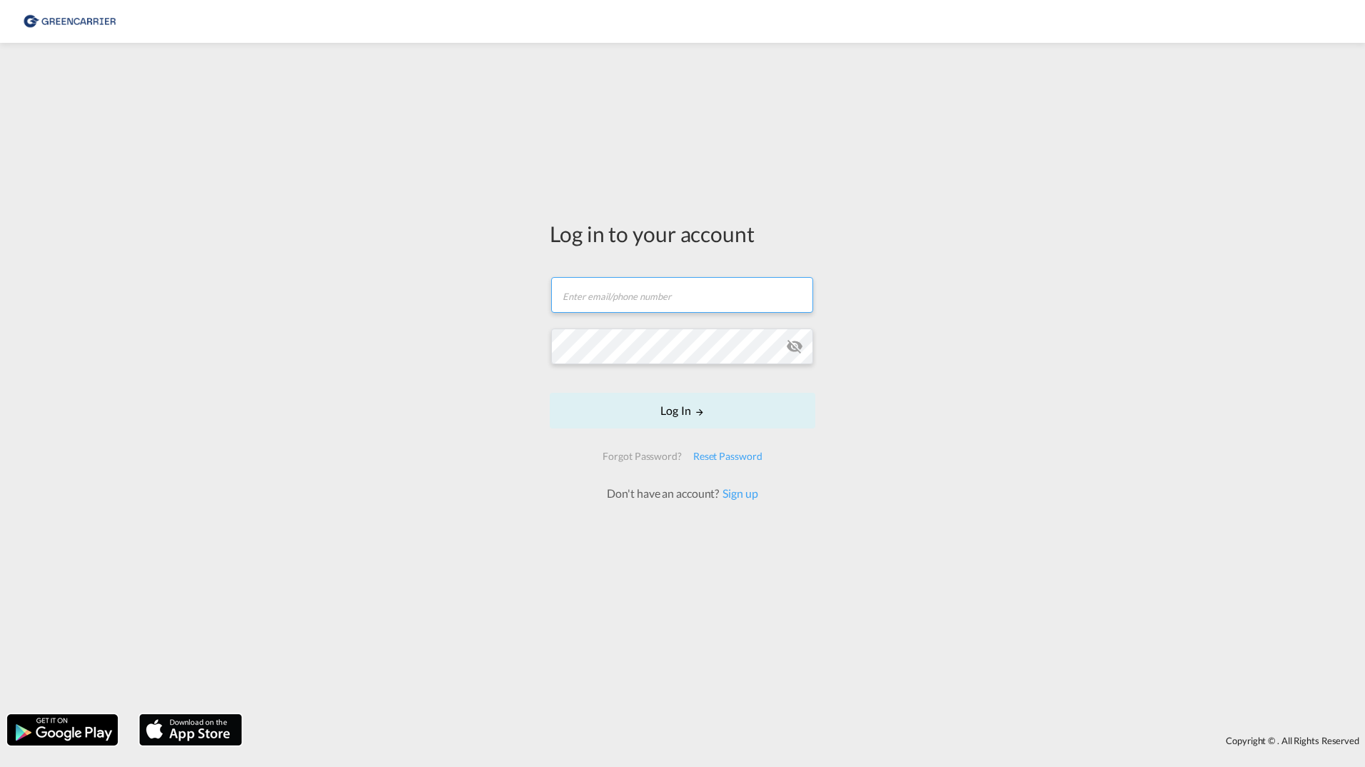
type input "[PERSON_NAME][EMAIL_ADDRESS][DOMAIN_NAME]"
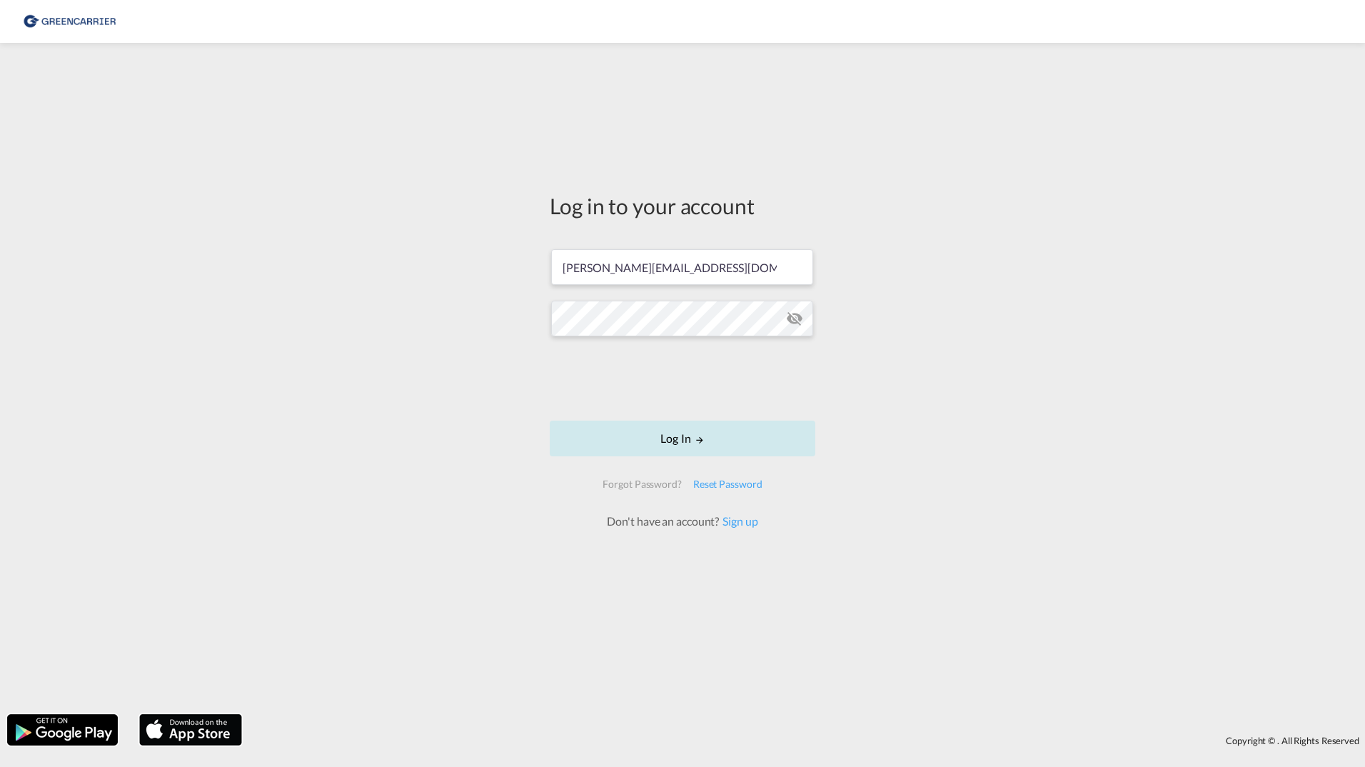
click at [702, 429] on button "Log In" at bounding box center [683, 439] width 266 height 36
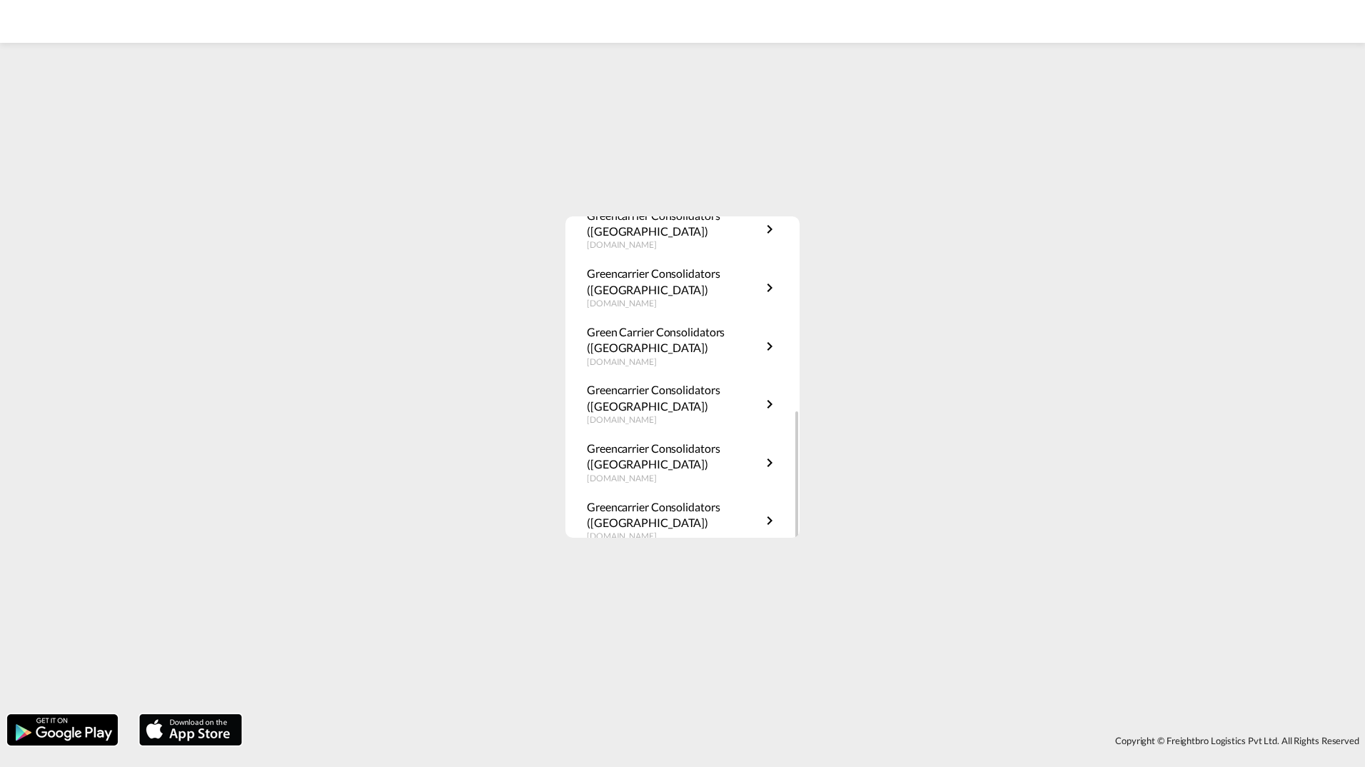
scroll to position [316, 0]
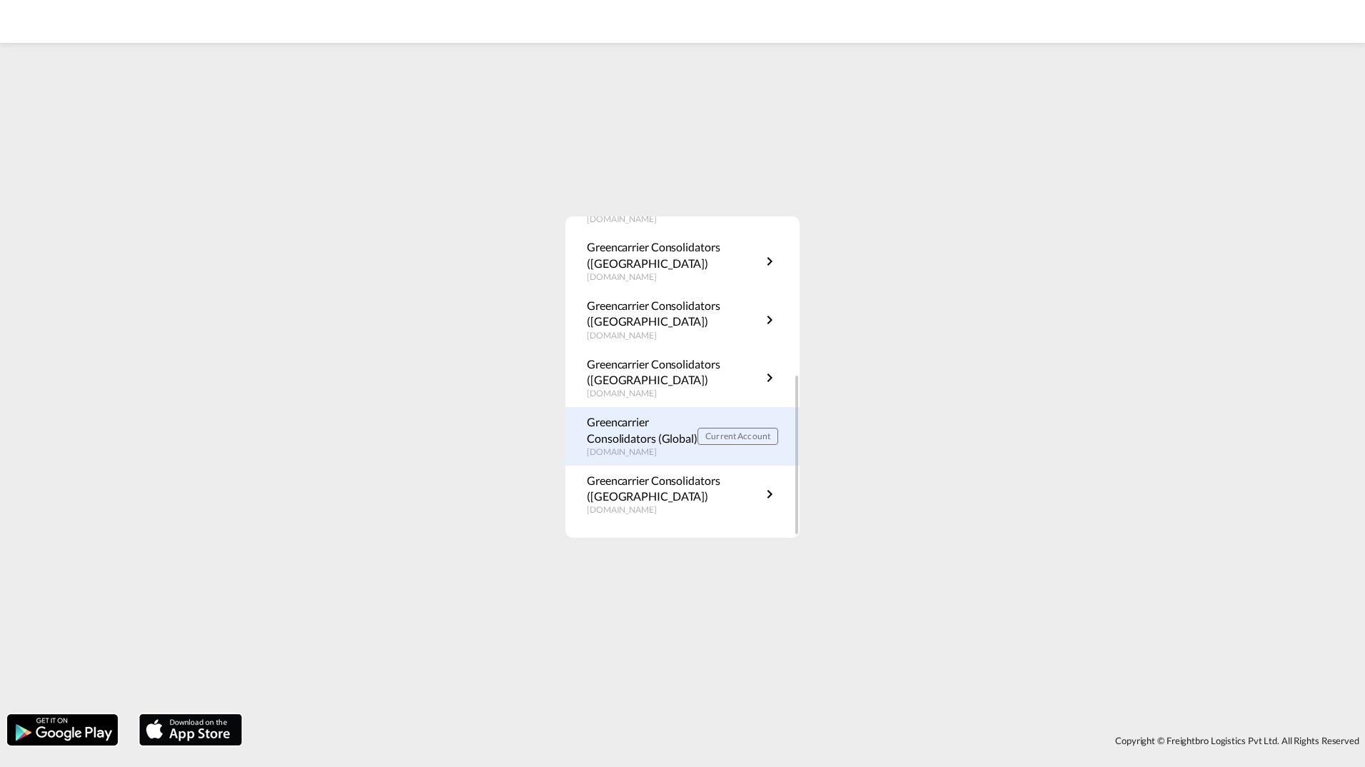
click at [655, 437] on p "Greencarrier Consolidators (Global)" at bounding box center [642, 430] width 111 height 32
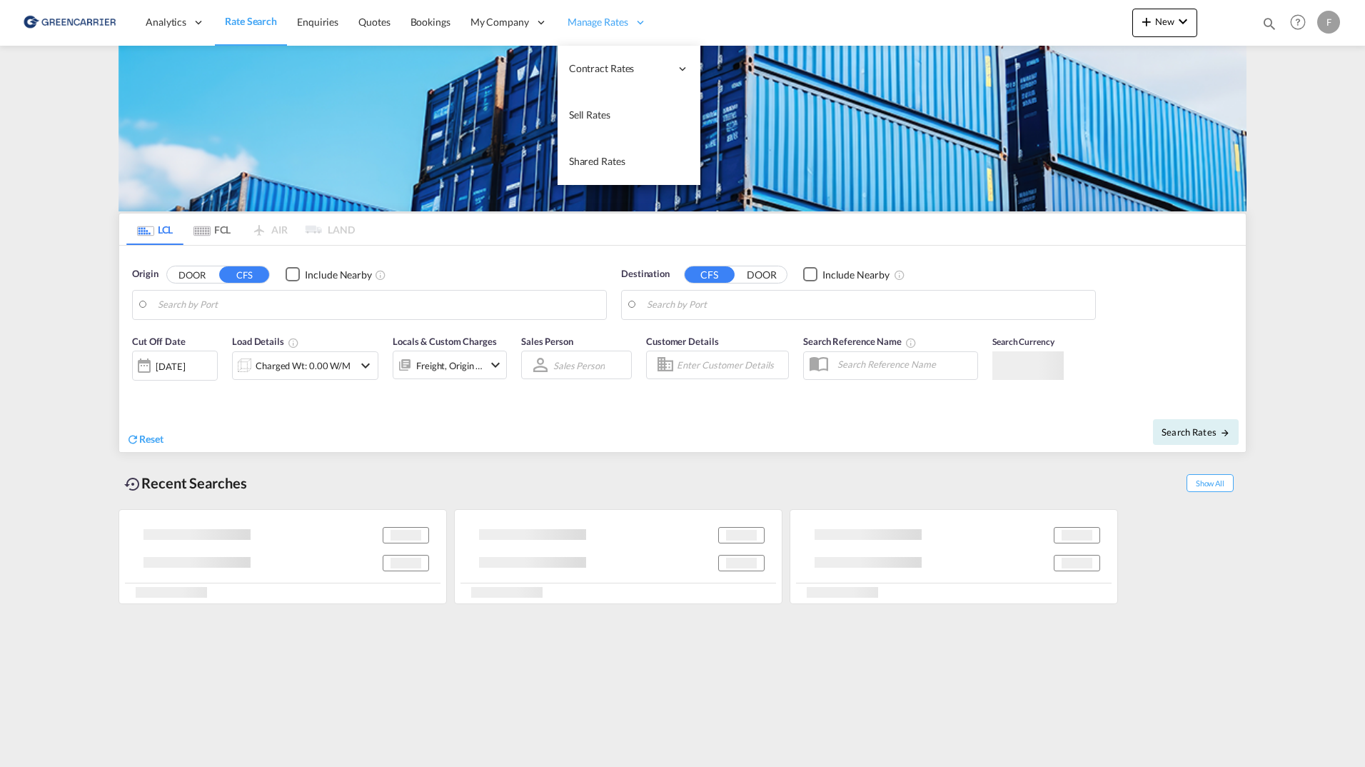
type input "SE-63232, [GEOGRAPHIC_DATA], [GEOGRAPHIC_DATA]"
type input "[GEOGRAPHIC_DATA], COCTG"
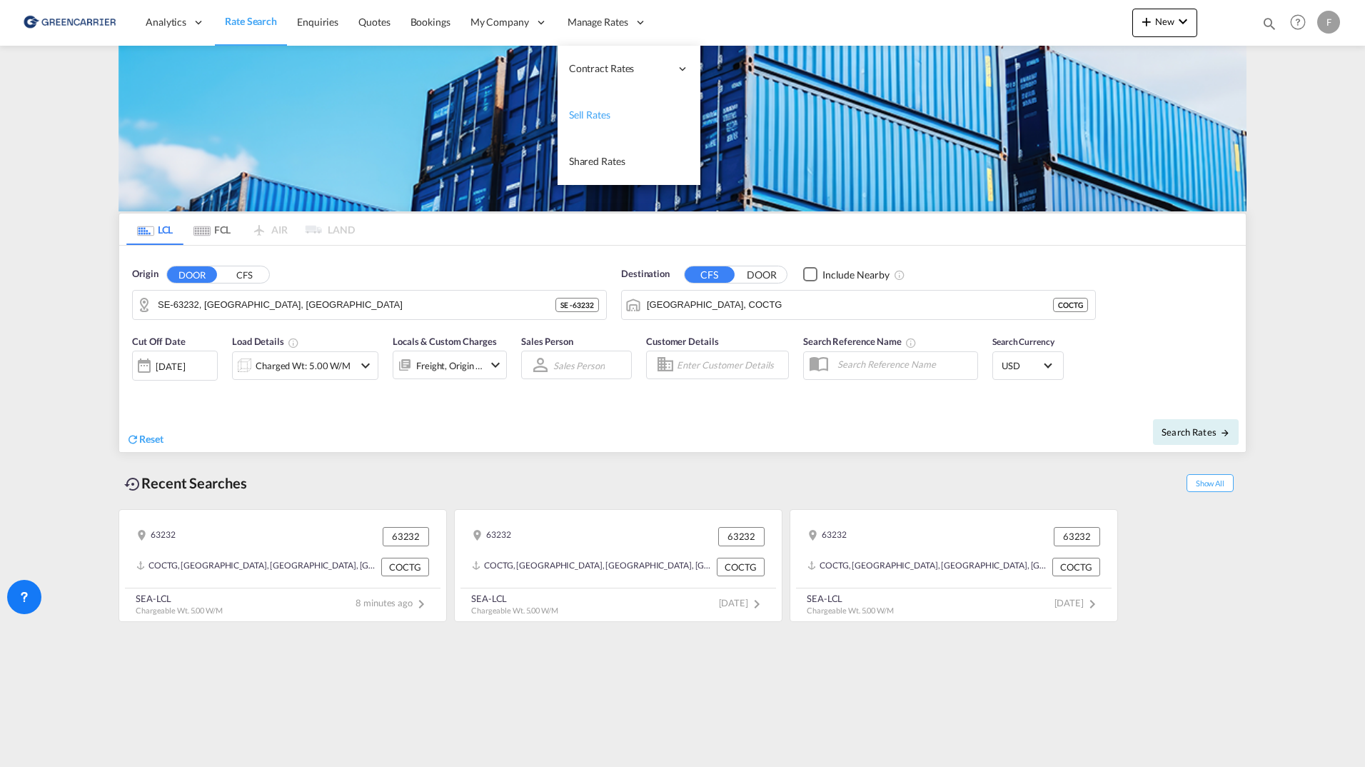
click at [595, 110] on span "Sell Rates" at bounding box center [589, 115] width 41 height 12
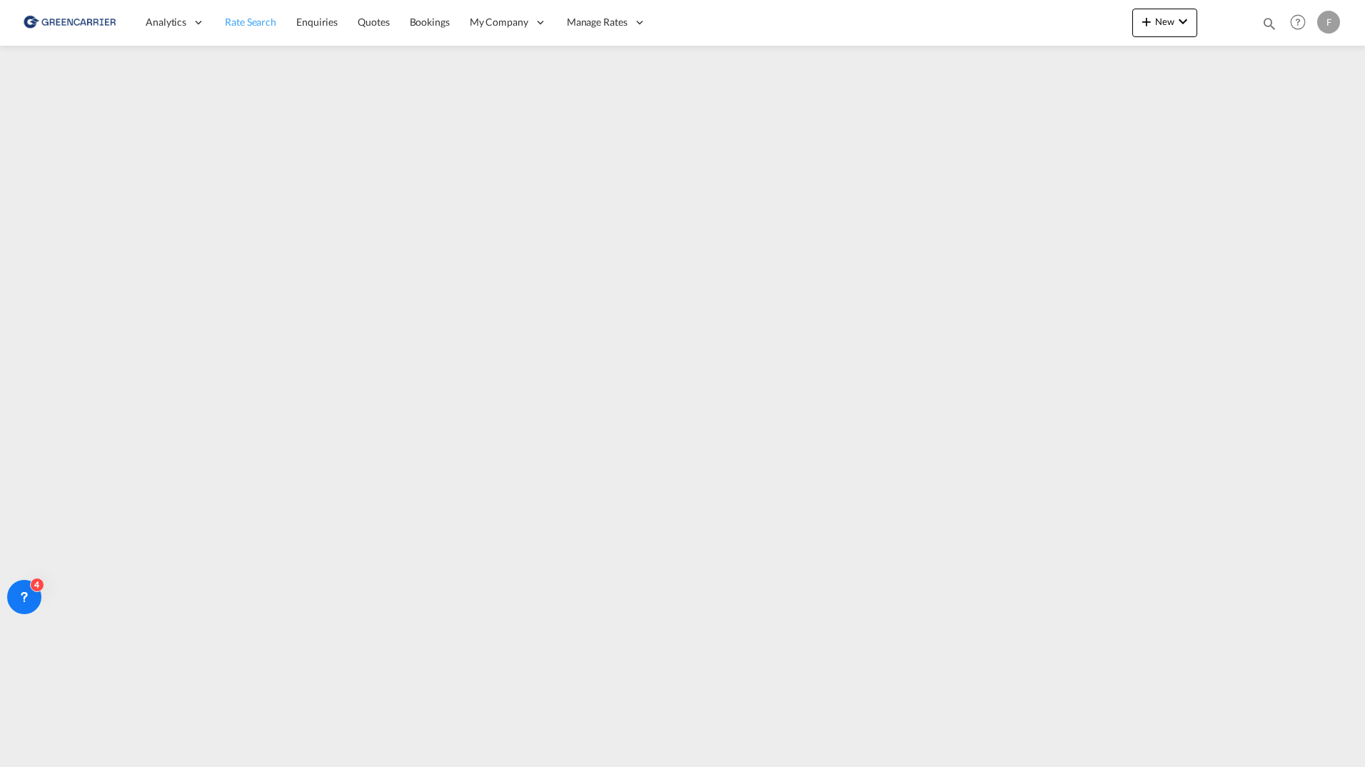
click at [246, 27] on span "Rate Search" at bounding box center [250, 22] width 51 height 12
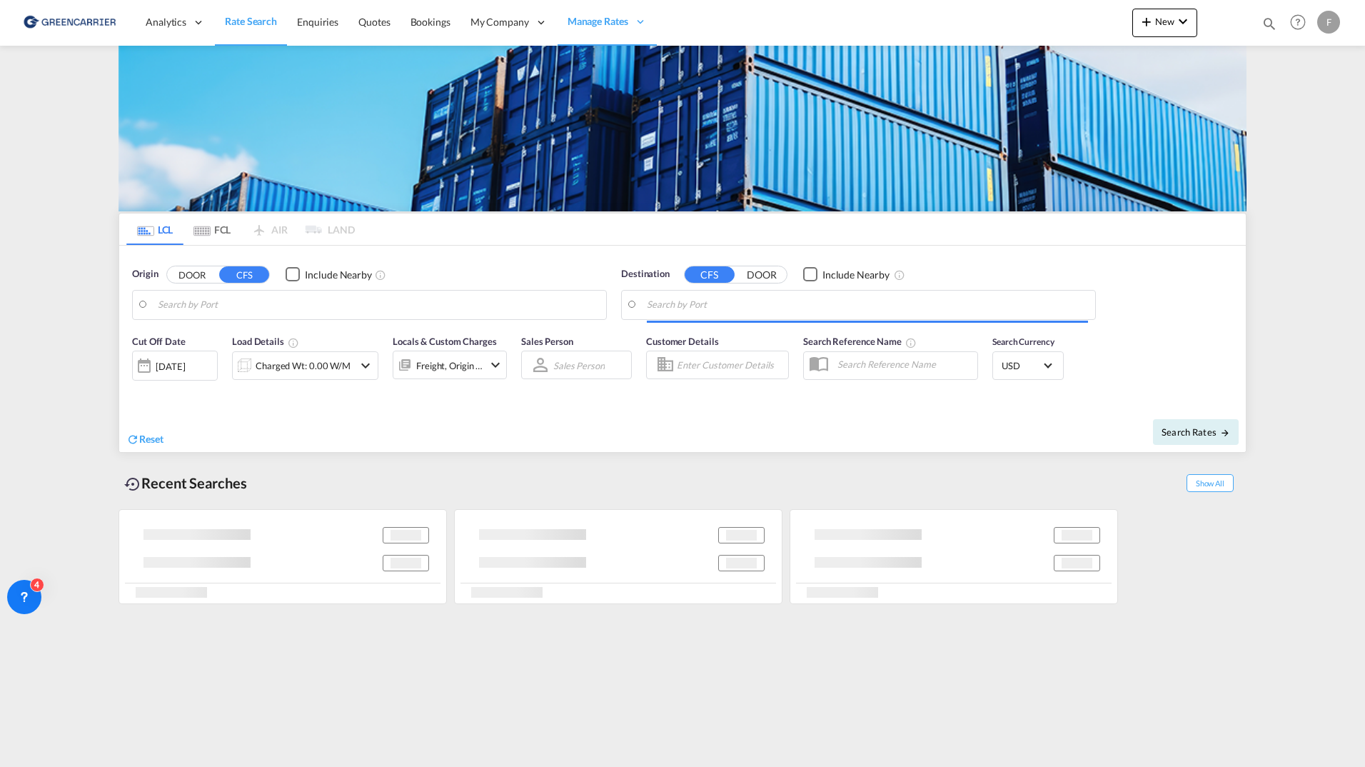
type input "SE-63232, [GEOGRAPHIC_DATA], [GEOGRAPHIC_DATA]"
type input "[GEOGRAPHIC_DATA], COCTG"
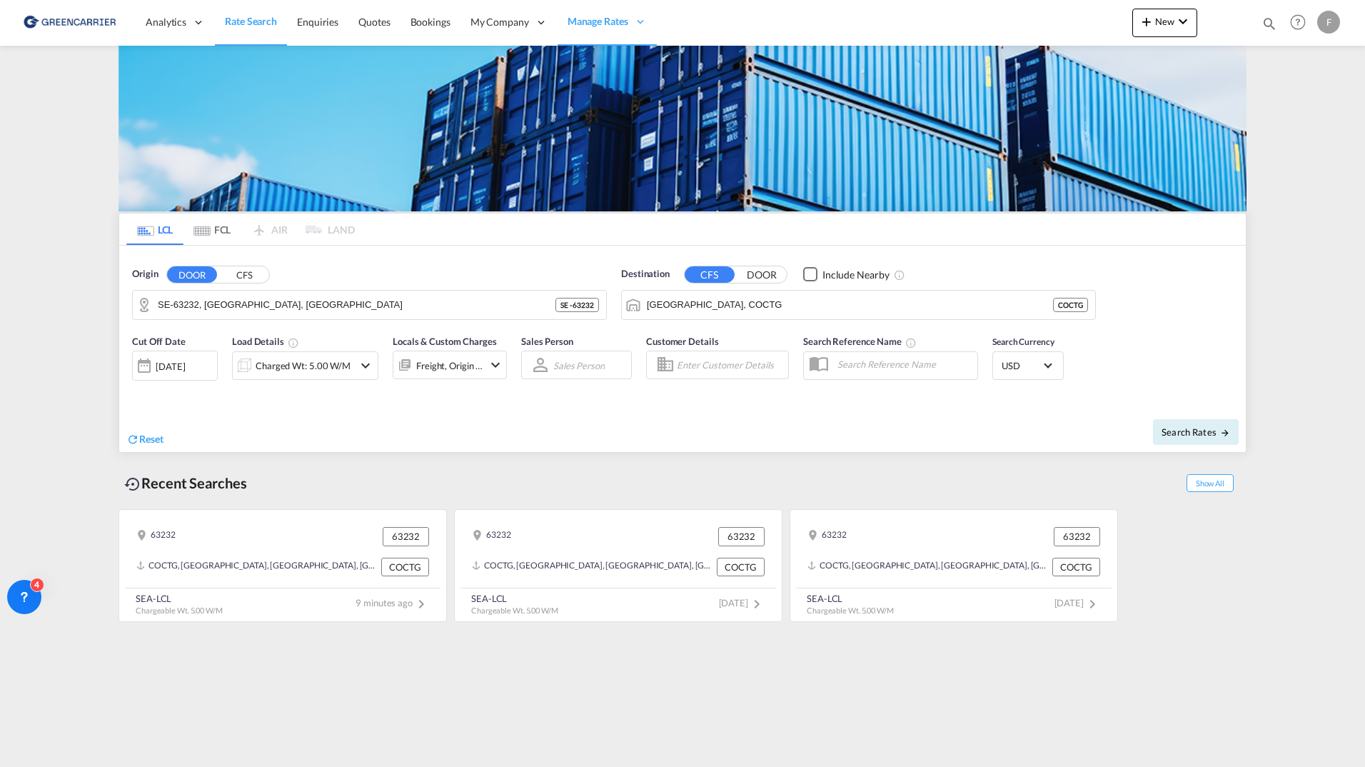
click at [713, 361] on input "Enter Customer Details" at bounding box center [730, 364] width 107 height 21
click at [729, 401] on div "[PERSON_NAME] [EMAIL_ADDRESS][DOMAIN_NAME] | Agent Tes ting" at bounding box center [805, 401] width 271 height 37
type input "Agent Testing, [PERSON_NAME], [EMAIL_ADDRESS][DOMAIN_NAME]"
click at [1165, 436] on span "Search Rates" at bounding box center [1196, 431] width 69 height 11
type input "63232 to COCTG / [DATE]"
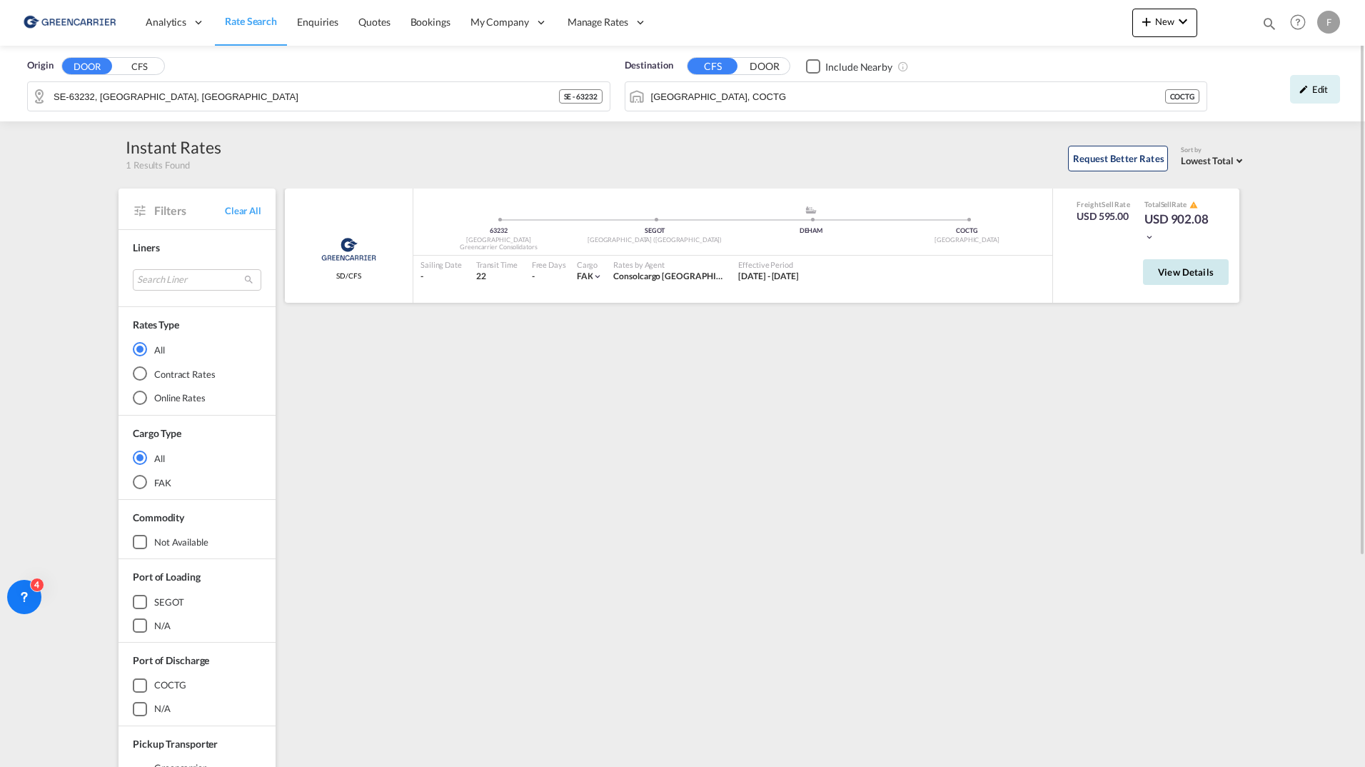
click at [1199, 273] on span "View Details" at bounding box center [1186, 271] width 56 height 11
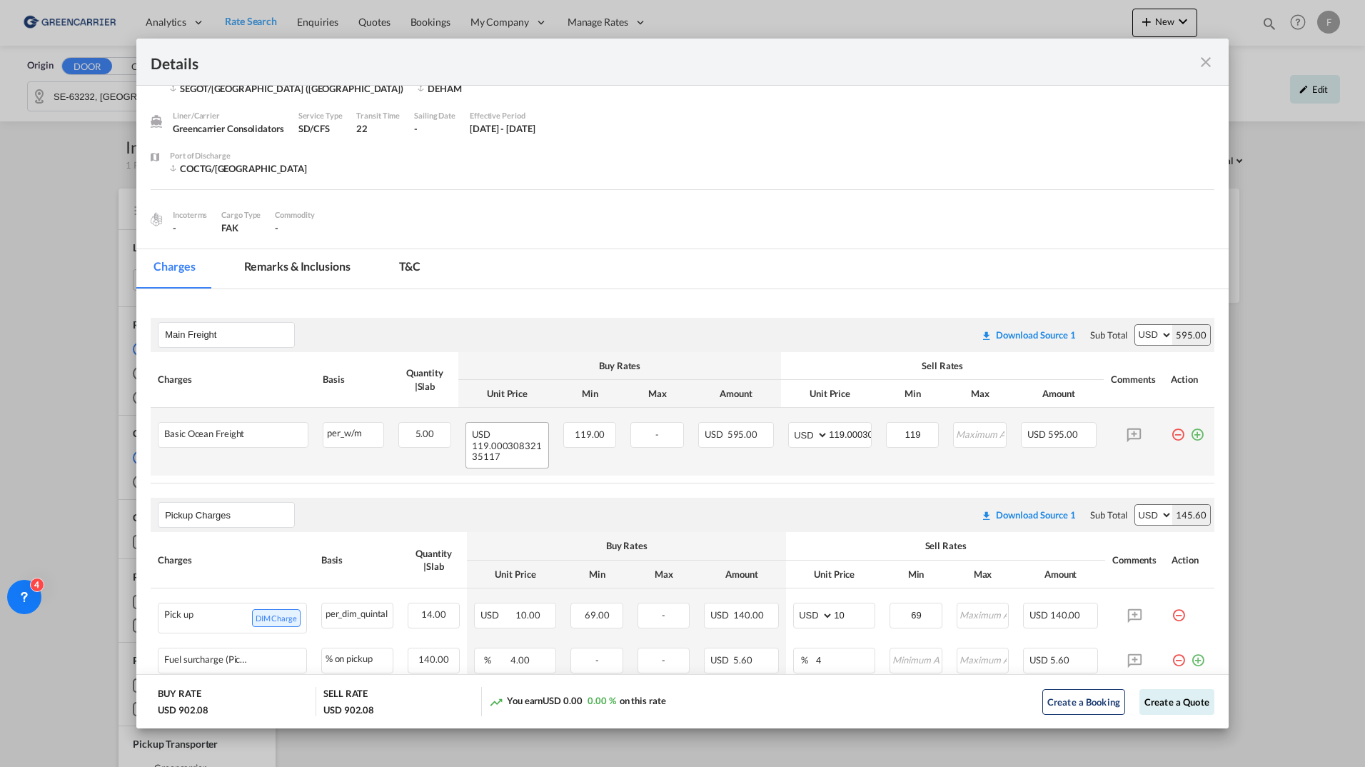
scroll to position [143, 0]
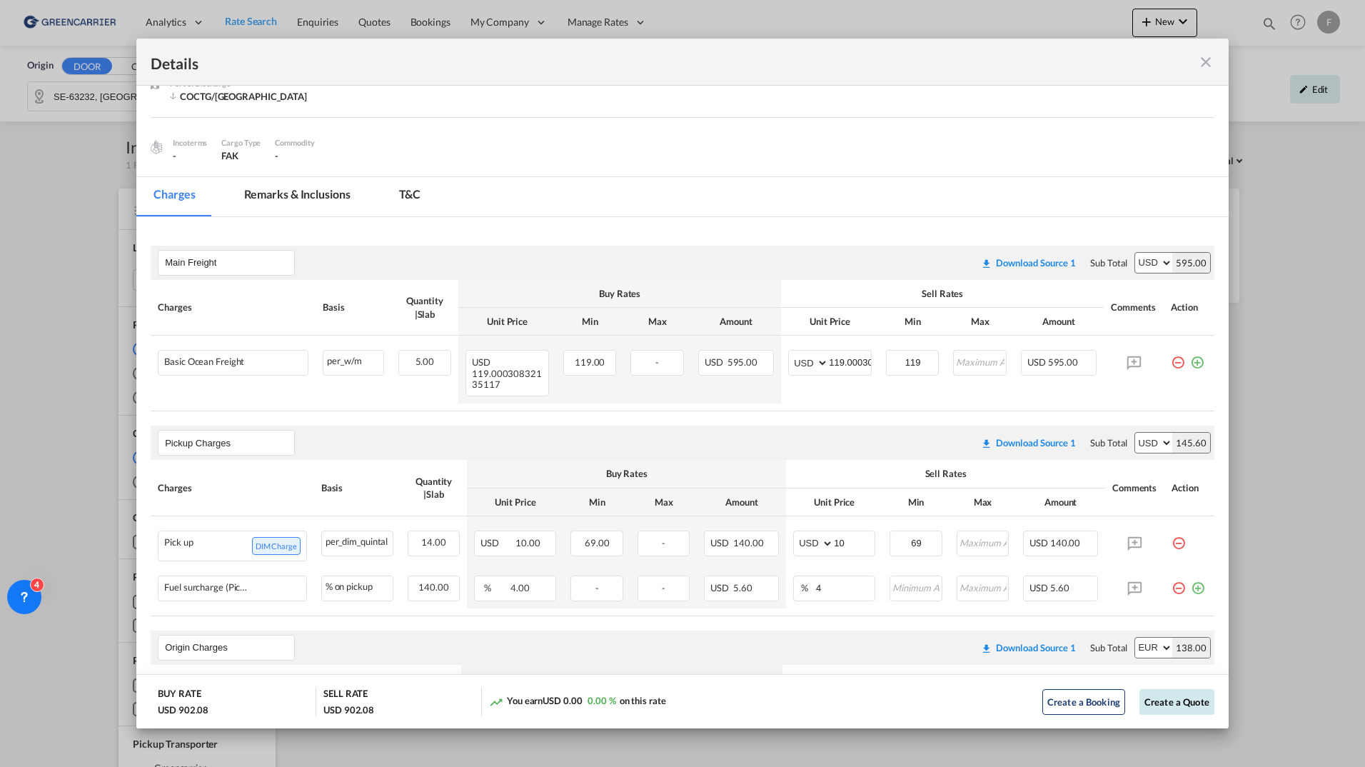
click at [1161, 703] on button "Create a Quote" at bounding box center [1176, 702] width 75 height 26
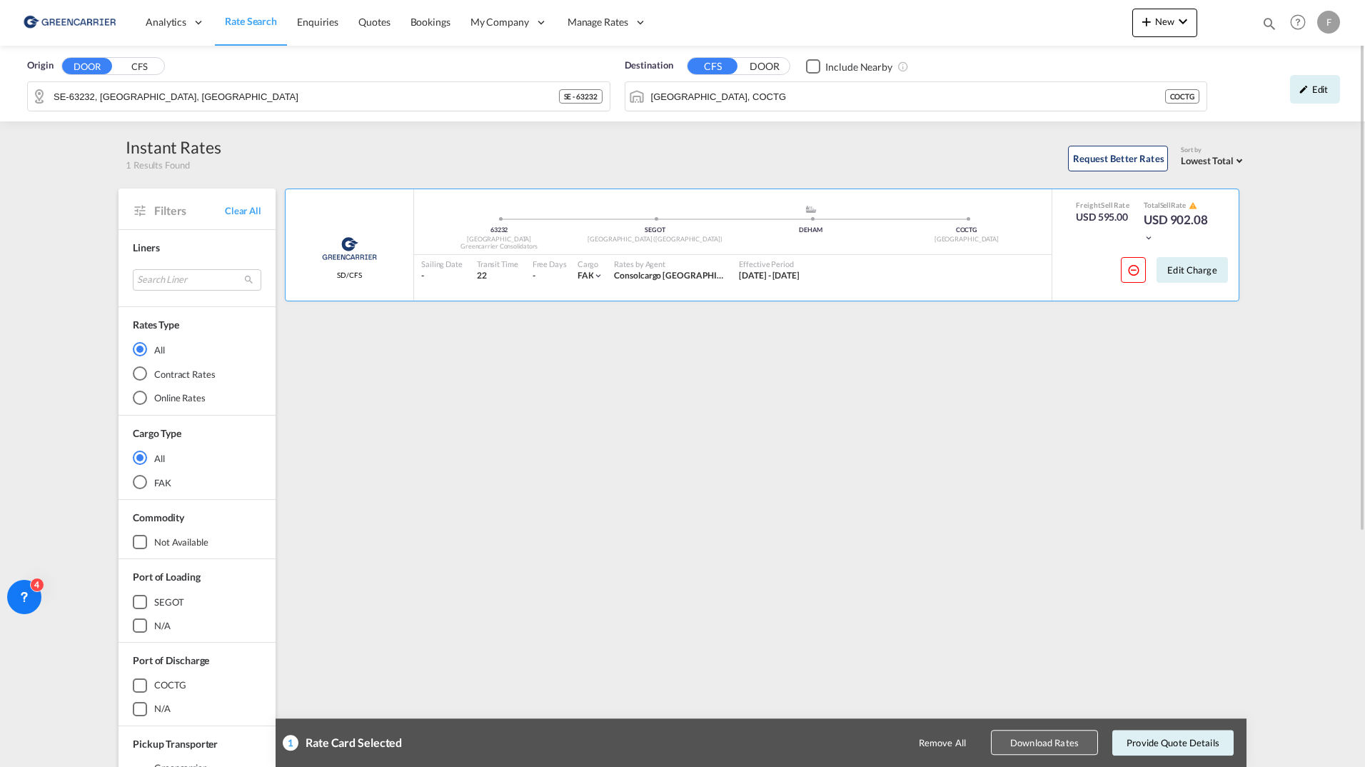
click at [1061, 744] on button "Download Rates" at bounding box center [1044, 742] width 107 height 25
click at [927, 406] on div "Greencarrier Consolidators SD/CFS added by you 63232 Sweden Greencarrier Consol…" at bounding box center [765, 616] width 964 height 857
click at [650, 366] on div "Greencarrier Consolidators SD/CFS added by you 63232 Sweden Greencarrier Consol…" at bounding box center [765, 616] width 964 height 857
click at [1304, 99] on div "Edit" at bounding box center [1315, 89] width 50 height 29
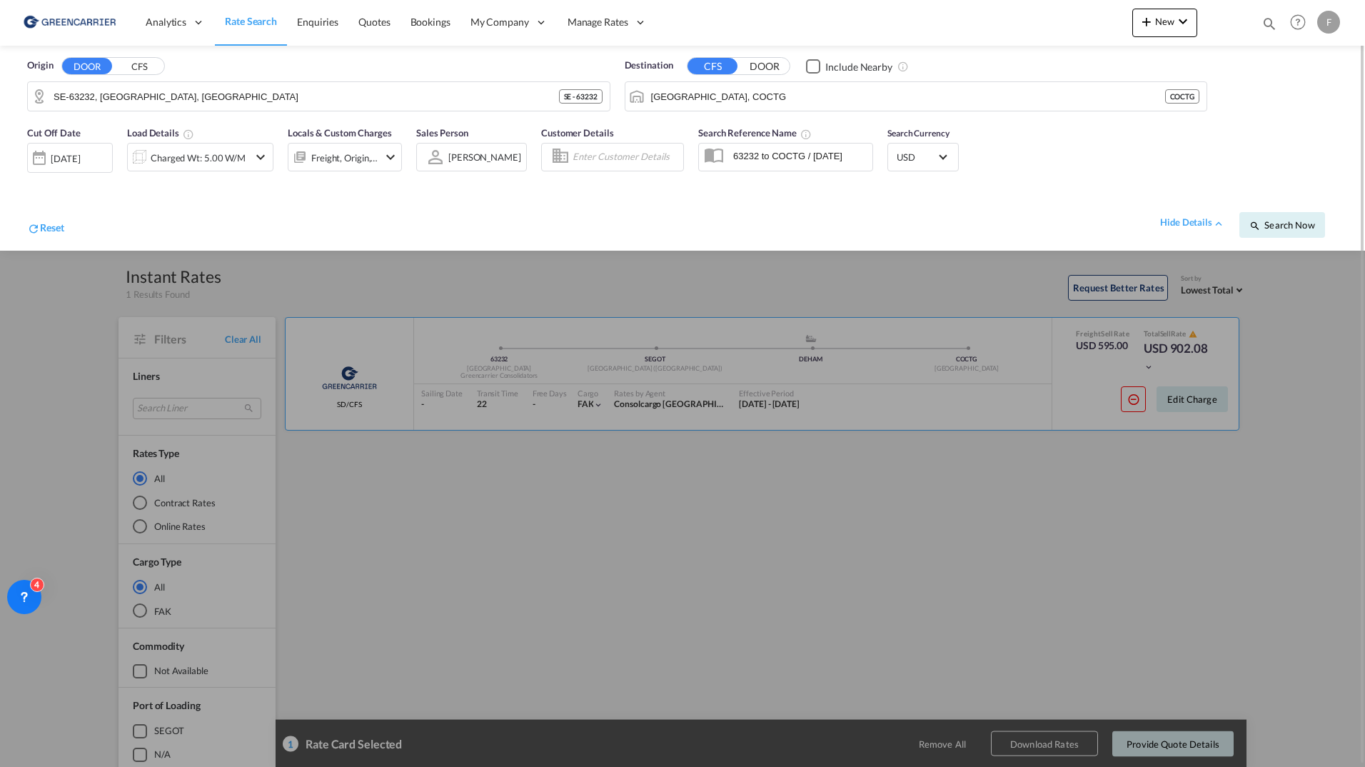
click at [1339, 12] on div "F" at bounding box center [1328, 22] width 23 height 23
click at [1290, 153] on button "Logout" at bounding box center [1302, 155] width 114 height 29
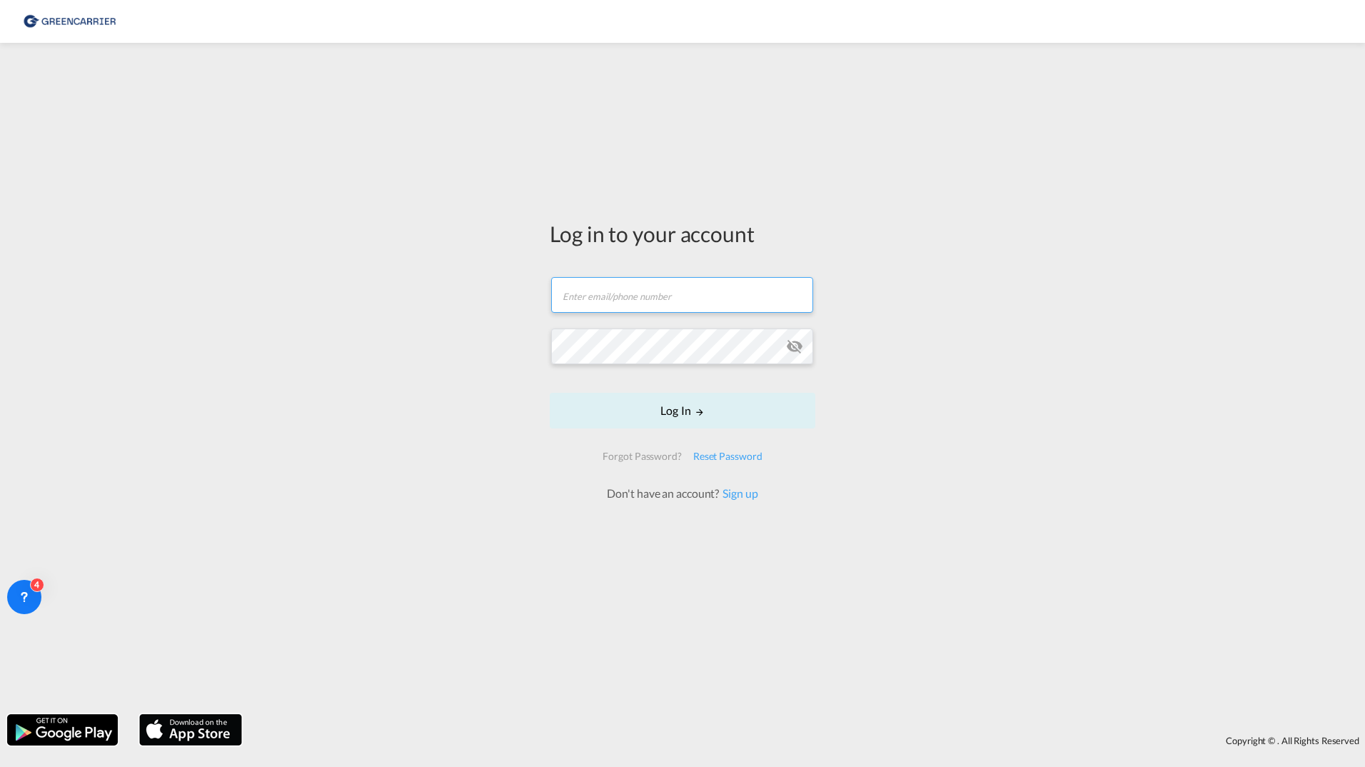
type input "[PERSON_NAME][EMAIL_ADDRESS][DOMAIN_NAME]"
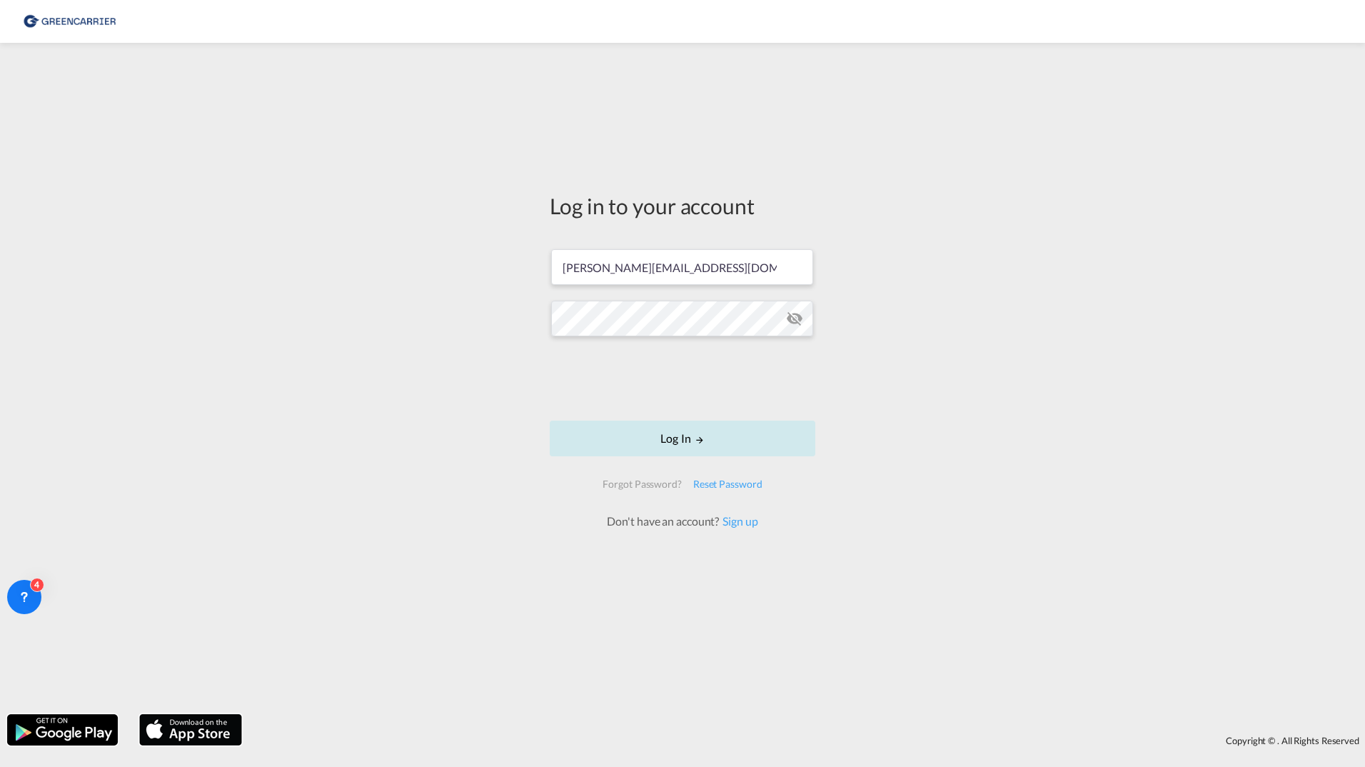
click at [678, 449] on button "Log In" at bounding box center [683, 439] width 266 height 36
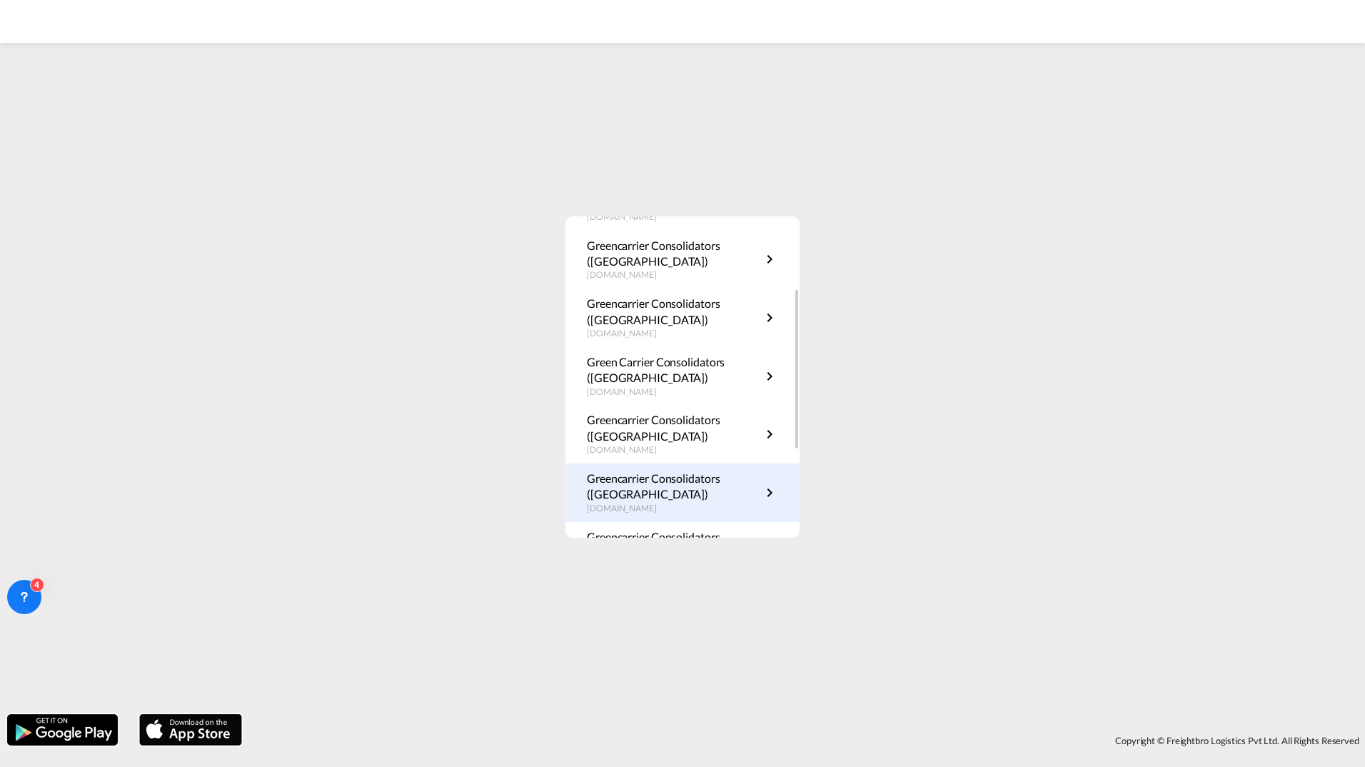
scroll to position [286, 0]
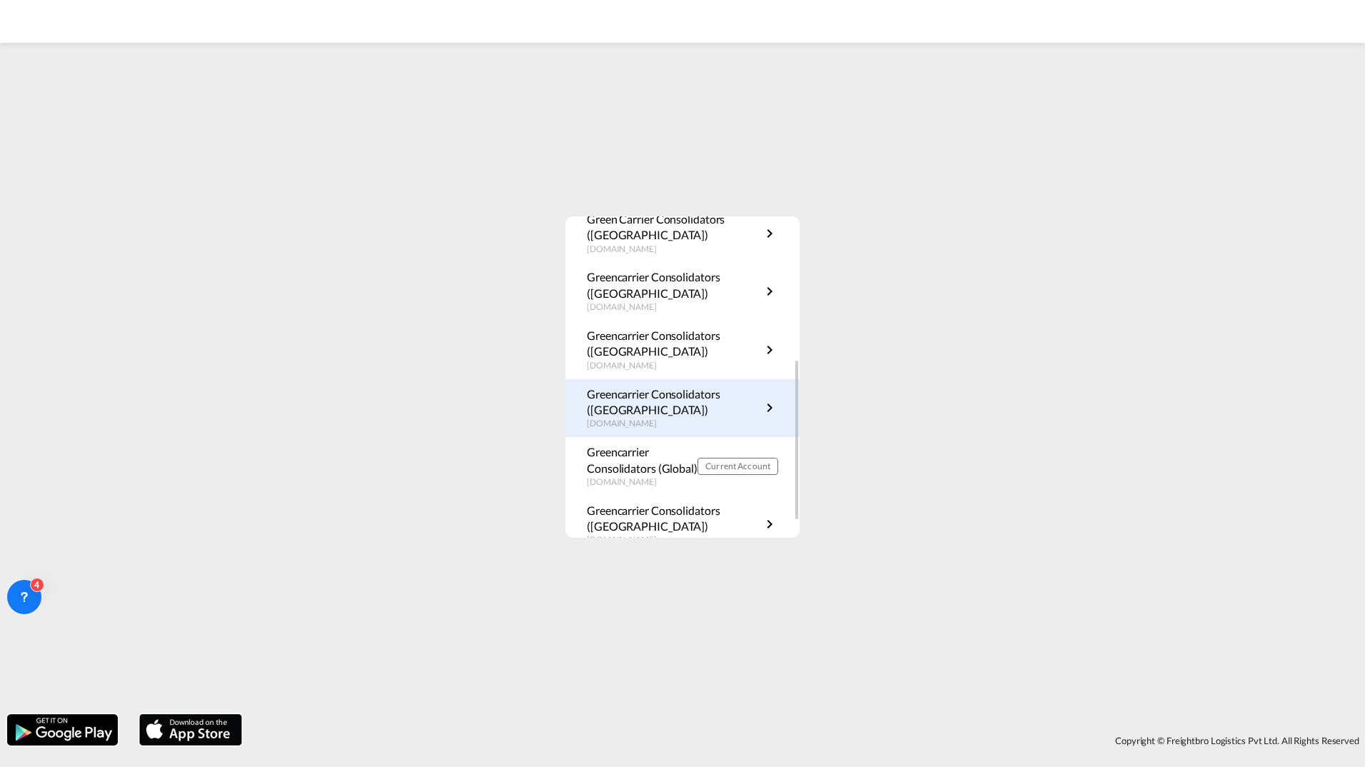
click at [650, 412] on p "Greencarrier Consolidators (Germany)" at bounding box center [674, 402] width 174 height 32
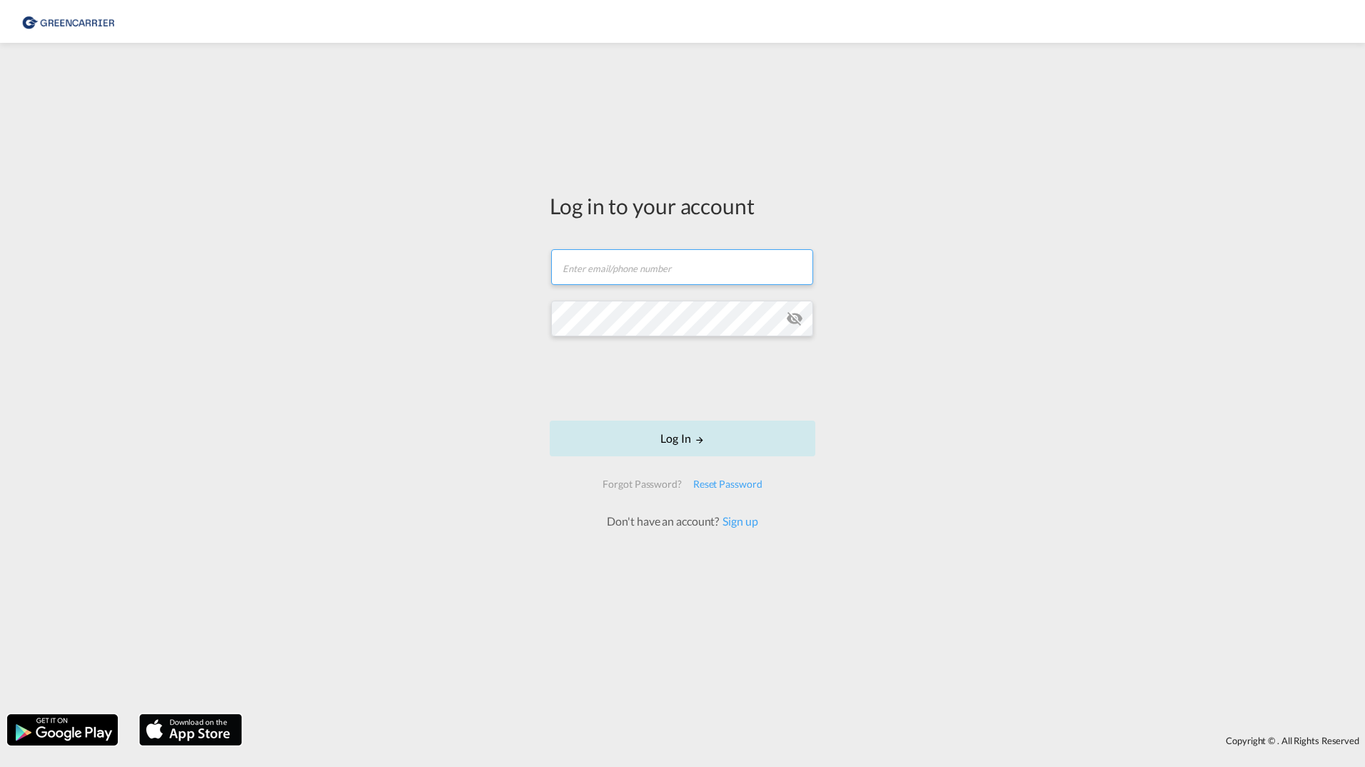
type input "[PERSON_NAME][EMAIL_ADDRESS][DOMAIN_NAME]"
click at [648, 438] on button "Log In" at bounding box center [683, 439] width 266 height 36
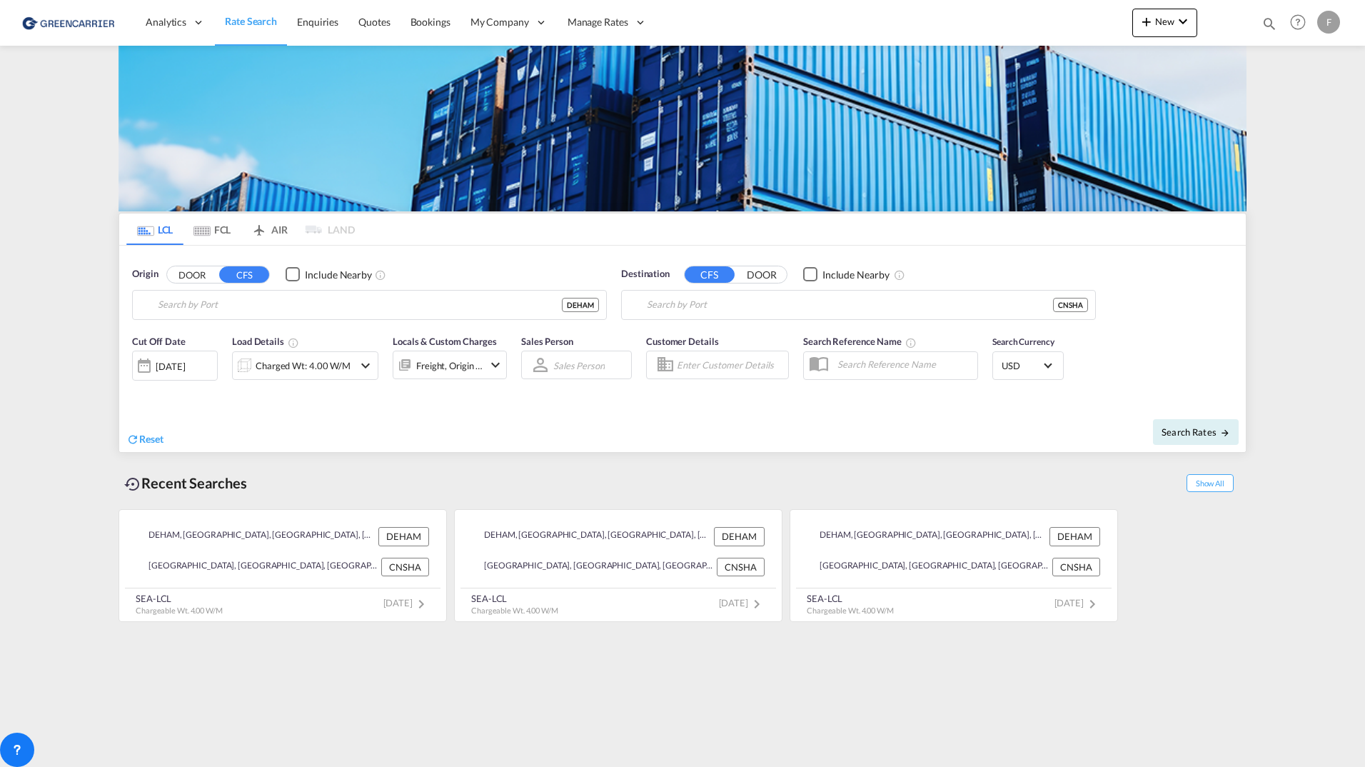
type input "[GEOGRAPHIC_DATA], [GEOGRAPHIC_DATA]"
type input "[GEOGRAPHIC_DATA], SH, CNSHA"
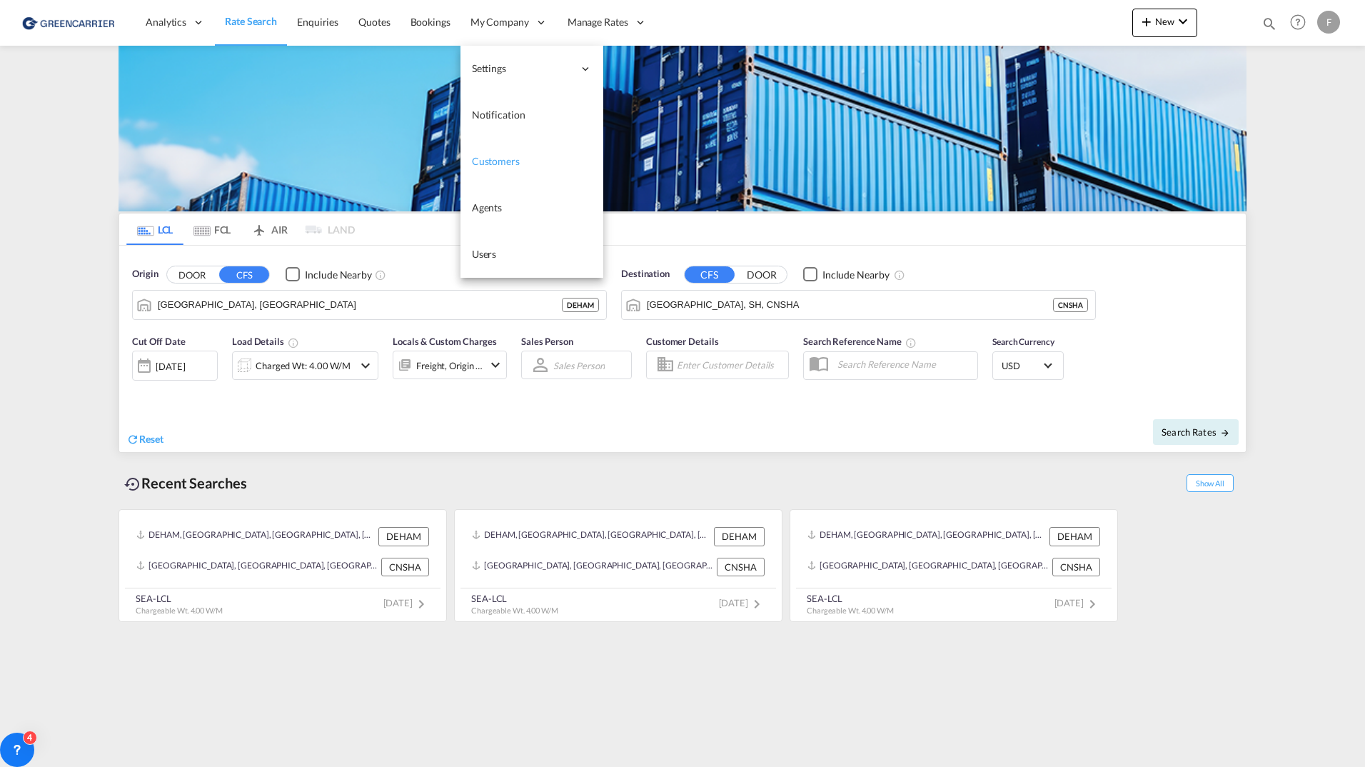
click at [488, 255] on span "Users" at bounding box center [484, 254] width 25 height 12
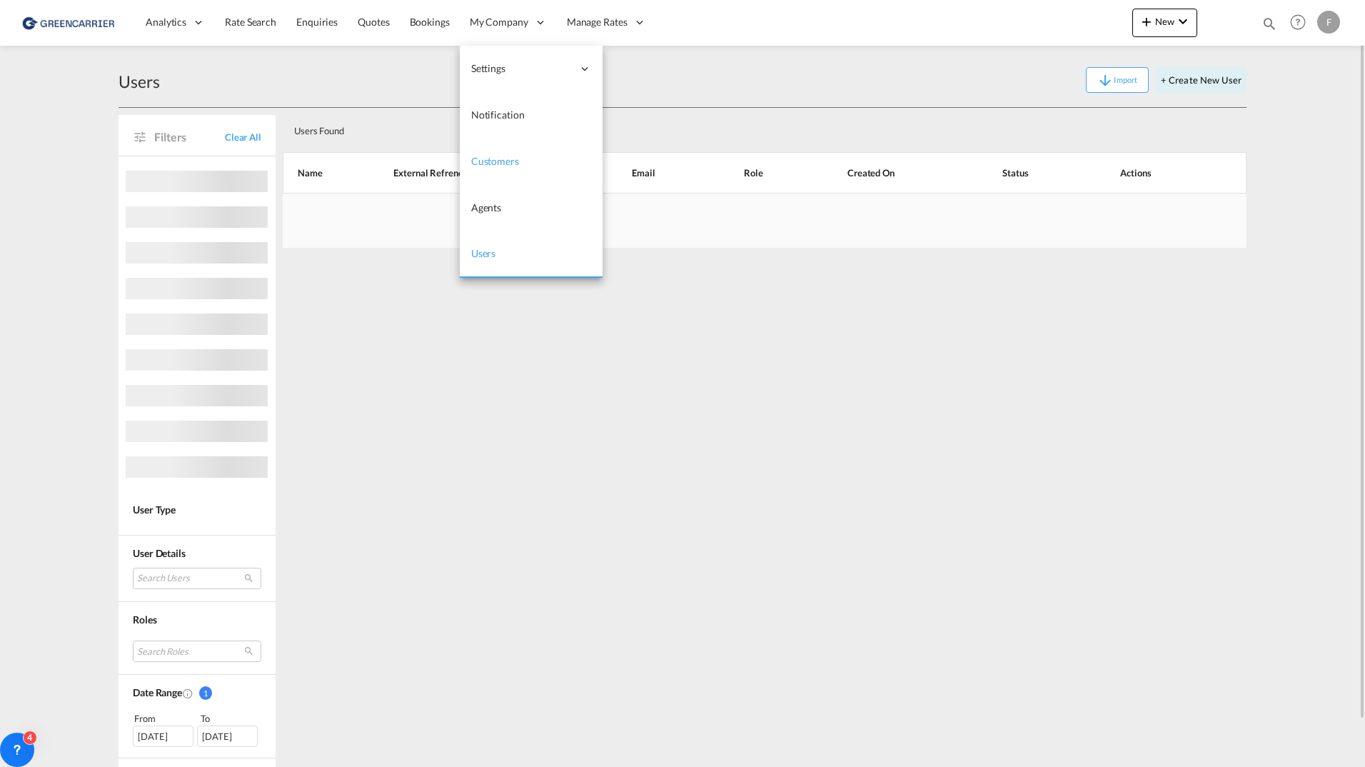
click at [496, 168] on span "Customers" at bounding box center [495, 161] width 48 height 14
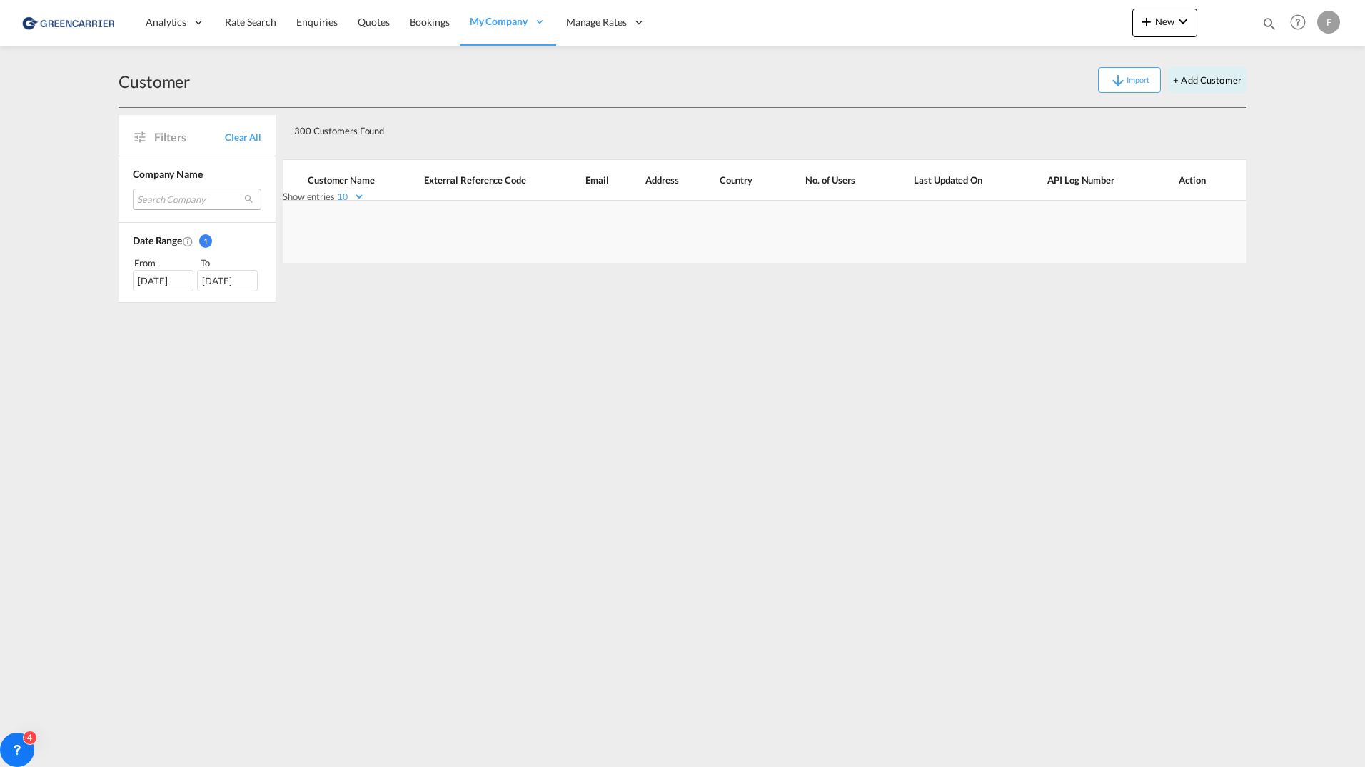
click at [183, 196] on md-select "Search Company [PERSON_NAME] air + sea gmbh fulda seko logistics ods orient sch…" at bounding box center [197, 198] width 129 height 21
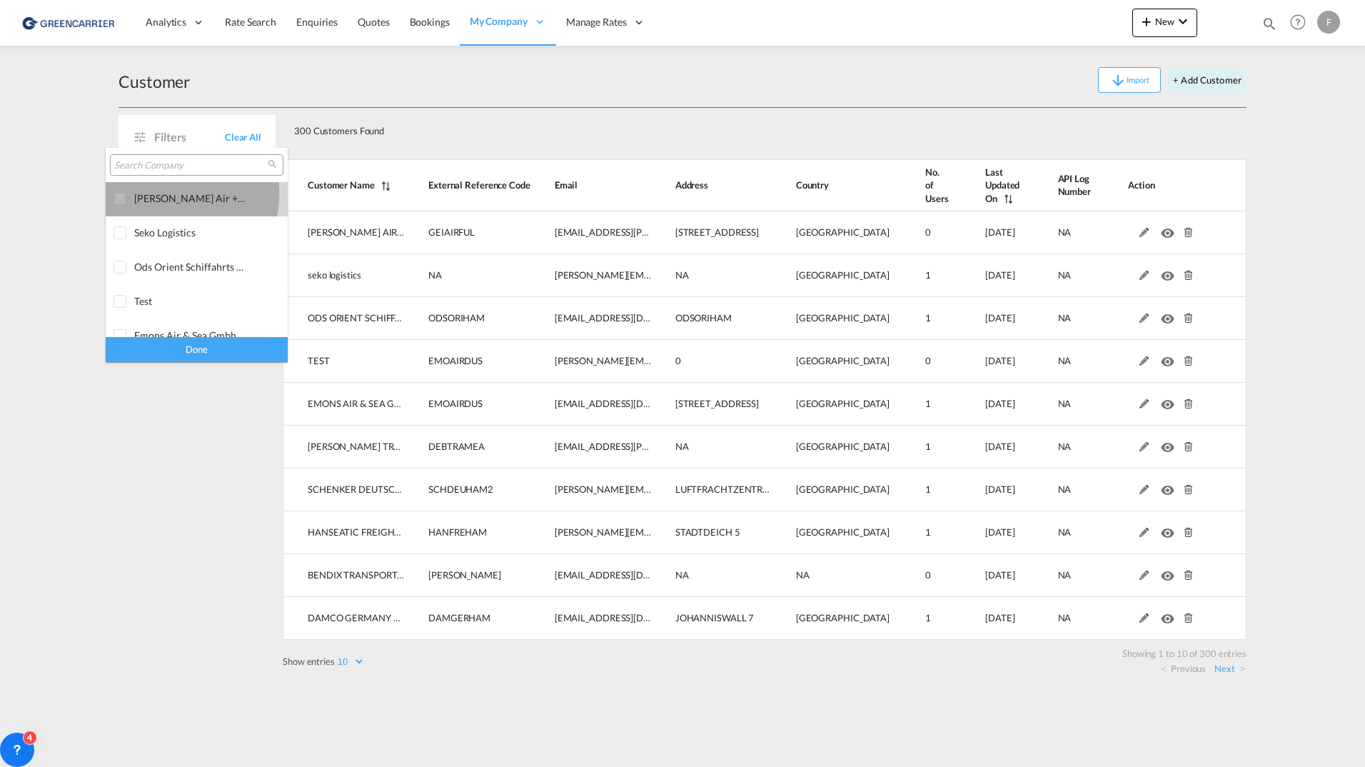
click at [181, 194] on div "[PERSON_NAME] air + sea gmbh [GEOGRAPHIC_DATA]" at bounding box center [190, 198] width 112 height 12
click at [192, 352] on div "Done" at bounding box center [197, 349] width 182 height 25
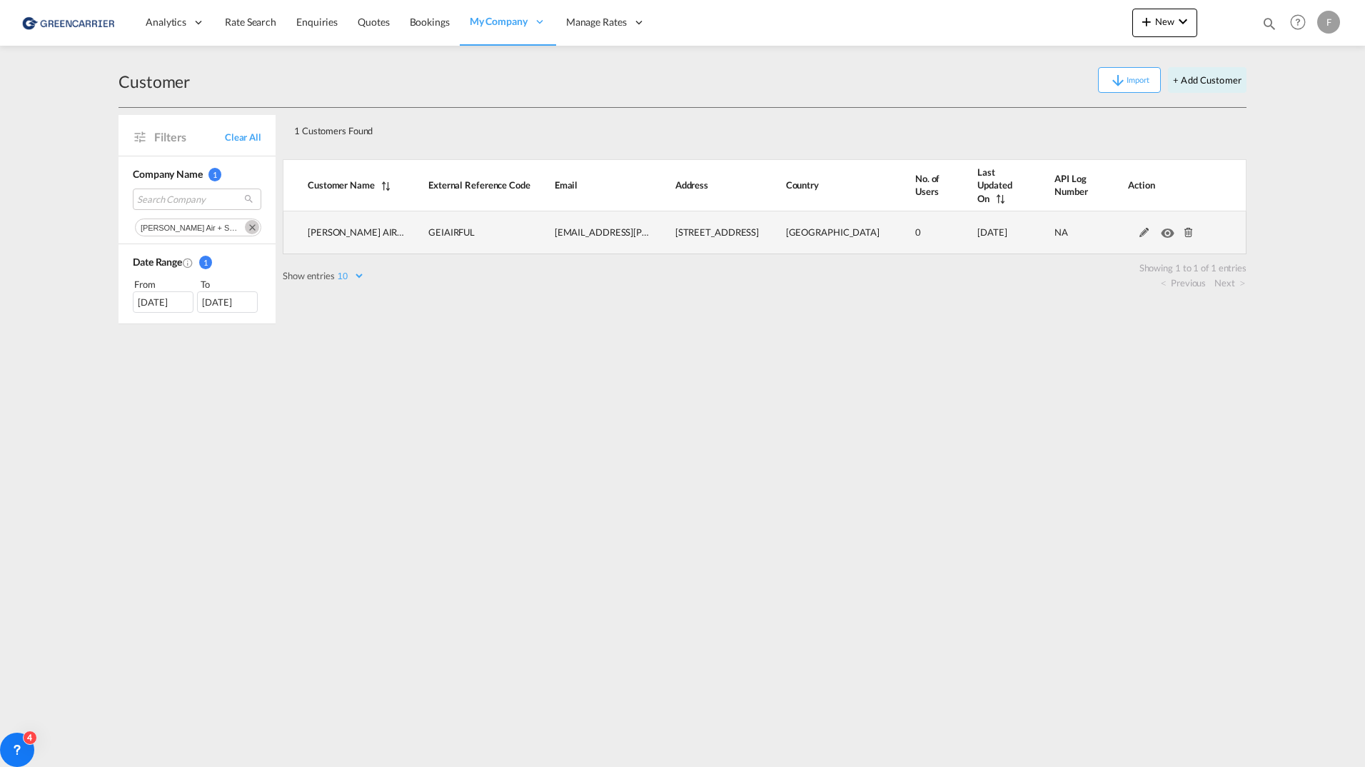
click at [1142, 227] on td at bounding box center [1169, 232] width 154 height 43
click at [1142, 228] on md-icon at bounding box center [1144, 233] width 19 height 10
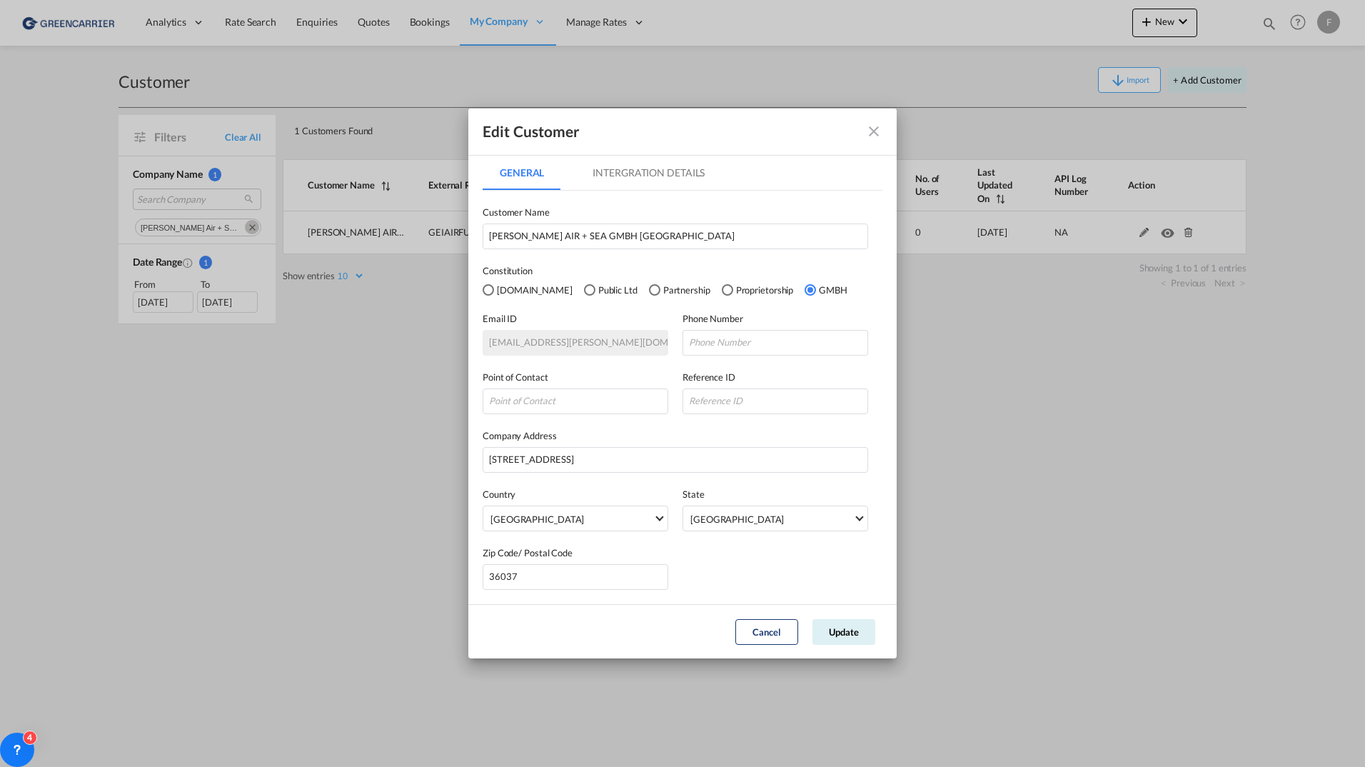
click at [650, 167] on md-tab-item "Intergration Details" at bounding box center [648, 173] width 146 height 34
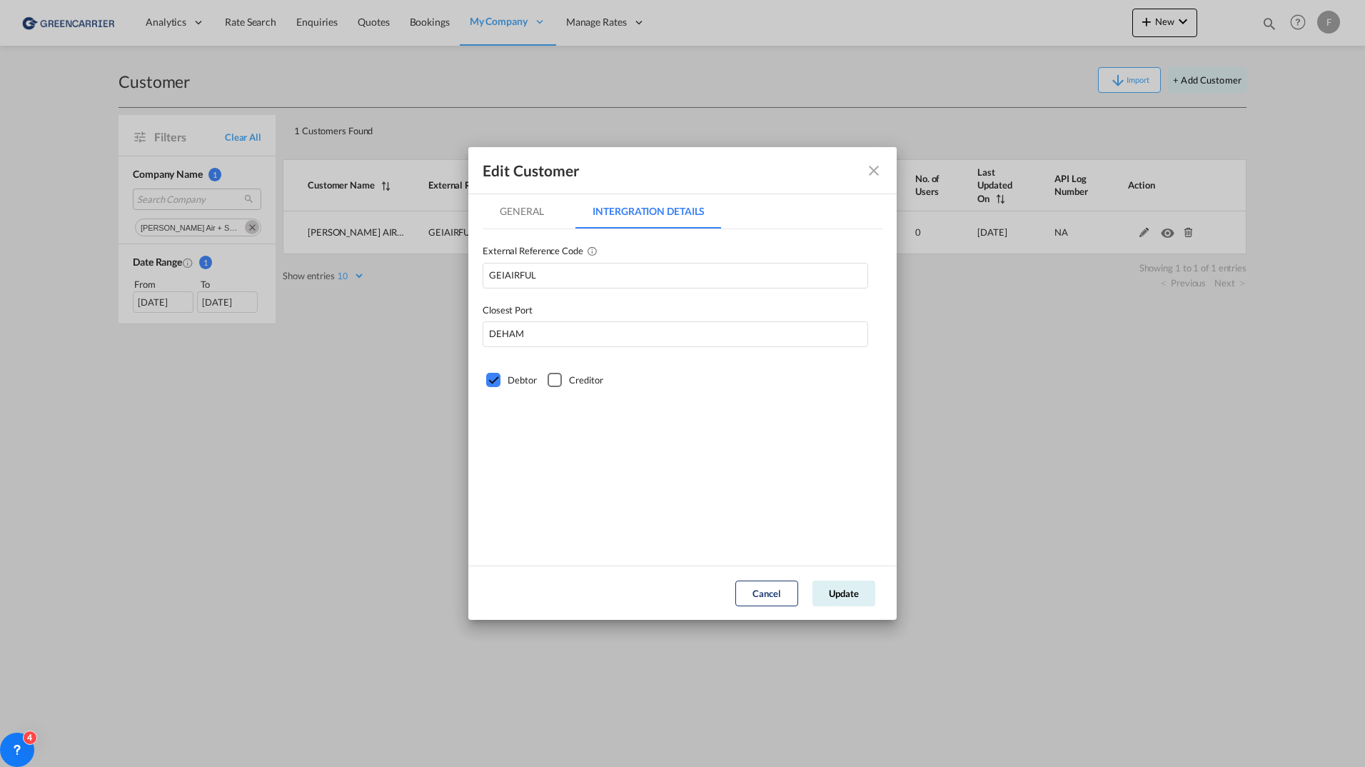
click at [362, 448] on div "Edit Customer General Intergration Details General Intergration Details Custome…" at bounding box center [682, 383] width 1365 height 767
click at [870, 171] on md-icon "icon-close fg-AAA8AD" at bounding box center [873, 170] width 17 height 17
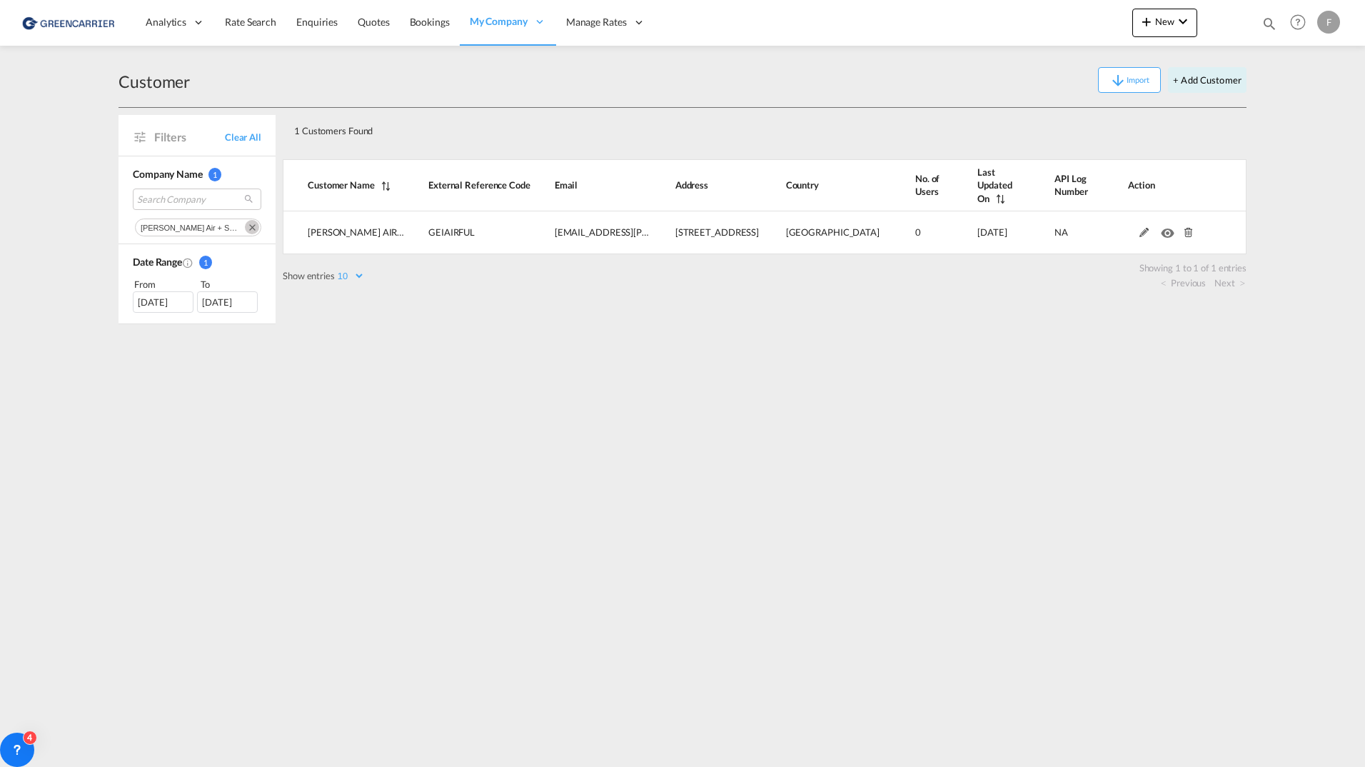
click at [247, 226] on md-icon "Remove" at bounding box center [252, 227] width 14 height 14
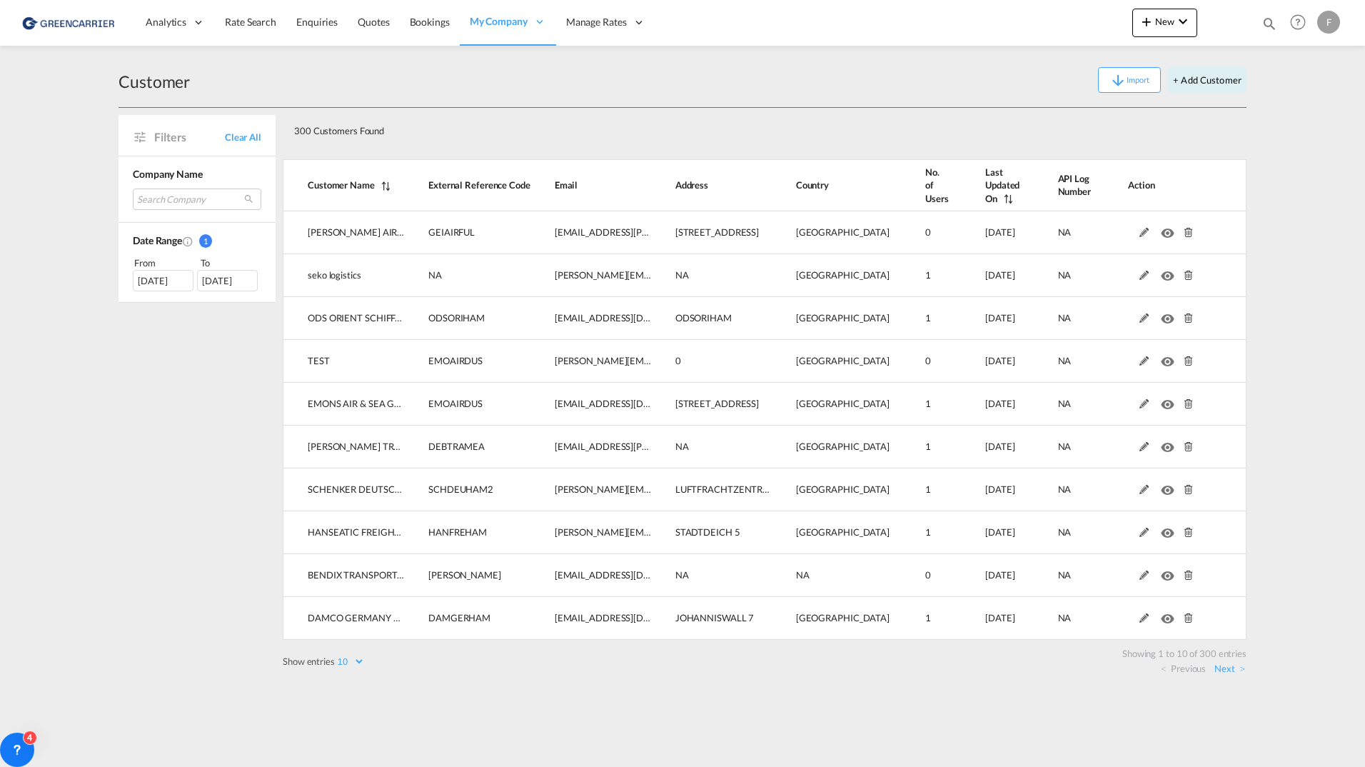
click at [408, 71] on div "Import + Add Customer" at bounding box center [718, 80] width 1057 height 26
click at [178, 196] on md-select "Search Company" at bounding box center [197, 198] width 129 height 21
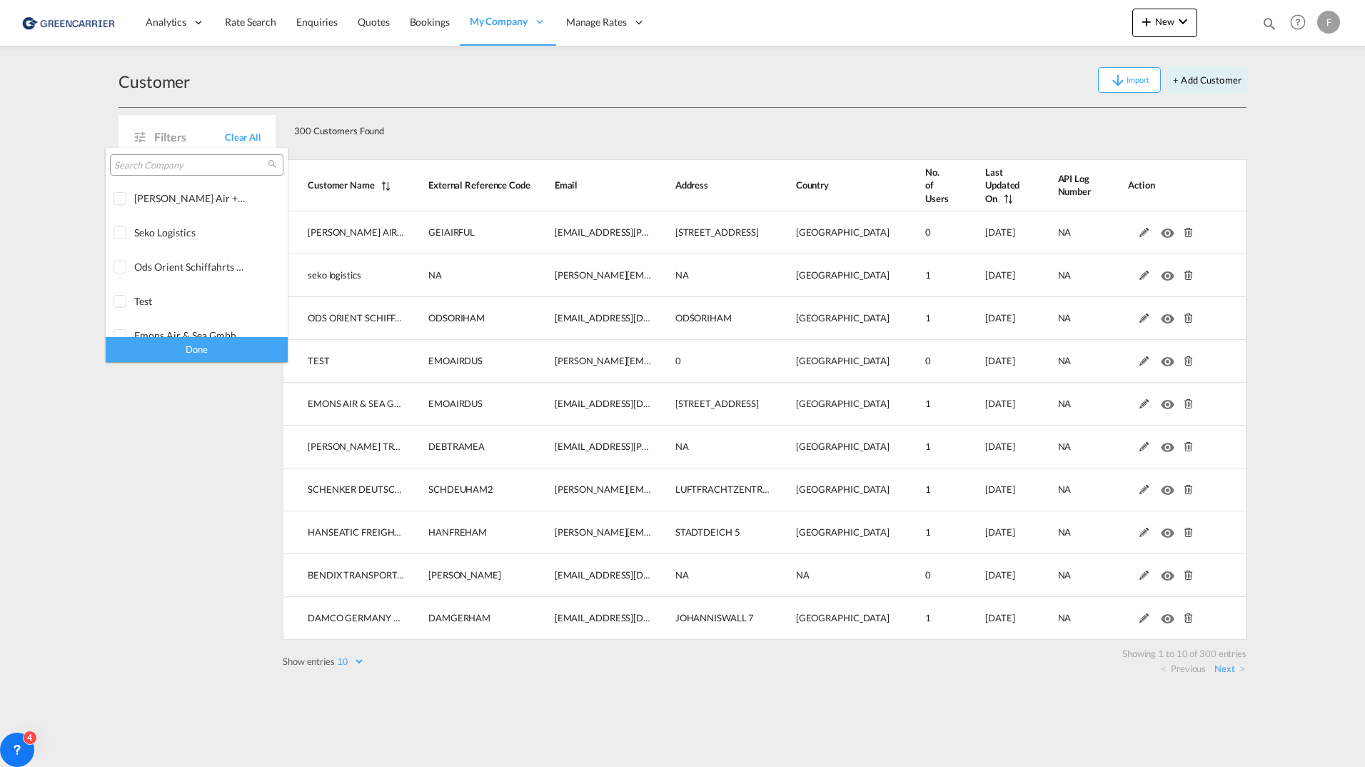
click at [171, 159] on input "search" at bounding box center [190, 165] width 153 height 13
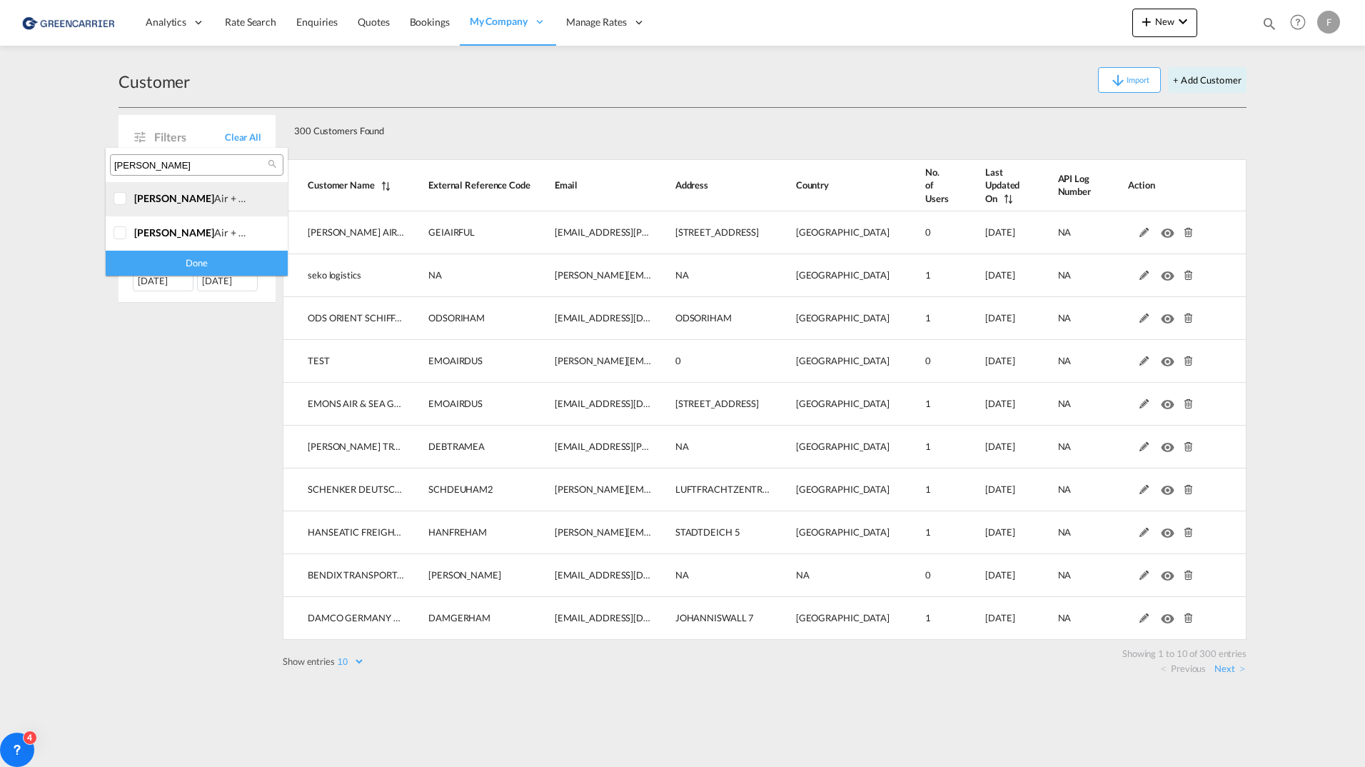
type input "[PERSON_NAME]"
click at [193, 198] on div "[PERSON_NAME] air + sea [GEOGRAPHIC_DATA]" at bounding box center [190, 198] width 112 height 12
click at [196, 234] on div "[PERSON_NAME] air + sea gmbh [GEOGRAPHIC_DATA]" at bounding box center [190, 232] width 112 height 12
click at [193, 264] on div "Done" at bounding box center [197, 263] width 182 height 25
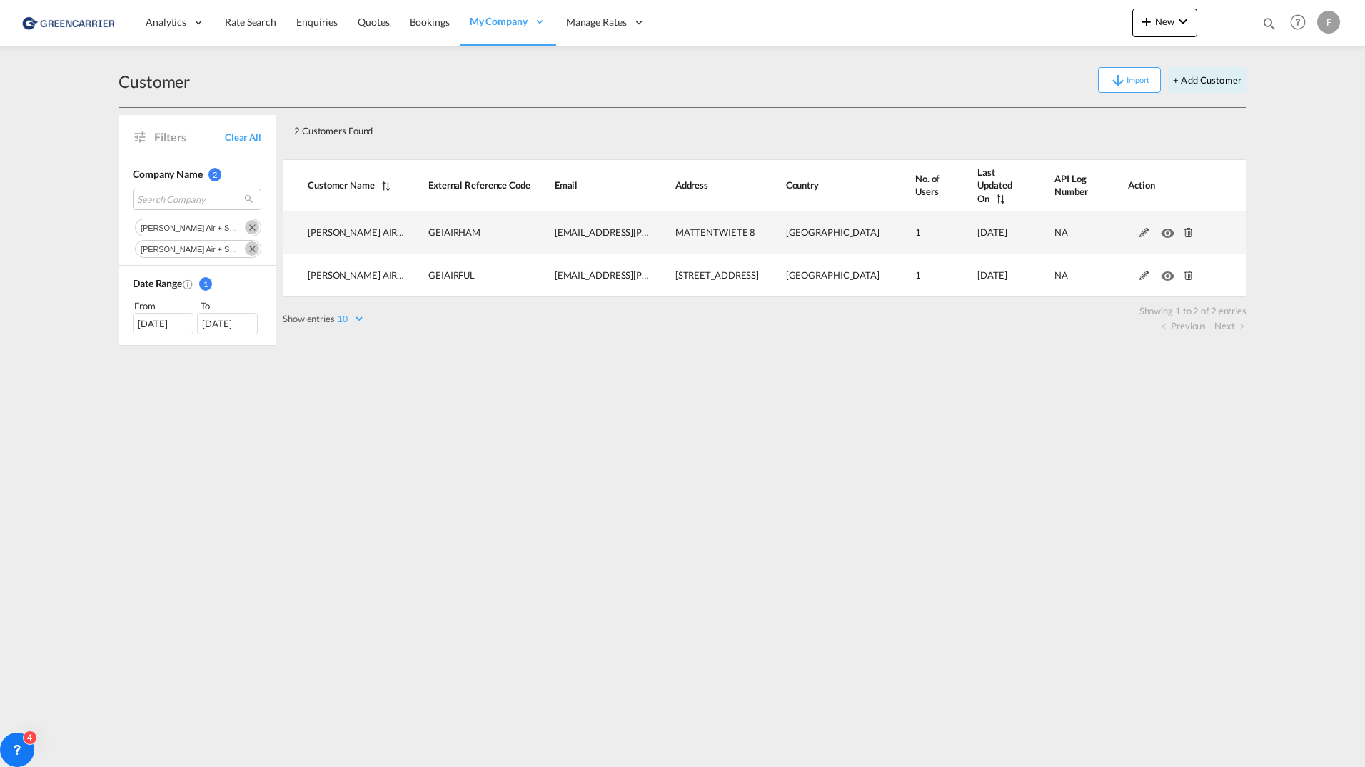
click at [1138, 228] on md-icon at bounding box center [1144, 233] width 19 height 10
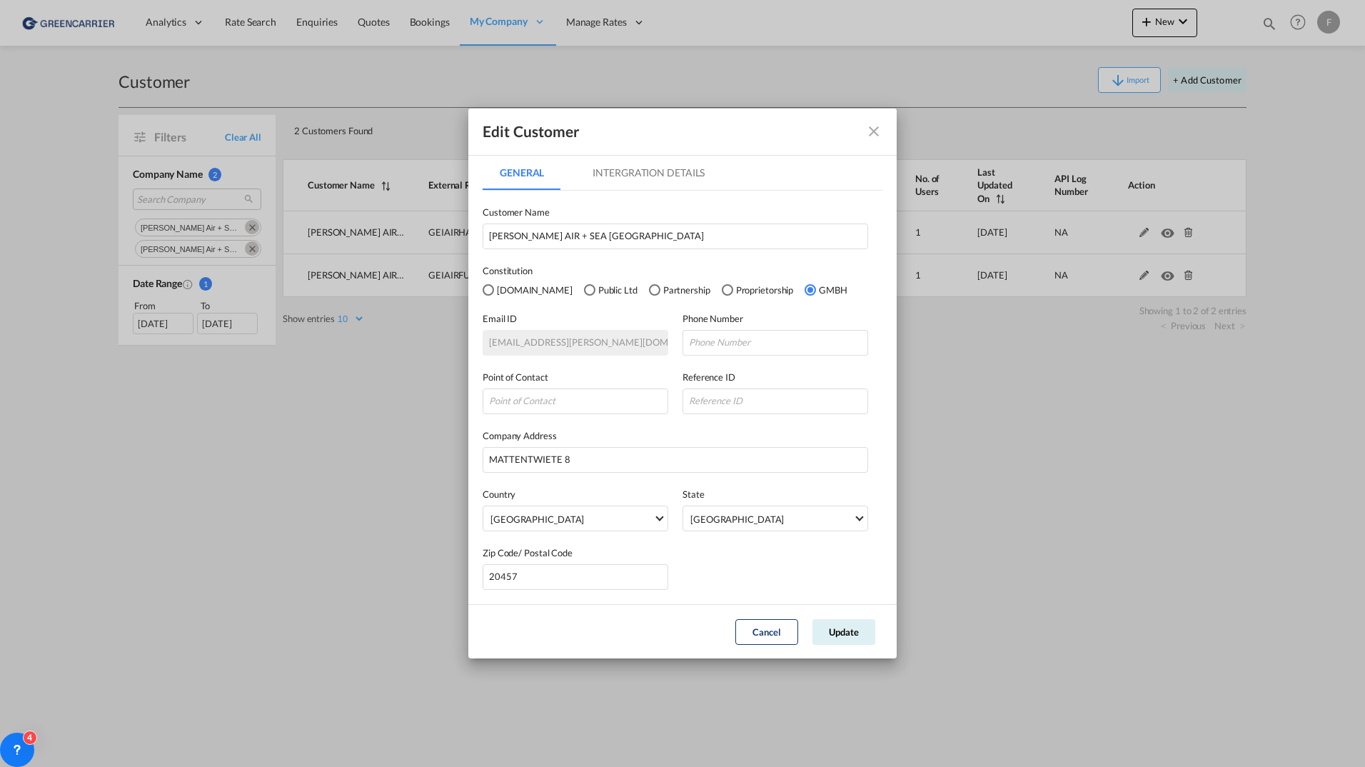
drag, startPoint x: 880, startPoint y: 124, endPoint x: 666, endPoint y: 173, distance: 219.8
click at [675, 174] on md-dialog "Edit Customer General Intergration Details General Intergration Details Custome…" at bounding box center [682, 384] width 428 height 550
click at [637, 172] on md-tab-item "Intergration Details" at bounding box center [648, 173] width 146 height 34
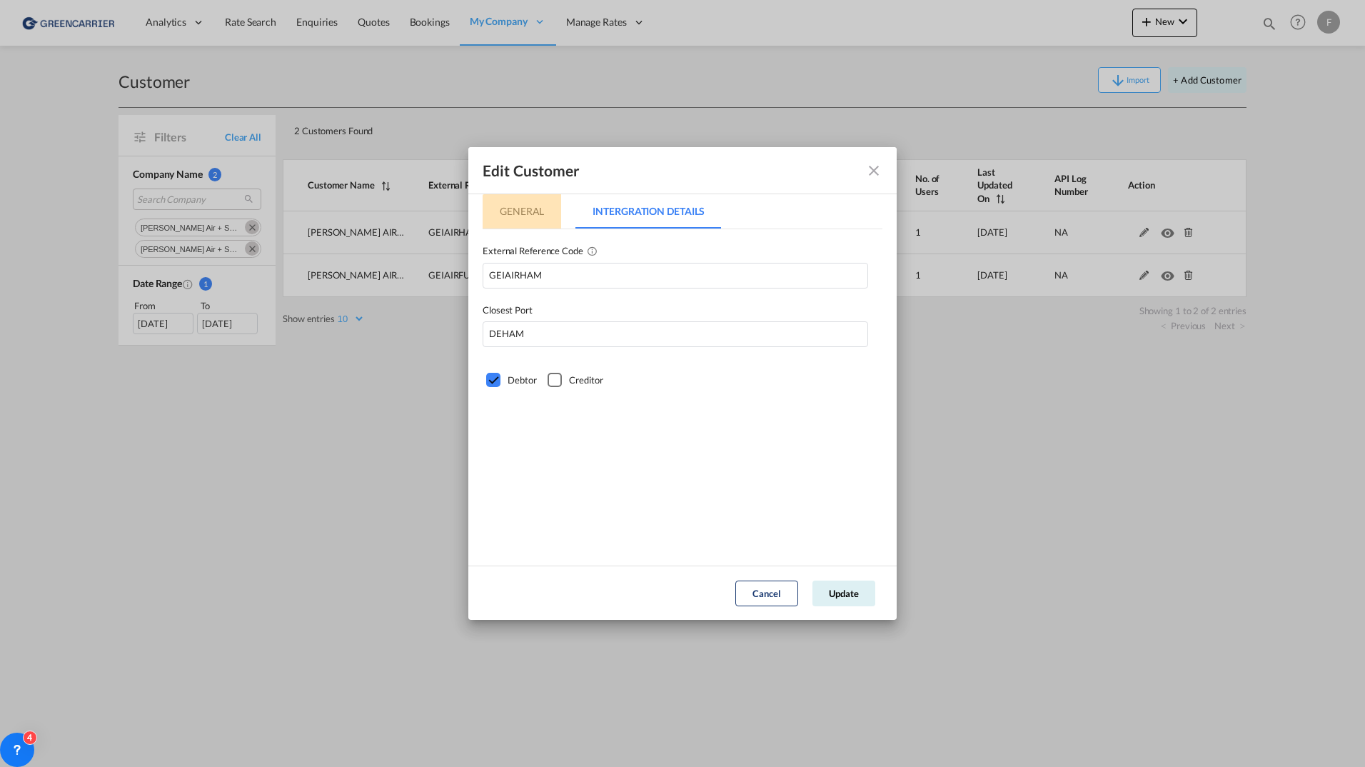
click at [500, 212] on md-tab-item "General" at bounding box center [522, 211] width 79 height 34
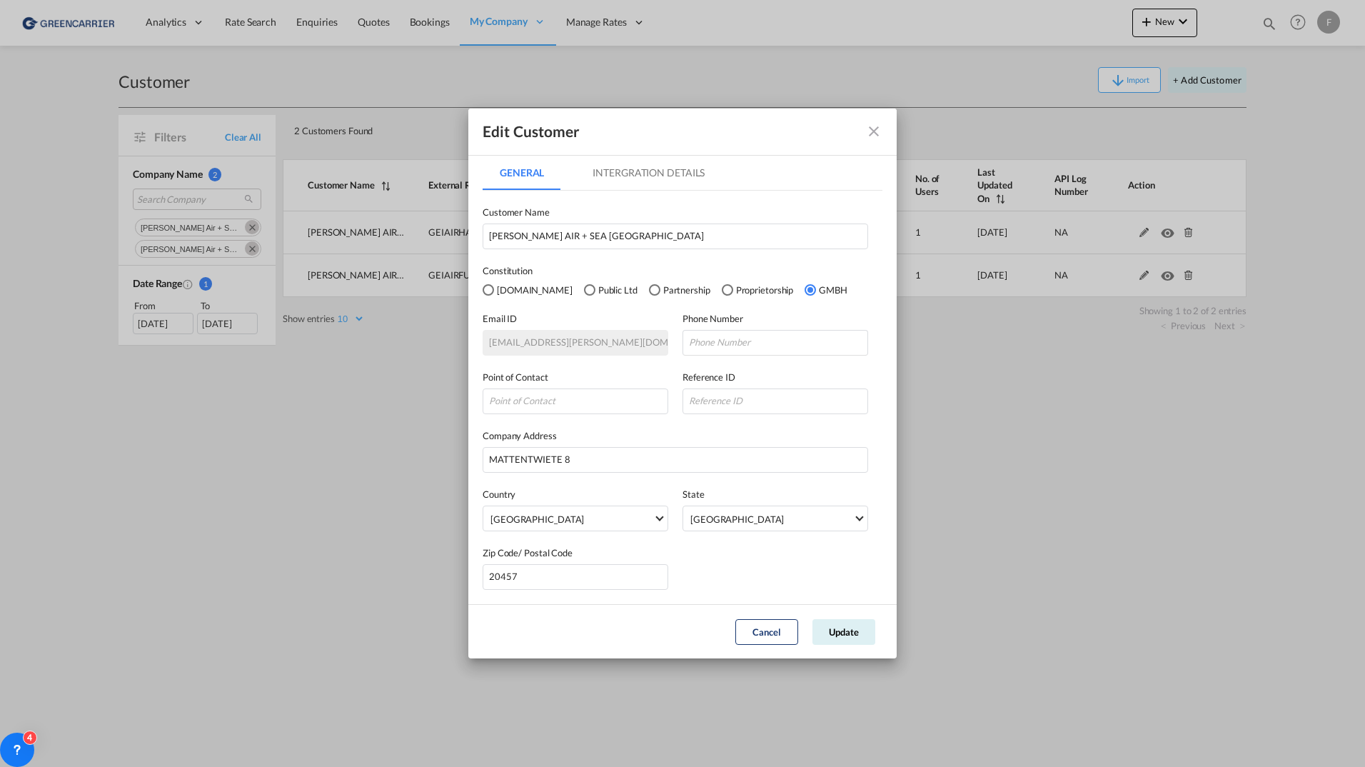
click at [393, 529] on div "Edit Customer General Intergration Details General Intergration Details Custome…" at bounding box center [682, 383] width 1365 height 767
click at [772, 642] on button "Cancel" at bounding box center [766, 632] width 63 height 26
